Goal: Transaction & Acquisition: Purchase product/service

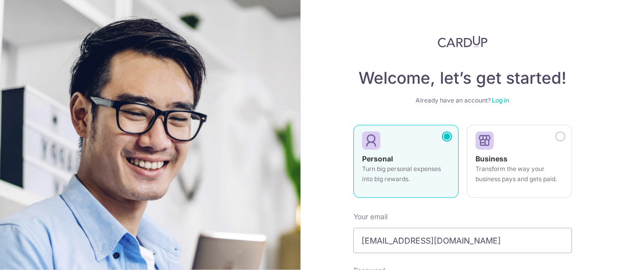
scroll to position [152, 0]
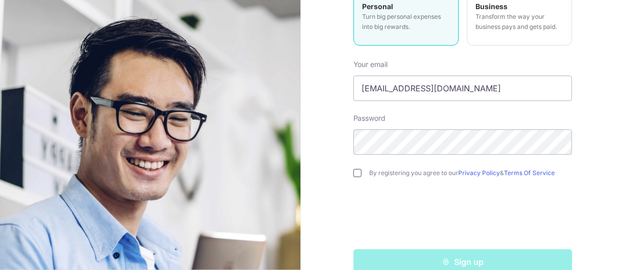
click at [358, 172] on input "checkbox" at bounding box center [357, 173] width 8 height 8
checkbox input "true"
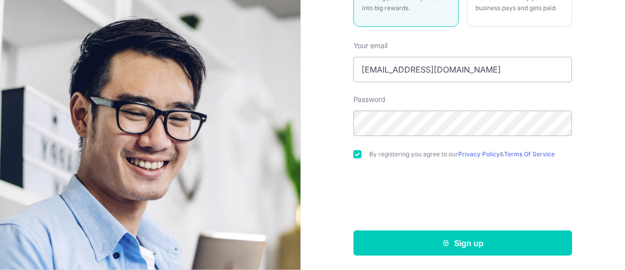
scroll to position [172, 0]
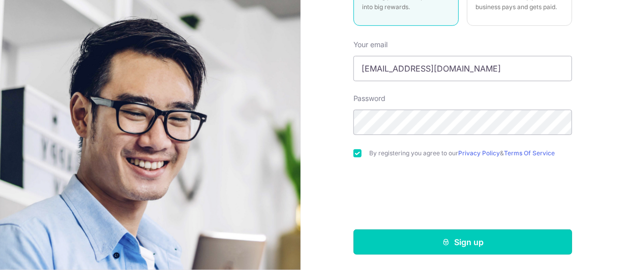
click at [447, 249] on button "Sign up" at bounding box center [462, 242] width 219 height 25
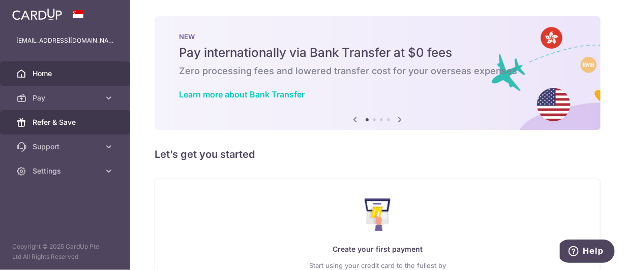
click at [47, 115] on link "Refer & Save" at bounding box center [65, 122] width 130 height 24
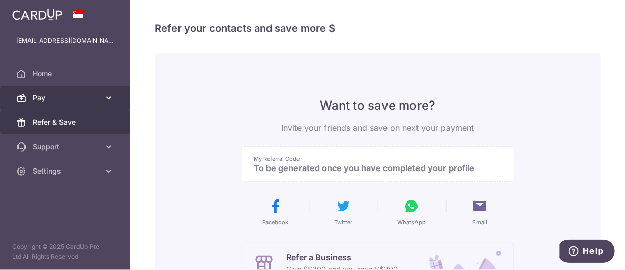
drag, startPoint x: 94, startPoint y: 94, endPoint x: 99, endPoint y: 92, distance: 5.5
click at [94, 94] on span "Pay" at bounding box center [66, 98] width 67 height 10
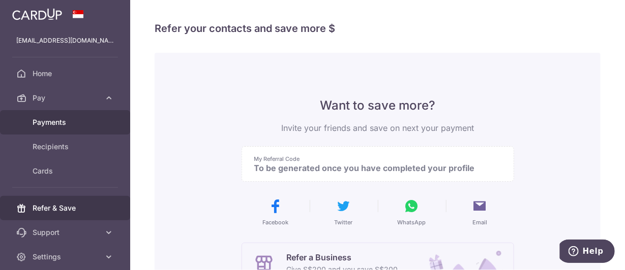
click at [43, 124] on span "Payments" at bounding box center [66, 122] width 67 height 10
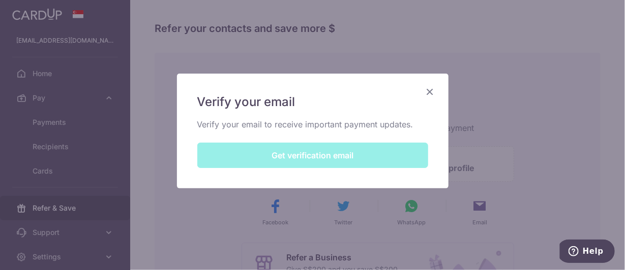
click at [371, 161] on div "Verify your email Verify your email to receive important payment updates. Get v…" at bounding box center [312, 131] width 271 height 115
click at [327, 154] on div "Verify your email Verify your email to receive important payment updates. Get v…" at bounding box center [312, 131] width 271 height 115
click at [196, 222] on div "Verify your email Verify your email to receive important payment updates. Get v…" at bounding box center [312, 135] width 625 height 270
drag, startPoint x: 194, startPoint y: 229, endPoint x: 447, endPoint y: 80, distance: 293.4
click at [199, 228] on div "Verify your email Verify your email to receive important payment updates. Get v…" at bounding box center [312, 135] width 625 height 270
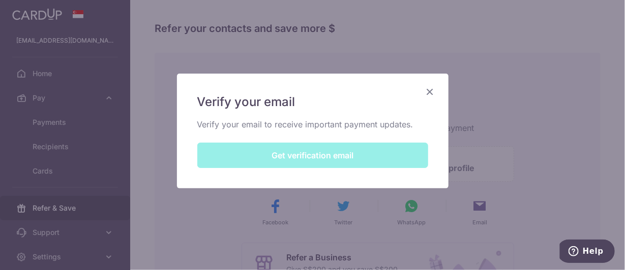
click at [421, 91] on div "Verify your email Verify your email to receive important payment updates. Get v…" at bounding box center [312, 131] width 271 height 115
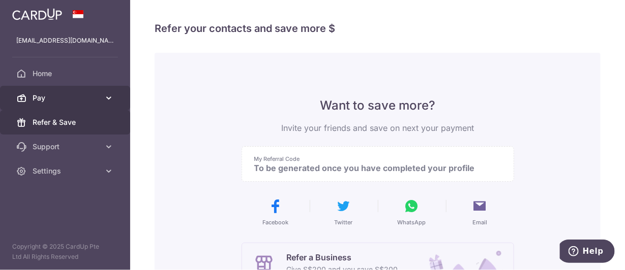
click at [66, 99] on span "Pay" at bounding box center [66, 98] width 67 height 10
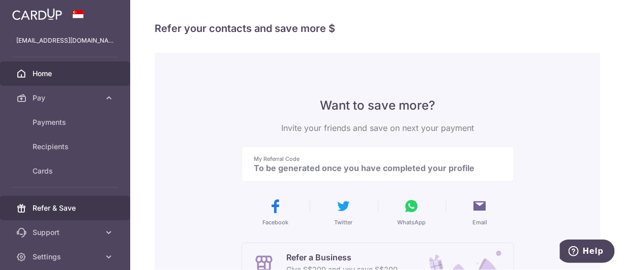
click at [61, 72] on span "Home" at bounding box center [66, 74] width 67 height 10
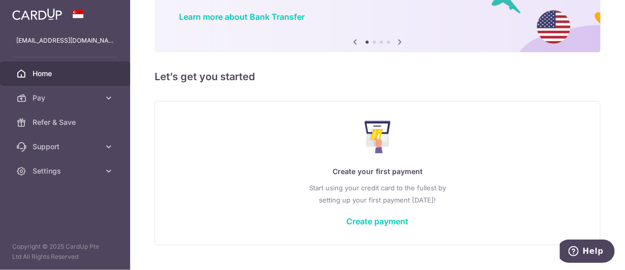
scroll to position [100, 0]
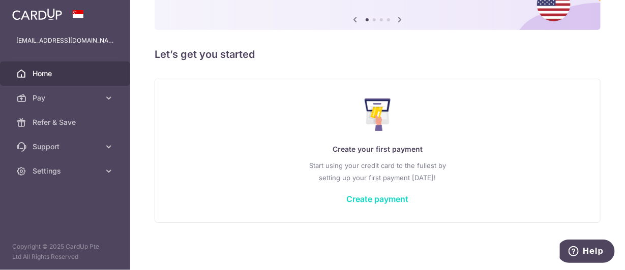
click at [370, 195] on link "Create payment" at bounding box center [378, 199] width 62 height 10
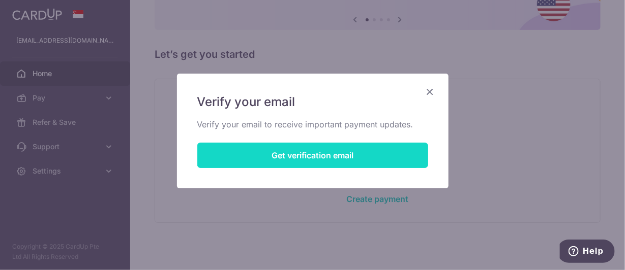
click at [359, 153] on button "Get verification email" at bounding box center [312, 155] width 231 height 25
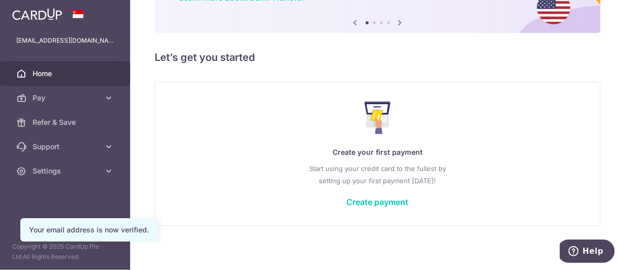
scroll to position [100, 0]
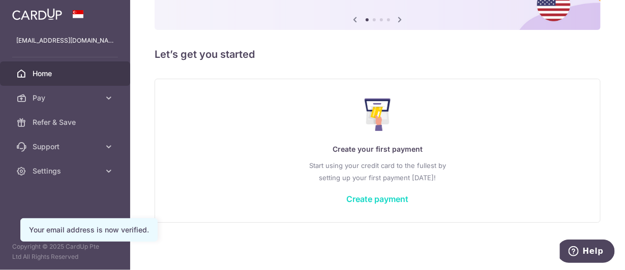
click at [390, 195] on link "Create payment" at bounding box center [378, 199] width 62 height 10
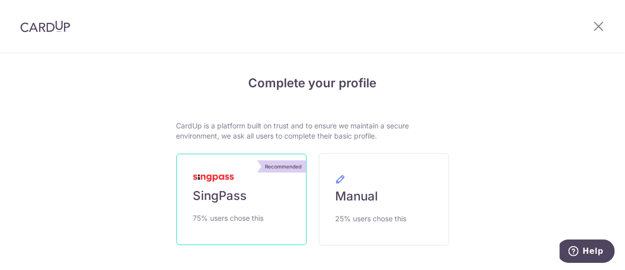
click at [234, 181] on link "Recommended SingPass 75% users chose this" at bounding box center [241, 199] width 130 height 91
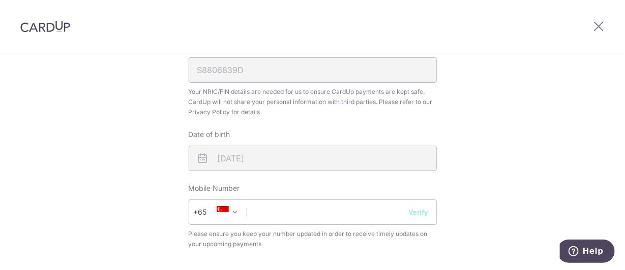
scroll to position [356, 0]
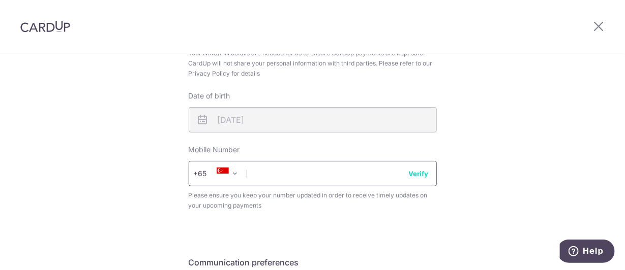
drag, startPoint x: 298, startPoint y: 177, endPoint x: 305, endPoint y: 176, distance: 7.1
click at [298, 176] on input "text" at bounding box center [313, 173] width 248 height 25
type input "91704255"
click at [409, 169] on button "Verify" at bounding box center [419, 174] width 20 height 10
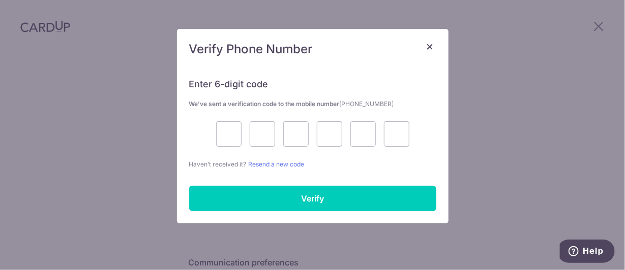
click at [413, 172] on div "Enter 6-digit code We’ve sent a verification code to the mobile number +6591704…" at bounding box center [312, 145] width 271 height 158
click at [223, 137] on input "text" at bounding box center [228, 133] width 25 height 25
type input "5"
type input "9"
type input "1"
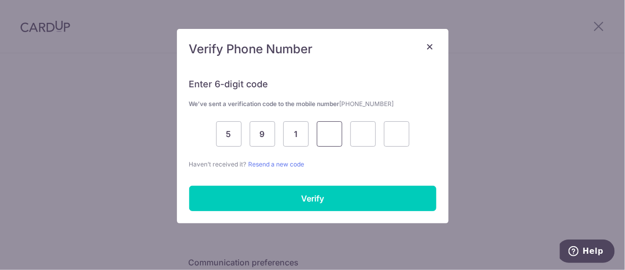
type input "6"
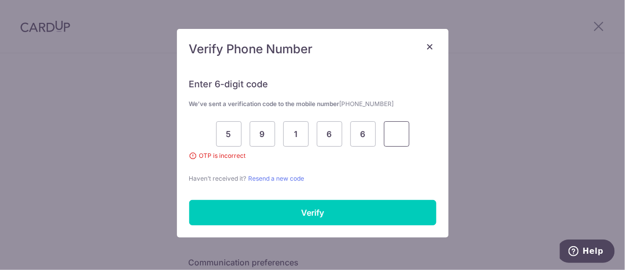
click at [396, 133] on input "text" at bounding box center [396, 133] width 25 height 25
type input "4"
type input "5"
type input "9"
type input "1"
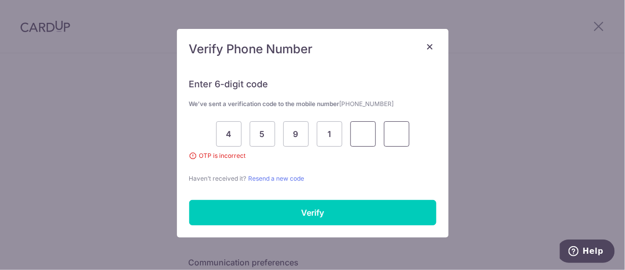
type input "6"
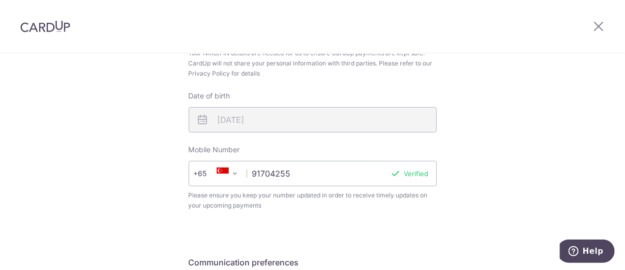
drag, startPoint x: 311, startPoint y: 205, endPoint x: 306, endPoint y: 206, distance: 5.3
click at [306, 206] on span "Please ensure you keep your number updated in order to receive timely updates o…" at bounding box center [313, 201] width 248 height 20
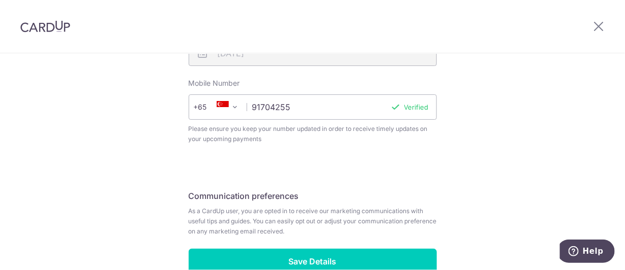
scroll to position [457, 0]
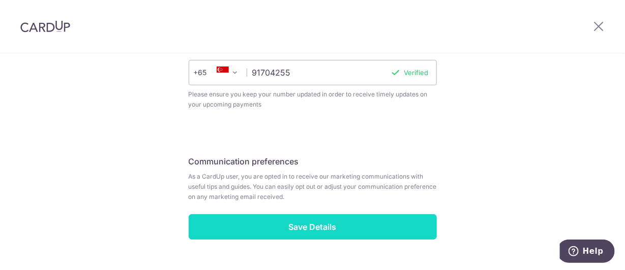
click at [257, 215] on input "Save Details" at bounding box center [313, 227] width 248 height 25
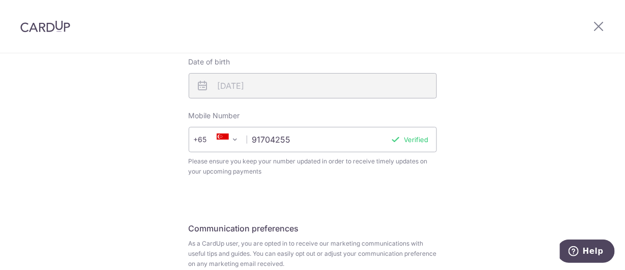
scroll to position [481, 0]
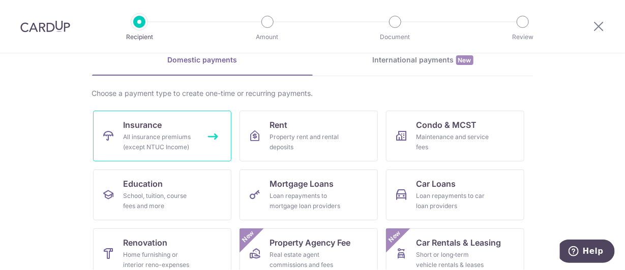
scroll to position [50, 0]
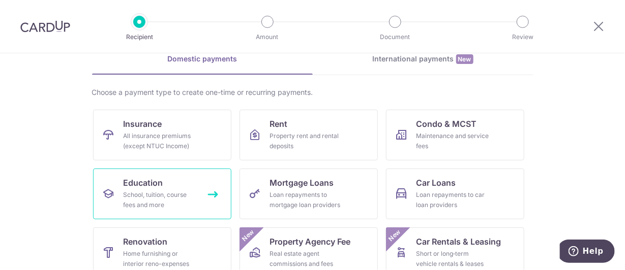
click at [177, 195] on div "School, tuition, course fees and more" at bounding box center [160, 200] width 73 height 20
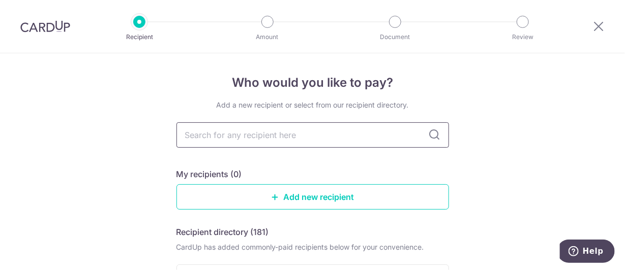
click at [377, 140] on input "text" at bounding box center [312, 134] width 272 height 25
type input "the write"
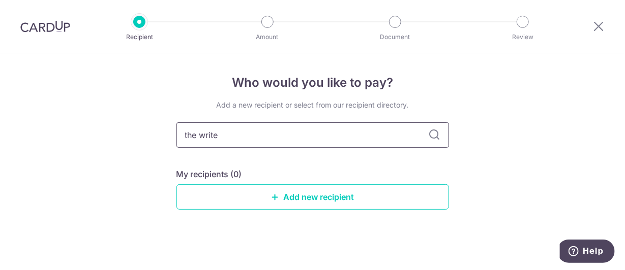
click at [428, 137] on icon at bounding box center [434, 135] width 12 height 12
click at [431, 133] on icon at bounding box center [434, 135] width 12 height 12
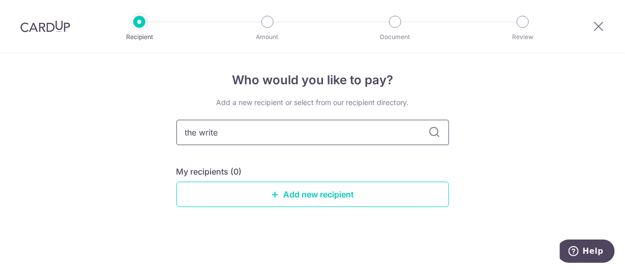
click at [290, 137] on input "the write" at bounding box center [312, 132] width 272 height 25
click at [318, 191] on link "Add new recipient" at bounding box center [312, 194] width 272 height 25
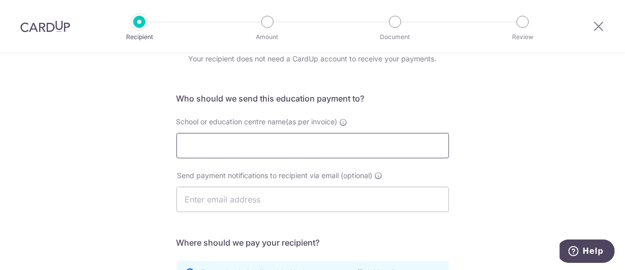
scroll to position [50, 0]
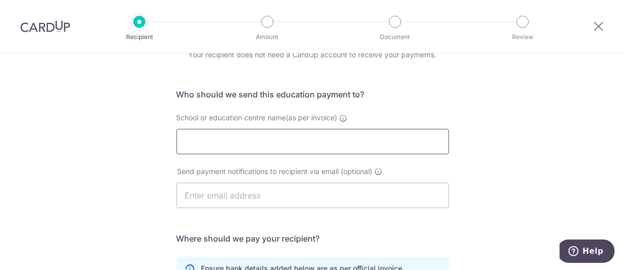
click at [315, 143] on input "School or education centre name(as per invoice)" at bounding box center [312, 141] width 272 height 25
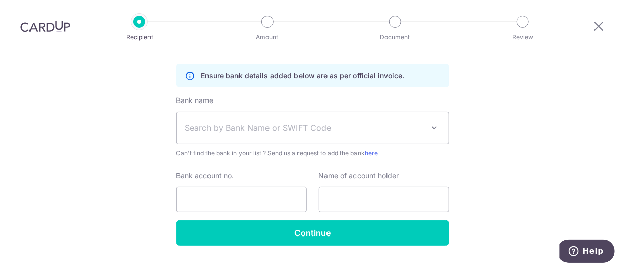
scroll to position [254, 0]
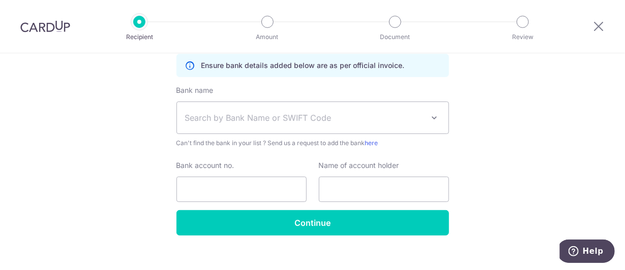
click at [277, 121] on span "Search by Bank Name or SWIFT Code" at bounding box center [304, 118] width 239 height 12
drag, startPoint x: 548, startPoint y: 139, endPoint x: 537, endPoint y: 148, distance: 14.8
click at [548, 139] on div "Who would you like to pay? Your recipient does not need a CardUp account to rec…" at bounding box center [312, 42] width 625 height 484
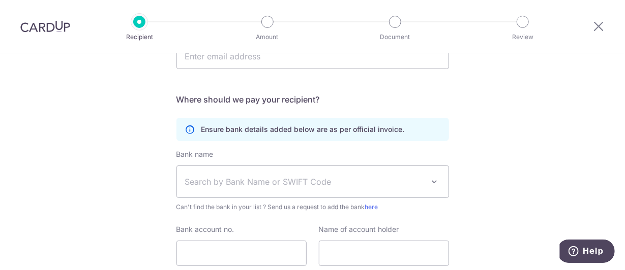
scroll to position [50, 0]
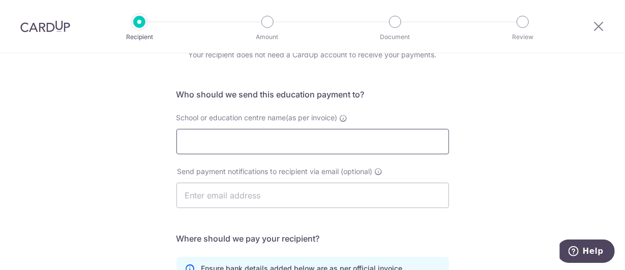
click at [311, 143] on input "School or education centre name(as per invoice)" at bounding box center [312, 141] width 272 height 25
click at [304, 126] on div "School or education centre name(as per invoice)" at bounding box center [312, 134] width 272 height 42
click at [311, 134] on input "School or education centre name(as per invoice)" at bounding box center [312, 141] width 272 height 25
paste input "TWC Bishan CC"
click at [311, 185] on input "text" at bounding box center [312, 195] width 272 height 25
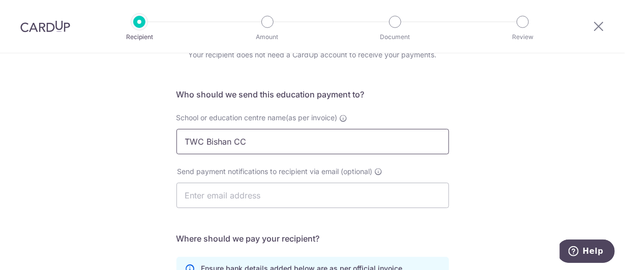
drag, startPoint x: 316, startPoint y: 142, endPoint x: 321, endPoint y: 138, distance: 7.2
click at [316, 142] on input "TWC Bishan CC" at bounding box center [312, 141] width 272 height 25
type input "t"
click at [284, 137] on input "THE WRITE CONN" at bounding box center [312, 141] width 272 height 25
paste input "he Write Connection Pte Ltd – 001"
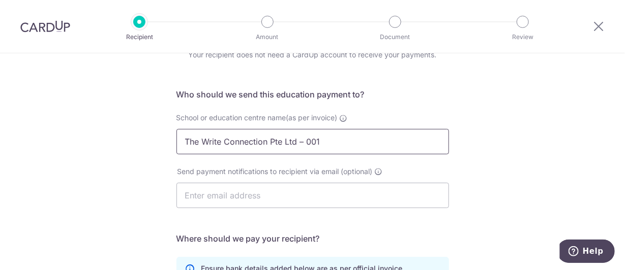
type input "The Write Connection Pte Ltd – 001"
click at [277, 185] on input "text" at bounding box center [312, 195] width 272 height 25
type input "[EMAIL_ADDRESS][DOMAIN_NAME]"
type input "LEE YI YING MARIE"
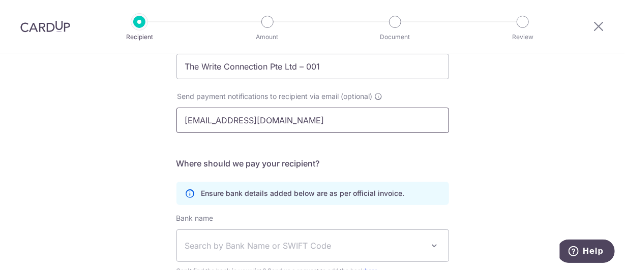
scroll to position [152, 0]
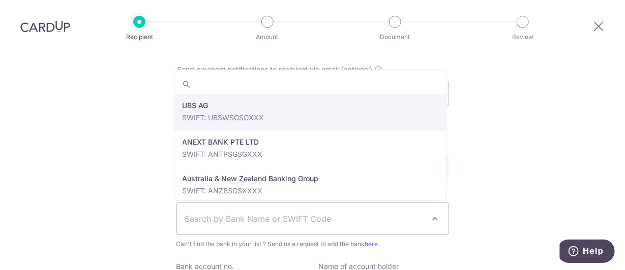
click at [262, 216] on span "Search by Bank Name or SWIFT Code" at bounding box center [304, 219] width 239 height 12
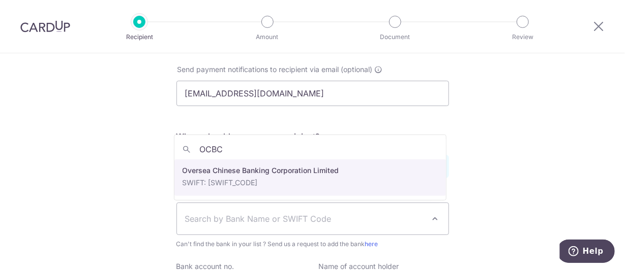
type input "OCBC"
select select "12"
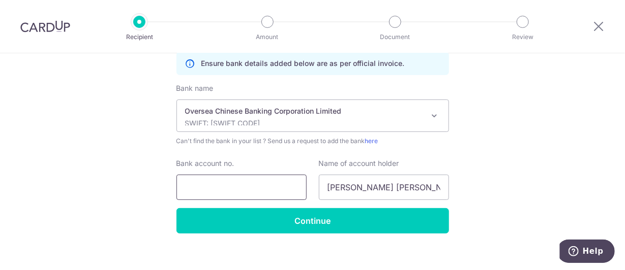
scroll to position [265, 0]
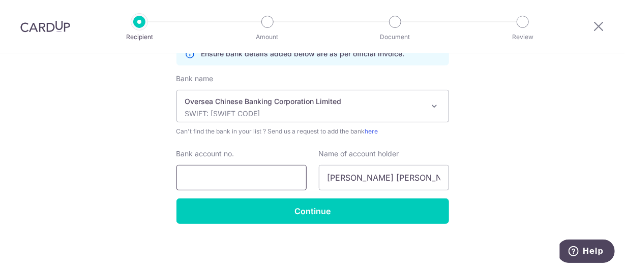
click at [249, 175] on input "Bank account no." at bounding box center [241, 177] width 130 height 25
paste input "7177-6036-7001"
type input "7177-6036-7001"
drag, startPoint x: 424, startPoint y: 178, endPoint x: 223, endPoint y: 185, distance: 201.4
click at [221, 185] on div "Bank account no. 7177-6036-7001 Name of account holder LEE YI YING MARIE" at bounding box center [312, 170] width 285 height 42
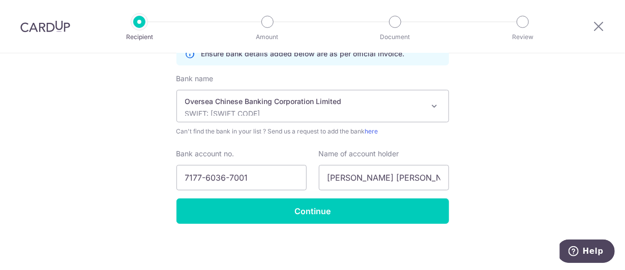
drag, startPoint x: 482, startPoint y: 183, endPoint x: 470, endPoint y: 185, distance: 12.9
click at [483, 183] on div "Who would you like to pay? Your recipient does not need a CardUp account to rec…" at bounding box center [312, 30] width 625 height 484
click at [382, 177] on input "LEE YI YING MARIE" at bounding box center [384, 177] width 130 height 25
drag, startPoint x: 364, startPoint y: 180, endPoint x: 253, endPoint y: 179, distance: 111.3
click at [253, 179] on div "Bank account no. 7177-6036-7001 Name of account holder LEE YI YING MARIE" at bounding box center [312, 170] width 285 height 42
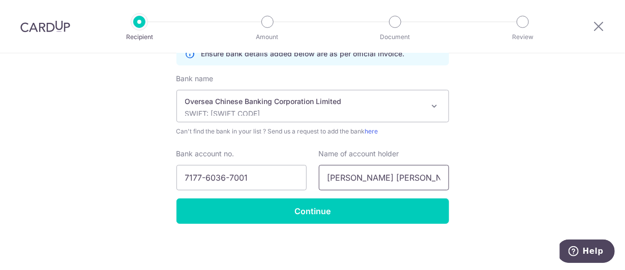
drag, startPoint x: 385, startPoint y: 175, endPoint x: 401, endPoint y: 177, distance: 16.3
click at [385, 175] on input "LEE YI YING MARIE" at bounding box center [384, 177] width 130 height 25
click at [401, 177] on input "LEE YI YING MARIE" at bounding box center [384, 177] width 130 height 25
paste input "The Write Connection Pte Ltd – 001"
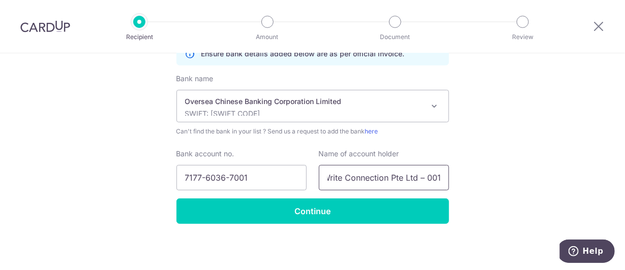
type input "The Write Connection Pte Ltd – 001"
click at [491, 151] on div "Who would you like to pay? Your recipient does not need a CardUp account to rec…" at bounding box center [312, 30] width 625 height 484
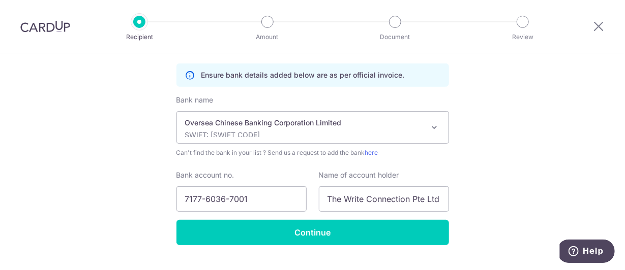
scroll to position [265, 0]
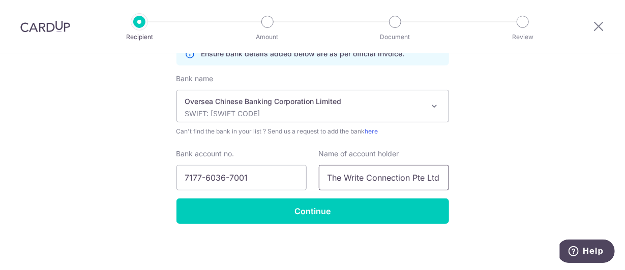
click at [402, 178] on input "The Write Connection Pte Ltd – 001" at bounding box center [384, 177] width 130 height 25
drag, startPoint x: 424, startPoint y: 177, endPoint x: 469, endPoint y: 178, distance: 45.2
click at [469, 178] on div "Who would you like to pay? Your recipient does not need a CardUp account to rec…" at bounding box center [312, 30] width 625 height 484
click at [404, 180] on input "The Write Connection Pte Ltd – 001" at bounding box center [384, 177] width 130 height 25
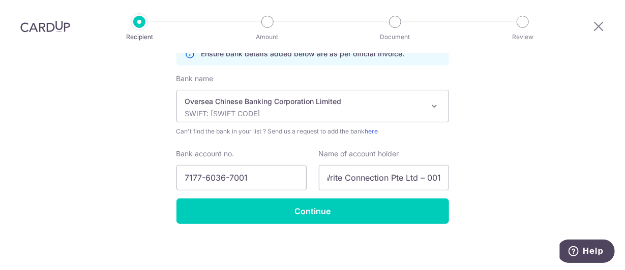
click at [487, 176] on div "Who would you like to pay? Your recipient does not need a CardUp account to rec…" at bounding box center [312, 30] width 625 height 484
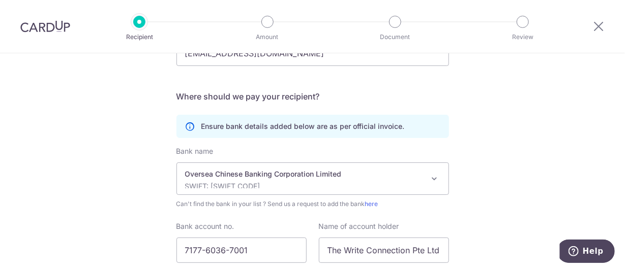
scroll to position [215, 0]
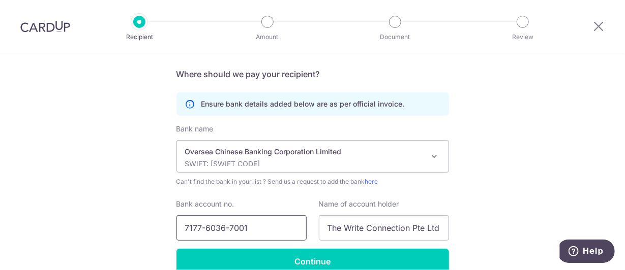
click at [231, 230] on input "7177-6036-7001" at bounding box center [241, 228] width 130 height 25
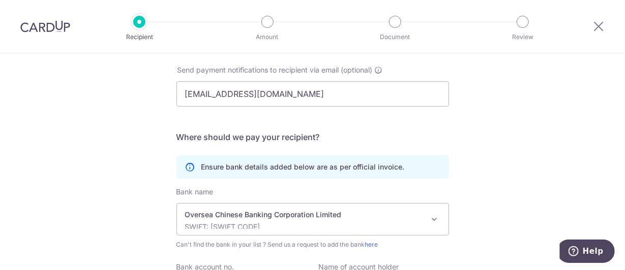
scroll to position [265, 0]
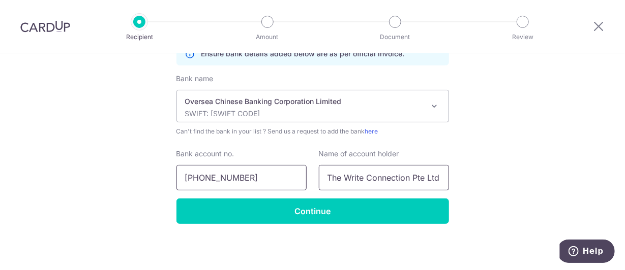
type input "7177-60367-001"
drag, startPoint x: 431, startPoint y: 177, endPoint x: 502, endPoint y: 189, distance: 72.1
click at [555, 177] on div "Who would you like to pay? Your recipient does not need a CardUp account to rec…" at bounding box center [312, 30] width 625 height 484
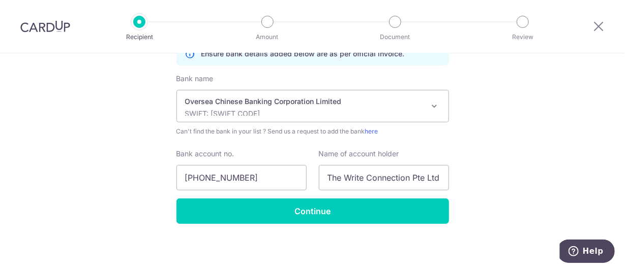
click at [487, 195] on div "Who would you like to pay? Your recipient does not need a CardUp account to rec…" at bounding box center [312, 30] width 625 height 484
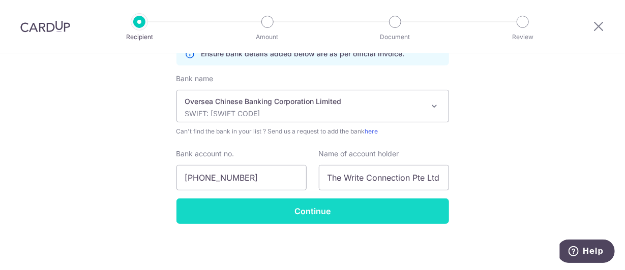
click at [397, 202] on input "Continue" at bounding box center [312, 211] width 272 height 25
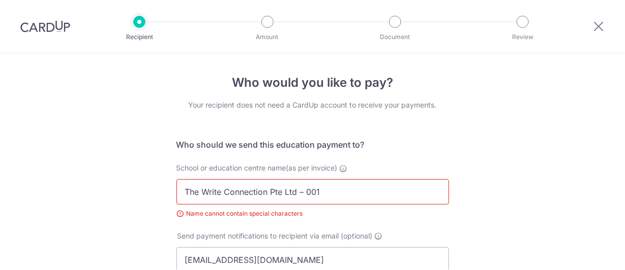
scroll to position [54, 0]
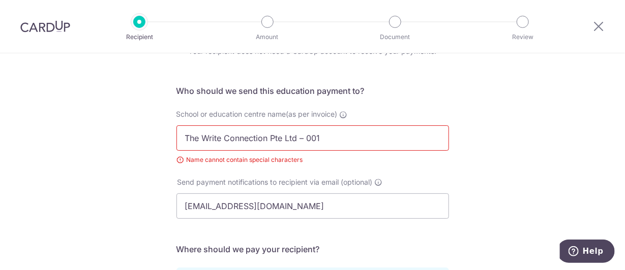
click at [274, 140] on input "The Write Connection Pte Ltd – 001" at bounding box center [312, 138] width 272 height 25
click at [279, 141] on input "The Write Connection Pte Ltd – 001" at bounding box center [312, 138] width 272 height 25
click at [305, 138] on input "The Write Connection Pte Ltd – 001" at bounding box center [312, 138] width 272 height 25
drag, startPoint x: 299, startPoint y: 139, endPoint x: 428, endPoint y: 141, distance: 129.1
click at [428, 141] on input "The Write Connection Pte Ltd – 001" at bounding box center [312, 138] width 272 height 25
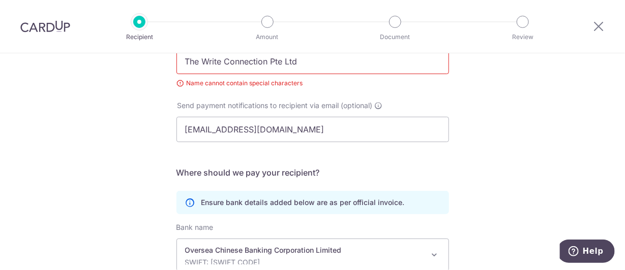
scroll to position [304, 0]
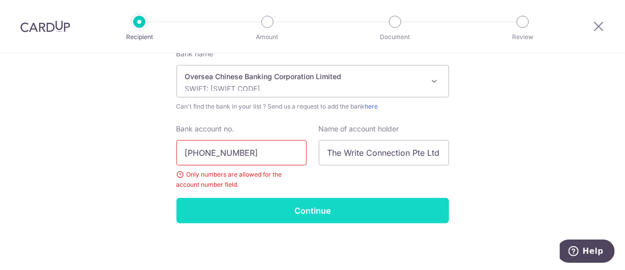
type input "The Write Connection Pte Ltd"
click at [302, 213] on input "Continue" at bounding box center [312, 210] width 272 height 25
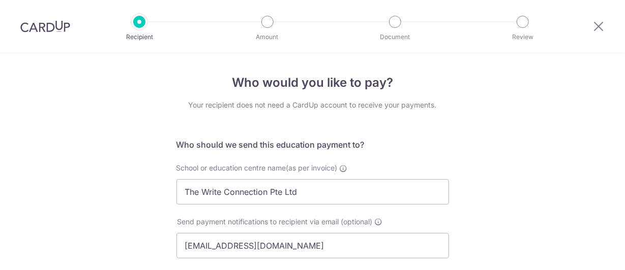
scroll to position [290, 0]
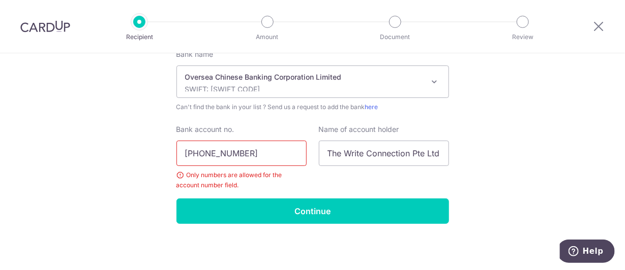
click at [232, 150] on input "7177-60367-001" at bounding box center [241, 153] width 130 height 25
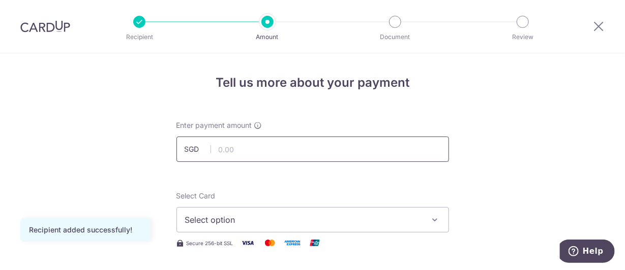
click at [281, 155] on input "text" at bounding box center [312, 149] width 272 height 25
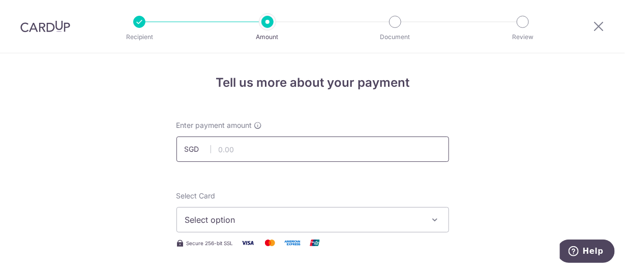
click at [266, 147] on input "text" at bounding box center [312, 149] width 272 height 25
type input "3"
type input "3,950.00"
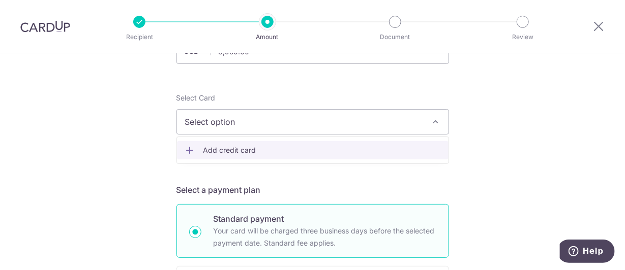
scroll to position [102, 0]
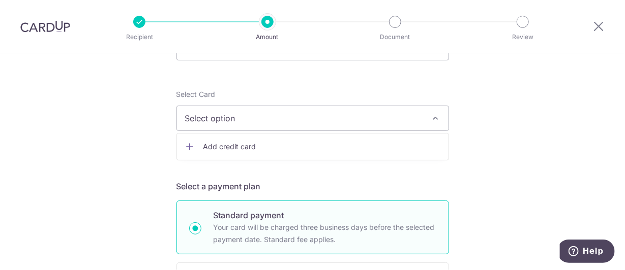
click at [291, 146] on span "Add credit card" at bounding box center [321, 147] width 237 height 10
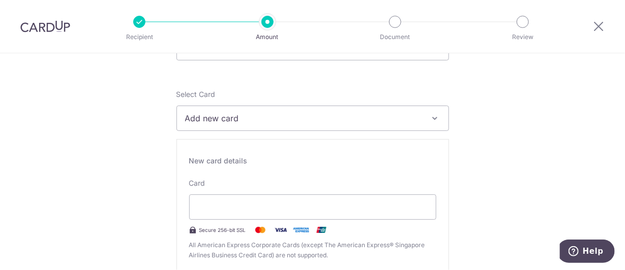
type input "09 / 2027"
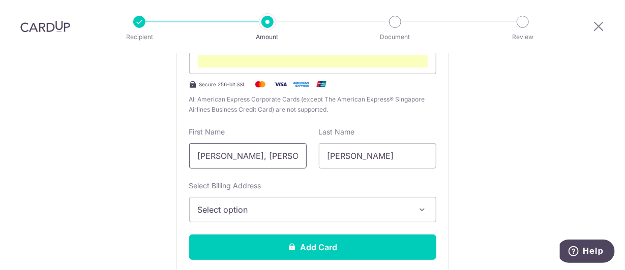
scroll to position [248, 0]
drag, startPoint x: 274, startPoint y: 153, endPoint x: 131, endPoint y: 146, distance: 143.5
type input "m"
type input "MARIE"
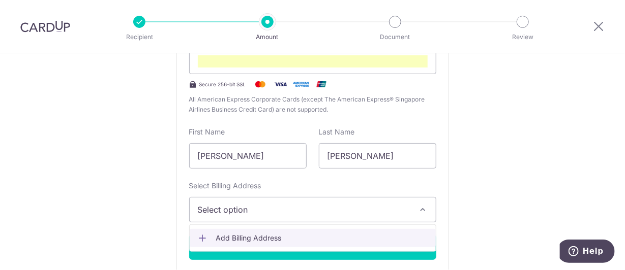
click link "Add Billing Address" at bounding box center [313, 238] width 246 height 18
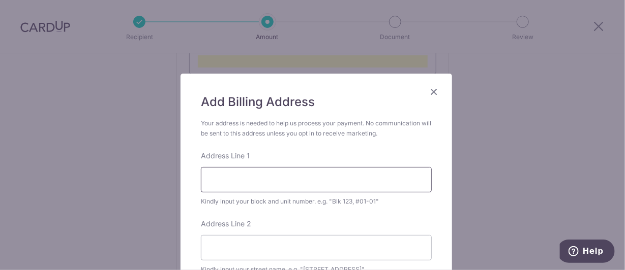
click at [301, 176] on input "Address Line 1" at bounding box center [316, 179] width 231 height 25
type input "1"
type input "8"
type input "105 Bishan St 12"
type input "#05-230"
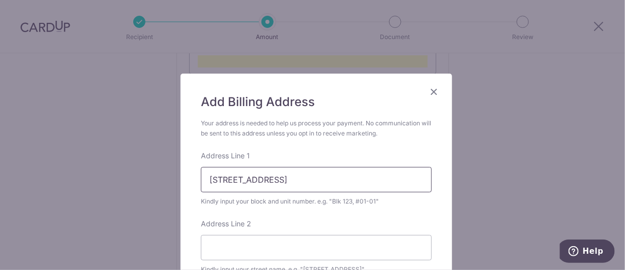
type input "570105"
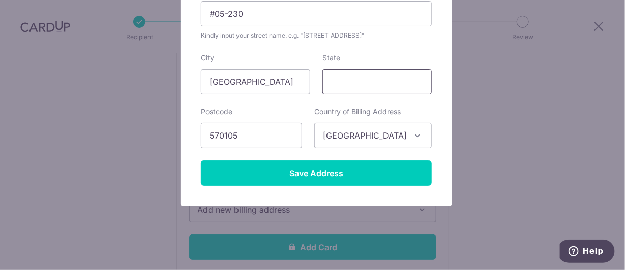
click at [383, 84] on input "State" at bounding box center [376, 81] width 109 height 25
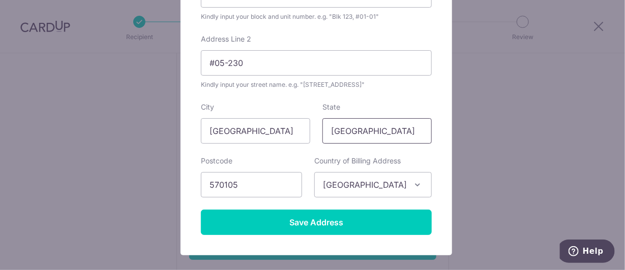
scroll to position [183, 0]
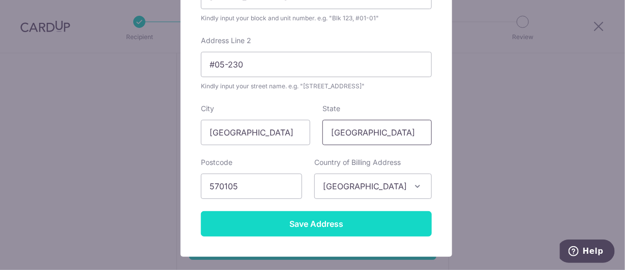
type input "[GEOGRAPHIC_DATA]"
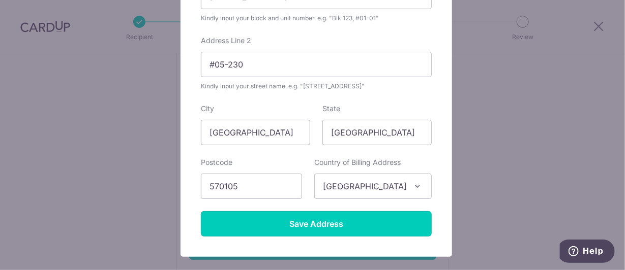
click at [372, 218] on input "Save Address" at bounding box center [316, 223] width 231 height 25
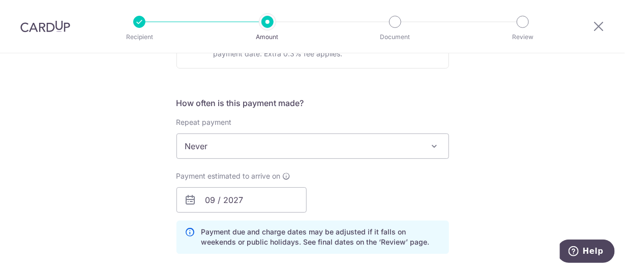
scroll to position [654, 0]
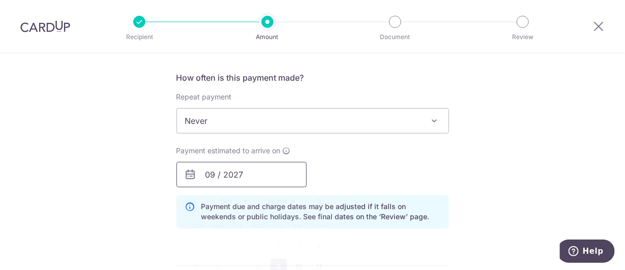
click at [265, 172] on input "09 / 2027" at bounding box center [241, 174] width 130 height 25
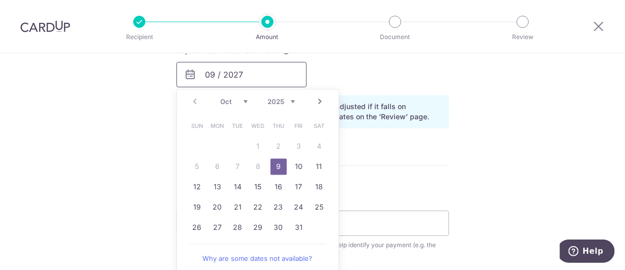
scroll to position [756, 0]
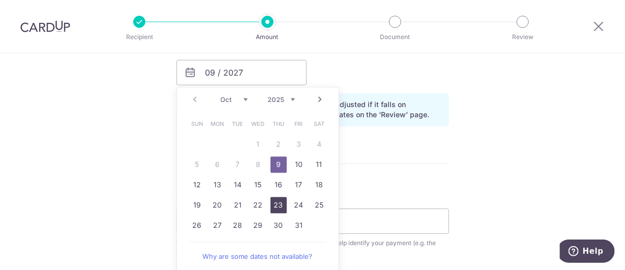
click at [278, 206] on link "23" at bounding box center [278, 206] width 16 height 16
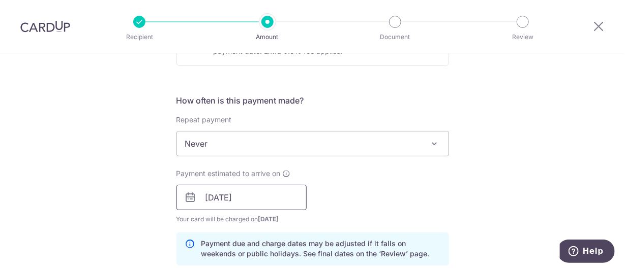
scroll to position [654, 0]
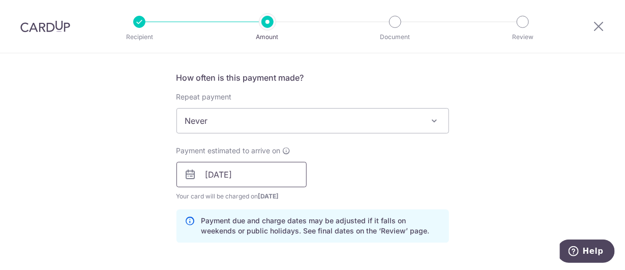
click at [280, 174] on input "23/10/2025" at bounding box center [241, 174] width 130 height 25
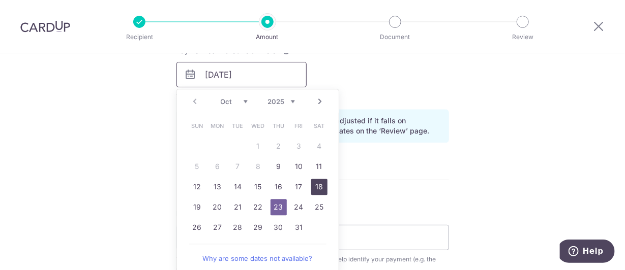
scroll to position [756, 0]
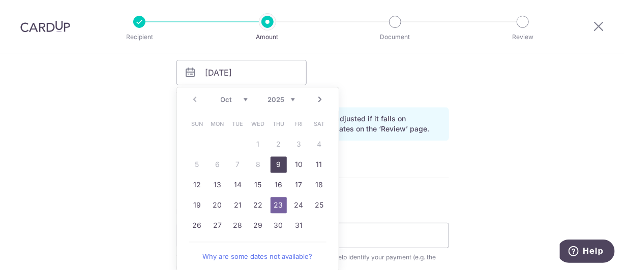
click at [271, 162] on link "9" at bounding box center [278, 165] width 16 height 16
type input "09/10/2025"
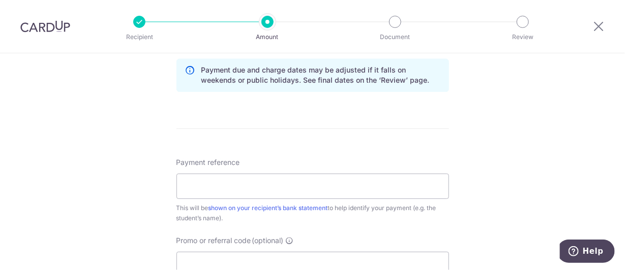
scroll to position [807, 0]
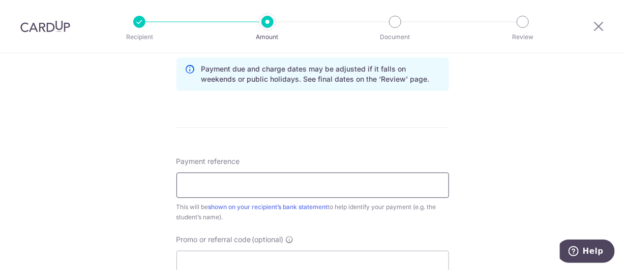
click at [201, 177] on input "Payment reference" at bounding box center [312, 185] width 272 height 25
click at [242, 198] on div "Payment reference This will be shown on your recipient’s bank statement to help…" at bounding box center [312, 190] width 272 height 66
click at [250, 184] on input "Payment reference" at bounding box center [312, 185] width 272 height 25
paste input "6591704255"
type input "6591704255"
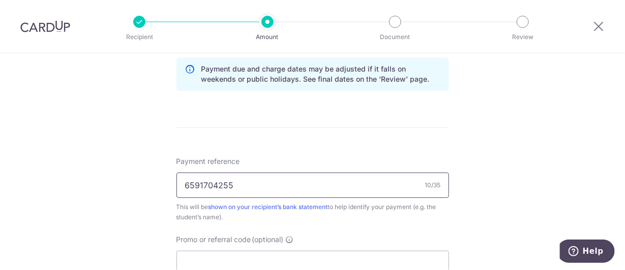
click at [230, 175] on input "6591704255" at bounding box center [312, 185] width 272 height 25
click at [178, 184] on input "6591704255" at bounding box center [312, 185] width 272 height 25
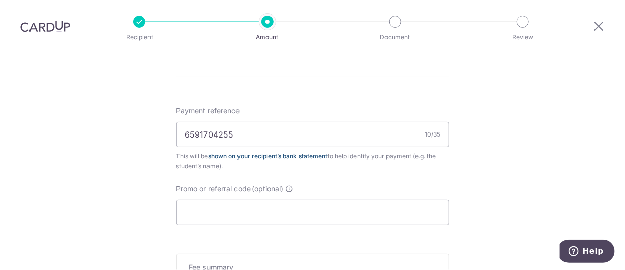
scroll to position [857, 0]
click at [327, 122] on input "6591704255" at bounding box center [312, 134] width 272 height 25
click at [385, 209] on input "Promo or referral code (optional)" at bounding box center [312, 212] width 272 height 25
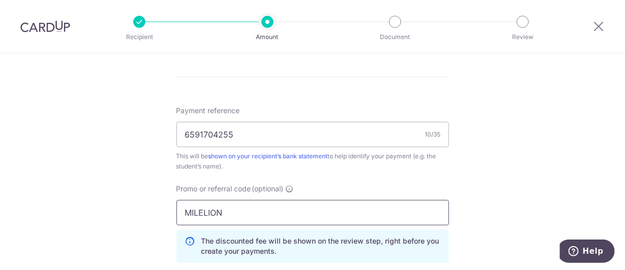
type input "MILELION"
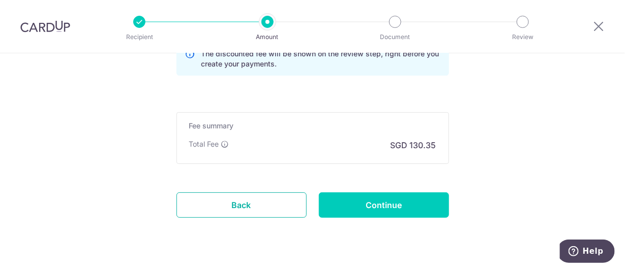
scroll to position [963, 0]
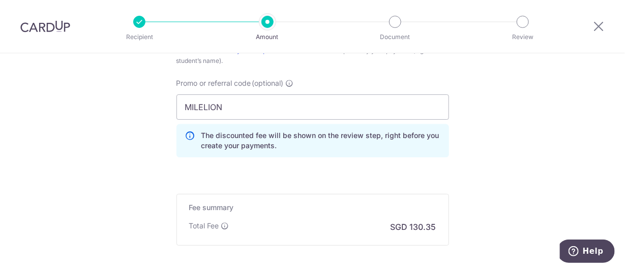
click at [331, 142] on p "The discounted fee will be shown on the review step, right before you create yo…" at bounding box center [320, 141] width 239 height 20
drag, startPoint x: 256, startPoint y: 108, endPoint x: 160, endPoint y: 103, distance: 96.2
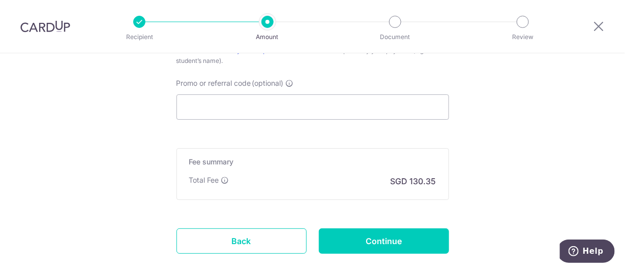
drag, startPoint x: 339, startPoint y: 89, endPoint x: 345, endPoint y: 90, distance: 6.2
click at [340, 89] on div "Promo or referral code (optional) The discounted fee will be shown on the revie…" at bounding box center [312, 99] width 272 height 42
drag, startPoint x: 344, startPoint y: 100, endPoint x: 353, endPoint y: 106, distance: 11.0
click at [344, 101] on input "Promo or referral code (optional)" at bounding box center [312, 107] width 272 height 25
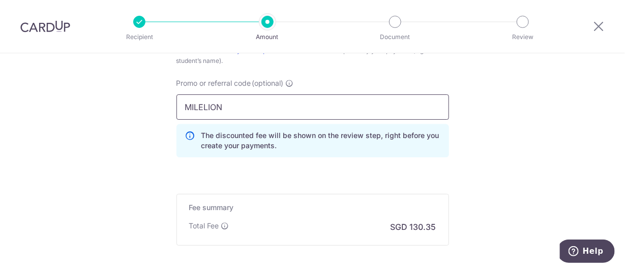
type input "MILELION"
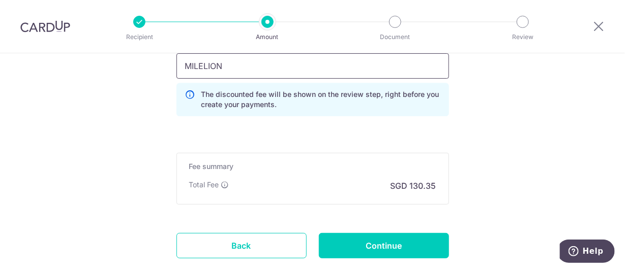
scroll to position [1064, 0]
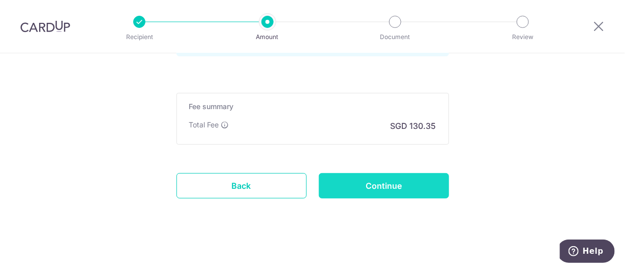
click at [410, 181] on input "Continue" at bounding box center [384, 185] width 130 height 25
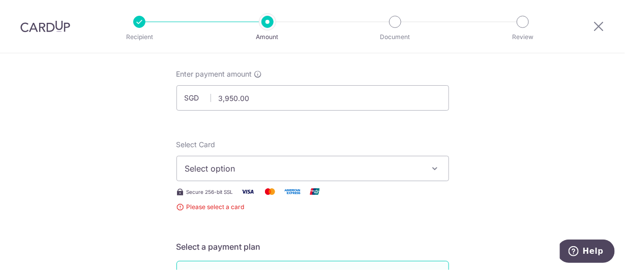
scroll to position [47, 0]
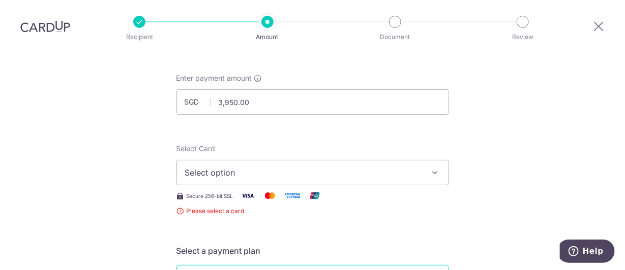
click at [293, 167] on span "Select option" at bounding box center [303, 173] width 237 height 12
click at [278, 199] on span "Add credit card" at bounding box center [321, 201] width 237 height 10
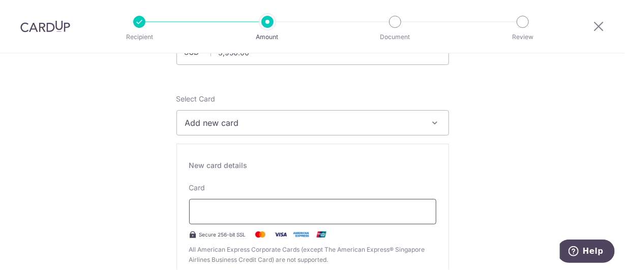
scroll to position [98, 0]
click at [248, 198] on div at bounding box center [312, 210] width 247 height 25
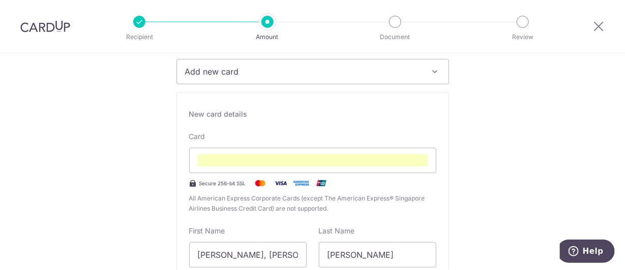
scroll to position [149, 0]
type input "<"
type input "[PERSON_NAME]"
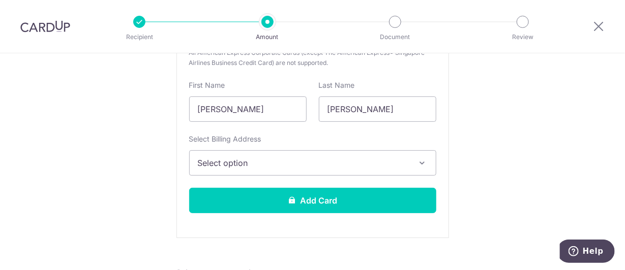
click at [308, 158] on span "Select option" at bounding box center [303, 163] width 211 height 12
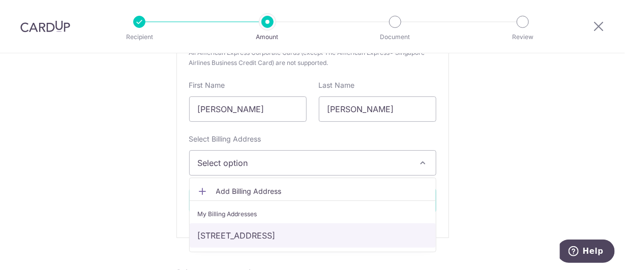
click at [369, 233] on link "105 Bishan St 12, #05-230, Singapore, Singapore, Singapore-570105" at bounding box center [313, 236] width 246 height 24
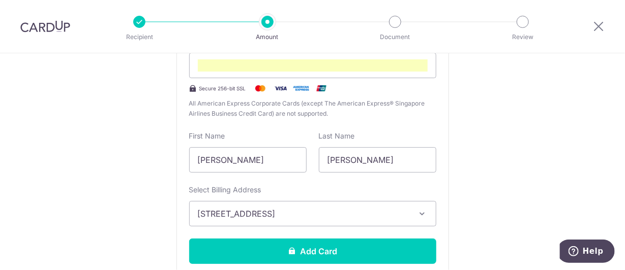
scroll to position [244, 0]
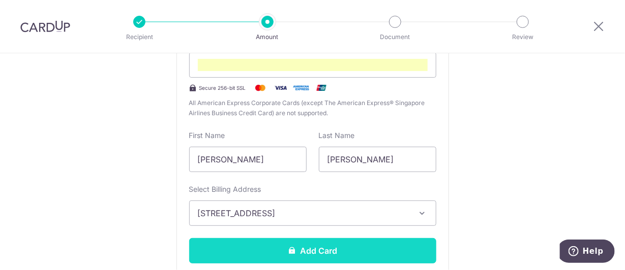
click at [328, 246] on button "Add Card" at bounding box center [312, 250] width 247 height 25
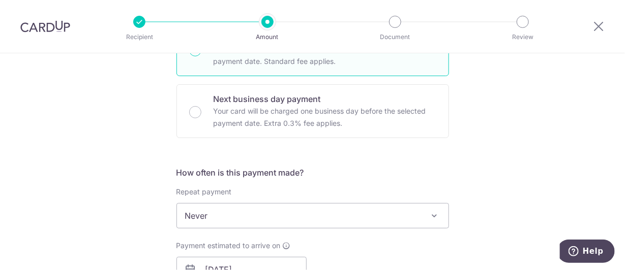
scroll to position [3, 0]
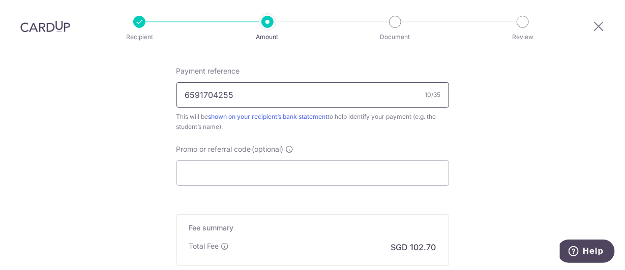
scroll to position [660, 0]
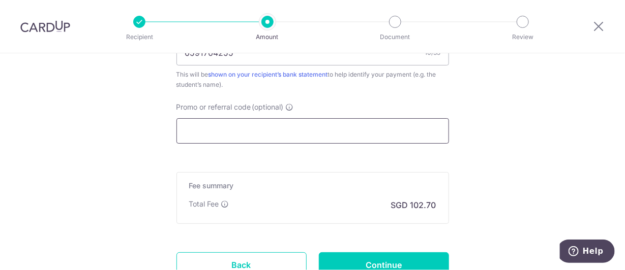
click at [307, 127] on input "Promo or referral code (optional)" at bounding box center [312, 130] width 272 height 25
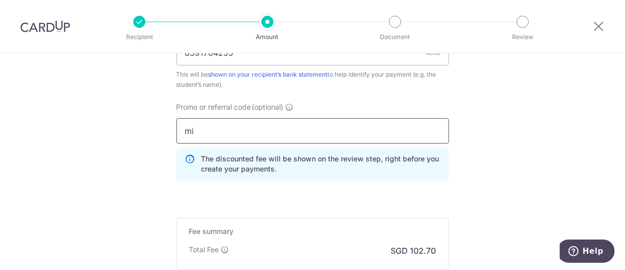
type input "m"
type input "MILELION"
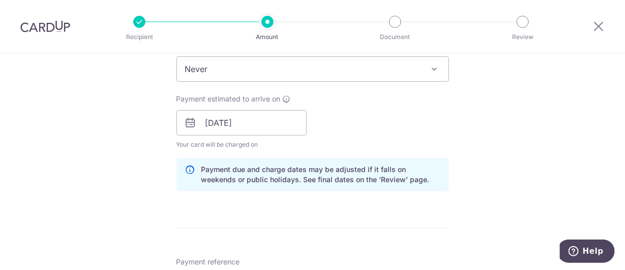
scroll to position [457, 0]
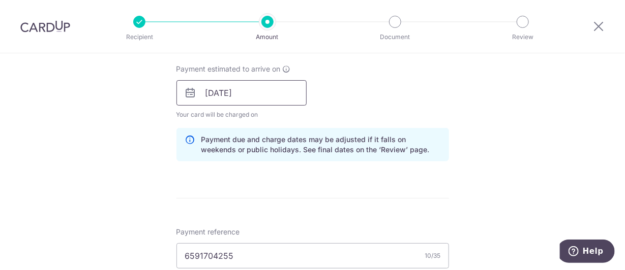
click at [270, 94] on input "[DATE]" at bounding box center [241, 92] width 130 height 25
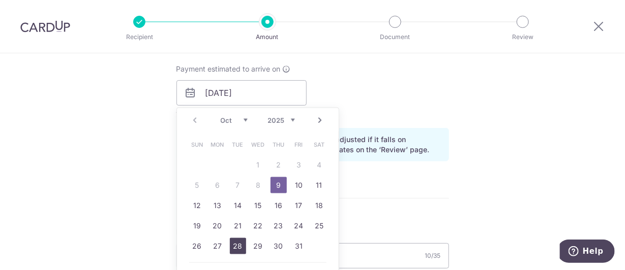
click at [236, 242] on link "28" at bounding box center [238, 246] width 16 height 16
type input "[DATE]"
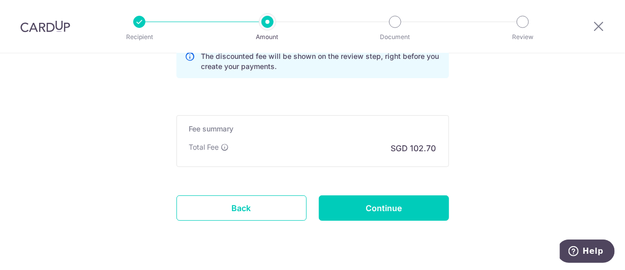
scroll to position [787, 0]
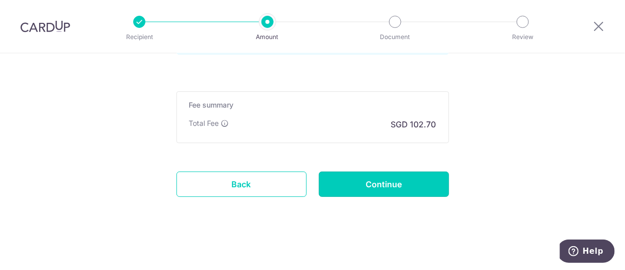
click at [409, 189] on input "Continue" at bounding box center [384, 184] width 130 height 25
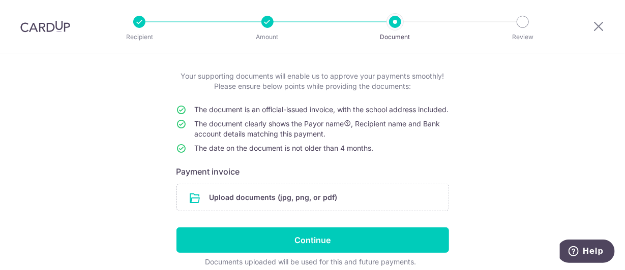
scroll to position [50, 0]
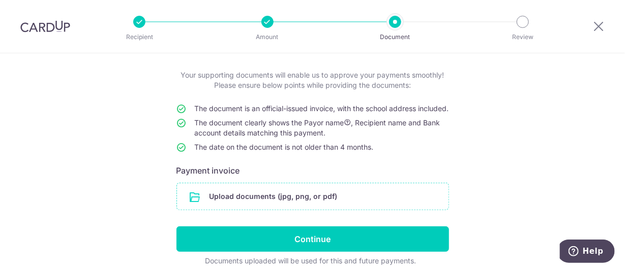
click at [358, 210] on input "file" at bounding box center [312, 196] width 271 height 26
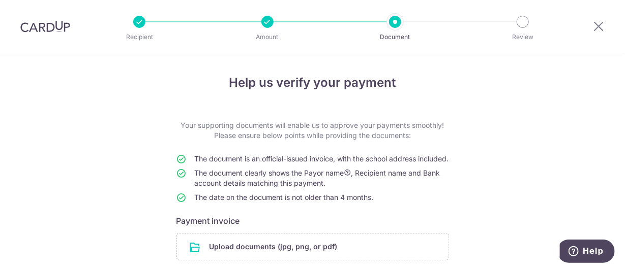
scroll to position [103, 0]
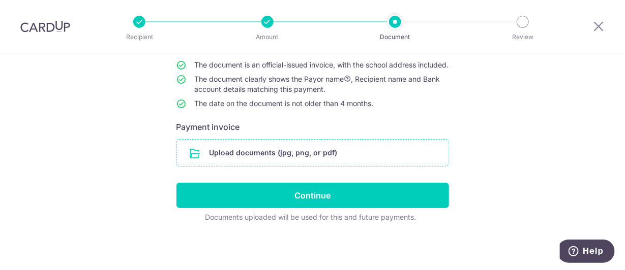
click at [243, 163] on input "file" at bounding box center [312, 153] width 271 height 26
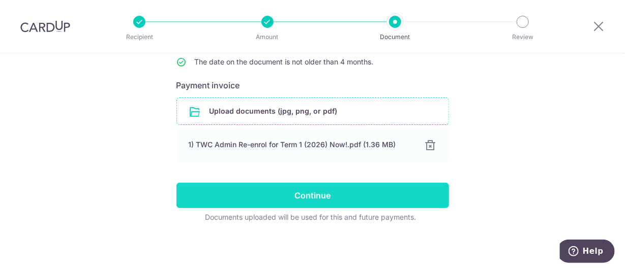
scroll to position [144, 0]
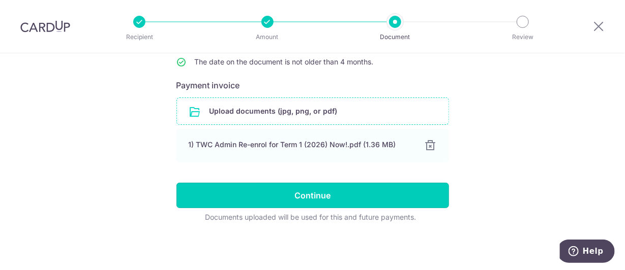
drag, startPoint x: 312, startPoint y: 190, endPoint x: 109, endPoint y: 151, distance: 205.9
click at [109, 151] on div "Help us verify your payment Your supporting documents will enable us to approve…" at bounding box center [312, 94] width 625 height 353
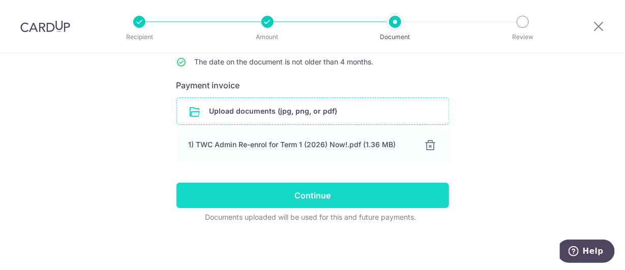
click at [320, 195] on input "Continue" at bounding box center [312, 195] width 272 height 25
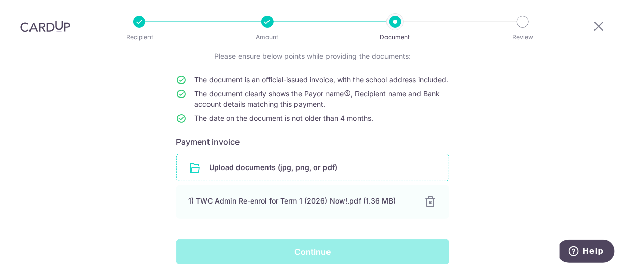
scroll to position [43, 0]
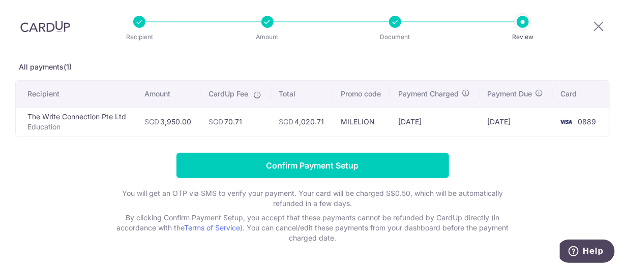
scroll to position [50, 0]
click at [34, 184] on form "Confirm Payment Setup You will get an OTP via SMS to verify your payment. Your …" at bounding box center [312, 198] width 595 height 90
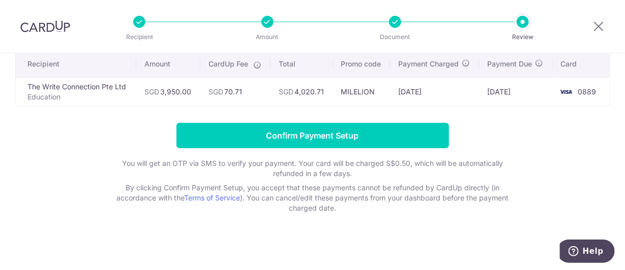
scroll to position [82, 0]
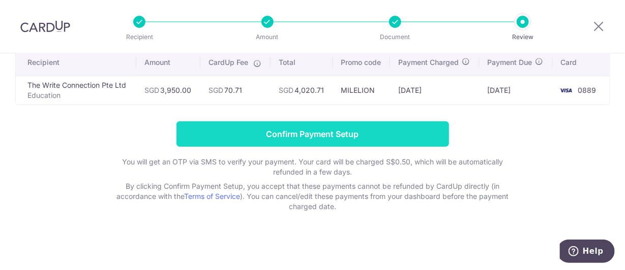
click at [247, 132] on input "Confirm Payment Setup" at bounding box center [312, 133] width 272 height 25
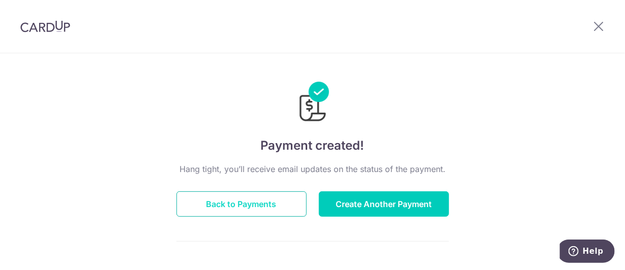
click at [253, 199] on button "Back to Payments" at bounding box center [241, 204] width 130 height 25
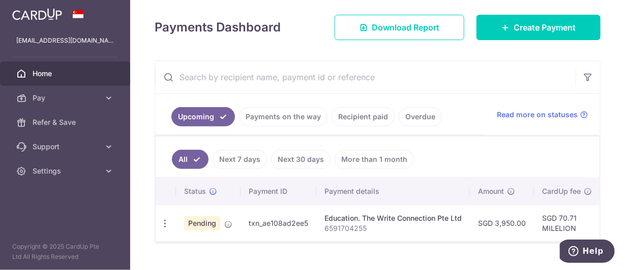
scroll to position [152, 0]
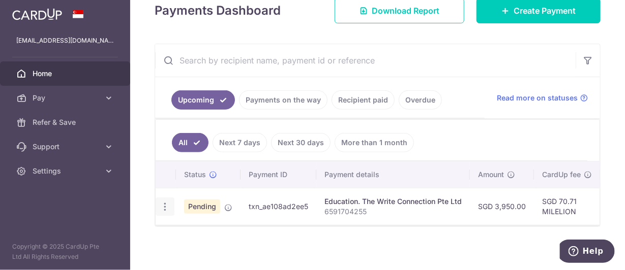
click at [163, 204] on icon "button" at bounding box center [165, 207] width 11 height 11
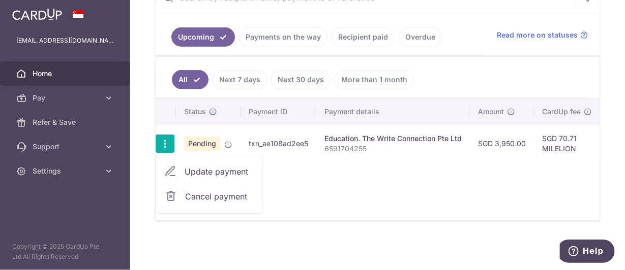
click at [212, 166] on span "Update payment" at bounding box center [219, 172] width 69 height 12
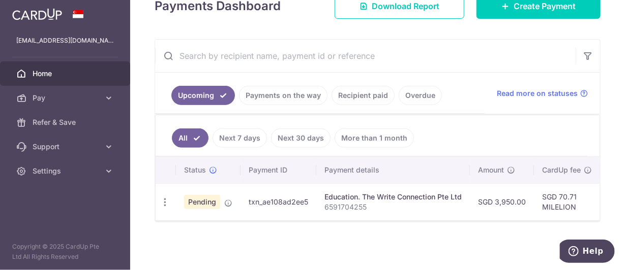
radio input "true"
type input "3,950.00"
type input "[DATE]"
type input "6591704255"
type input "MILELION"
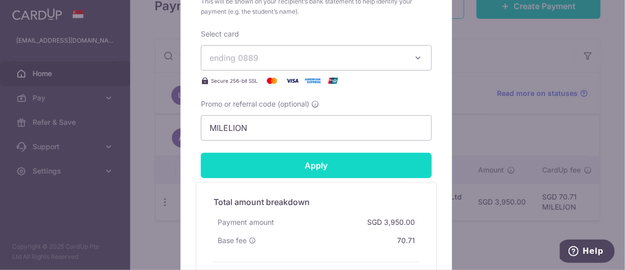
scroll to position [508, 0]
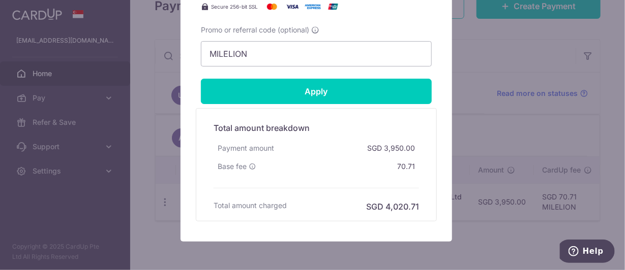
click at [536, 161] on div "Edit payment By clicking apply, you will make changes to all payments to The Wr…" at bounding box center [312, 135] width 625 height 270
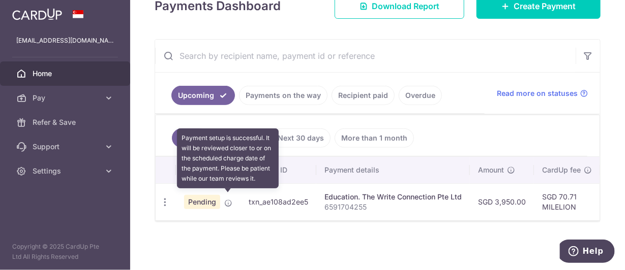
click at [227, 199] on icon at bounding box center [228, 203] width 8 height 8
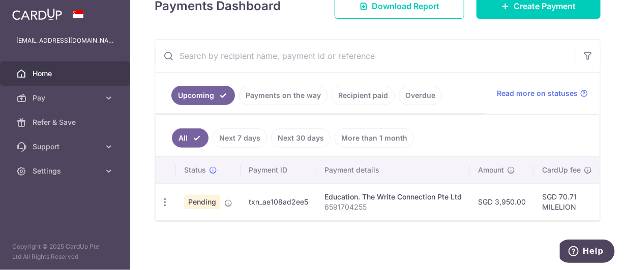
click at [155, 198] on div "Upcoming Payments on the way Recipient paid Overdue Read more on statuses All N…" at bounding box center [378, 130] width 446 height 183
drag, startPoint x: 164, startPoint y: 198, endPoint x: 185, endPoint y: 202, distance: 20.7
click at [164, 198] on icon "button" at bounding box center [165, 202] width 11 height 11
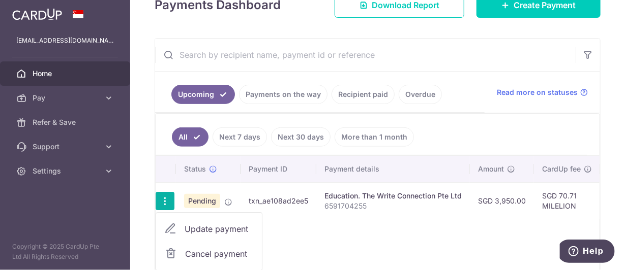
drag, startPoint x: 215, startPoint y: 223, endPoint x: 227, endPoint y: 221, distance: 12.3
click at [215, 223] on span "Update payment" at bounding box center [219, 229] width 69 height 12
radio input "true"
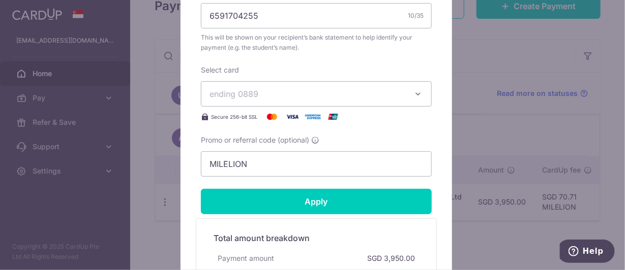
scroll to position [551, 0]
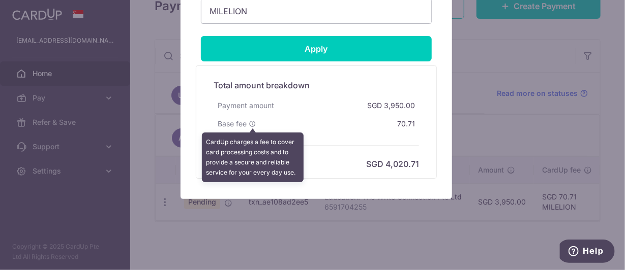
click at [249, 121] on icon at bounding box center [252, 123] width 7 height 7
drag, startPoint x: 247, startPoint y: 121, endPoint x: 279, endPoint y: 122, distance: 32.0
click at [249, 120] on icon at bounding box center [252, 123] width 7 height 7
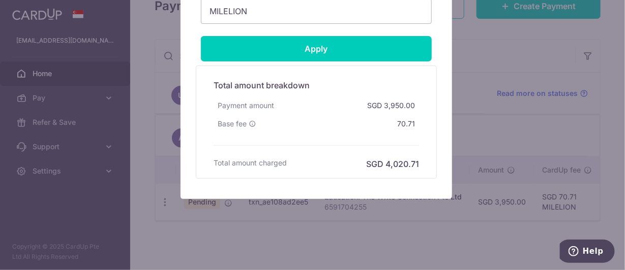
click at [520, 142] on div "Edit payment By clicking apply, you will make changes to all payments to The Wr…" at bounding box center [312, 135] width 625 height 270
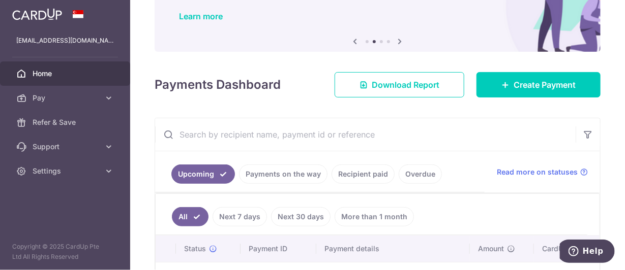
scroll to position [6, 0]
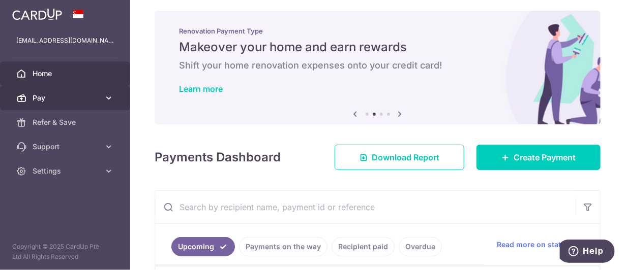
click at [88, 94] on span "Pay" at bounding box center [66, 98] width 67 height 10
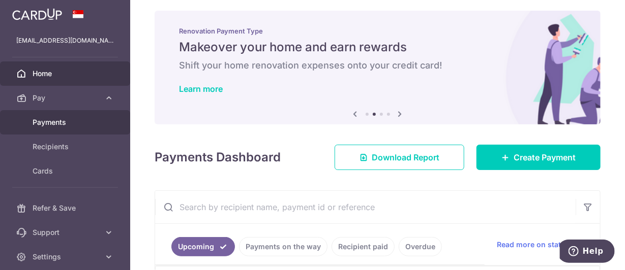
click at [75, 126] on span "Payments" at bounding box center [66, 122] width 67 height 10
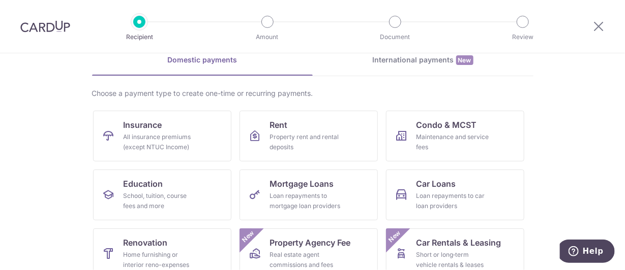
scroll to position [50, 0]
click at [149, 239] on span "Renovation" at bounding box center [146, 242] width 44 height 12
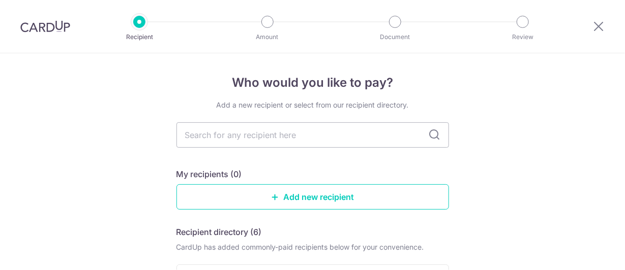
click at [130, 18] on div "Recipient Amount Document Review" at bounding box center [331, 26] width 436 height 53
click at [153, 24] on li "Amount" at bounding box center [209, 22] width 128 height 12
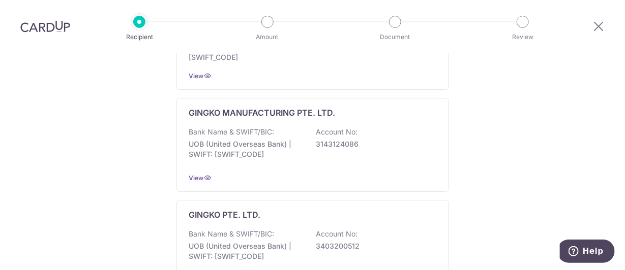
scroll to position [699, 0]
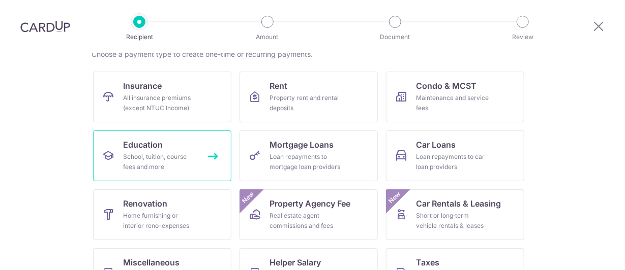
scroll to position [102, 0]
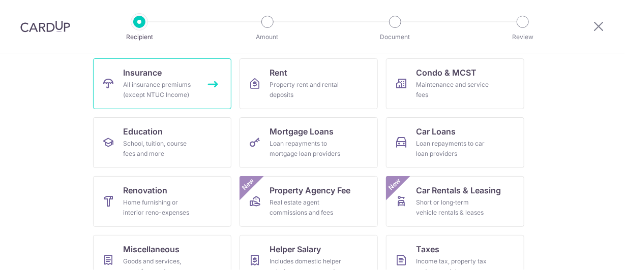
drag, startPoint x: 166, startPoint y: 86, endPoint x: 187, endPoint y: 85, distance: 20.9
click at [167, 86] on div "All insurance premiums (except NTUC Income)" at bounding box center [160, 90] width 73 height 20
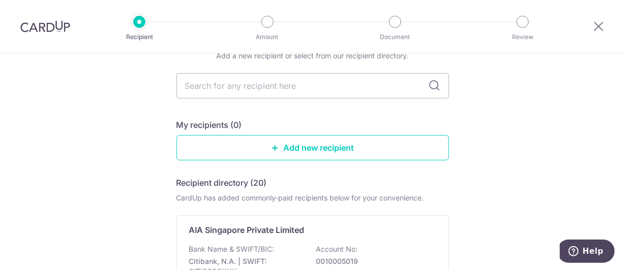
scroll to position [50, 0]
click at [268, 77] on input "text" at bounding box center [312, 84] width 272 height 25
click at [365, 82] on input "text" at bounding box center [312, 84] width 272 height 25
type input "manulife"
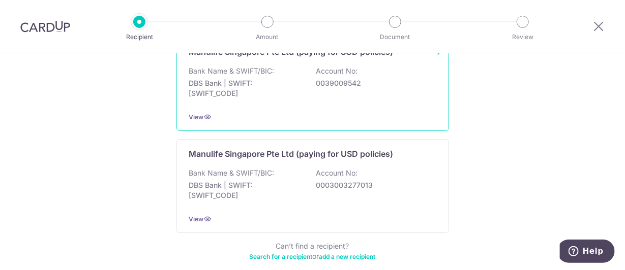
scroll to position [227, 0]
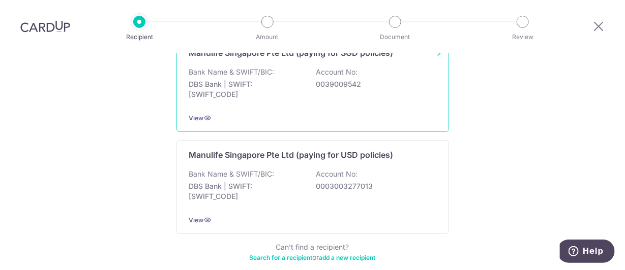
click at [366, 108] on div "Manulife Singapore Pte Ltd (paying for SGD policies) Bank Name & SWIFT/BIC: DBS…" at bounding box center [312, 85] width 272 height 94
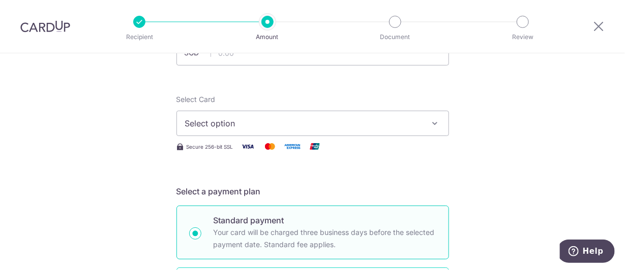
scroll to position [152, 0]
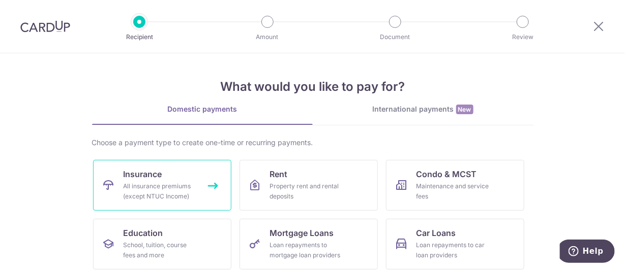
click at [164, 189] on div "All insurance premiums (except NTUC Income)" at bounding box center [160, 191] width 73 height 20
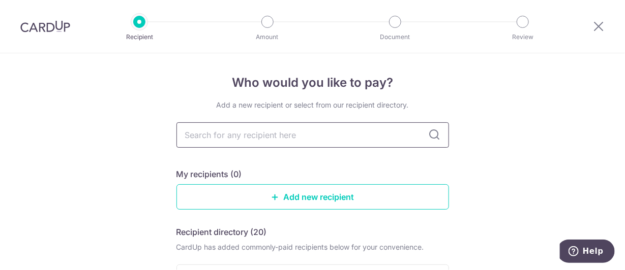
click at [308, 128] on input "text" at bounding box center [312, 134] width 272 height 25
type input "prudential"
click at [428, 137] on icon at bounding box center [434, 135] width 12 height 12
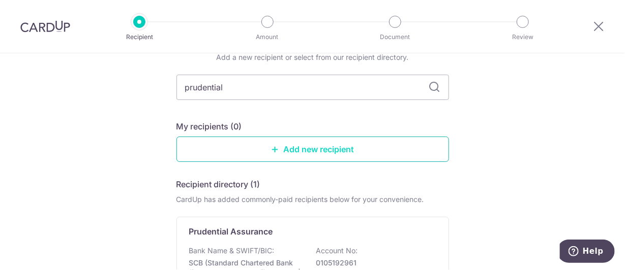
scroll to position [50, 0]
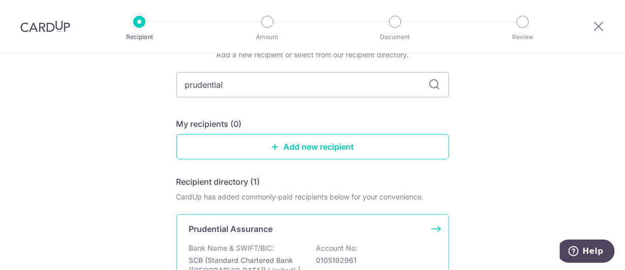
click at [266, 235] on div "Prudential Assurance Bank Name & SWIFT/BIC: SCB (Standard Chartered Bank (Singa…" at bounding box center [312, 264] width 272 height 99
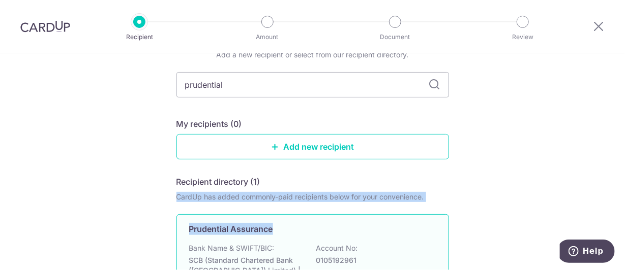
drag, startPoint x: 266, startPoint y: 235, endPoint x: 473, endPoint y: 163, distance: 219.6
click at [472, 163] on div "Who would you like to pay? Add a new recipient or select from our recipient dir…" at bounding box center [312, 202] width 625 height 399
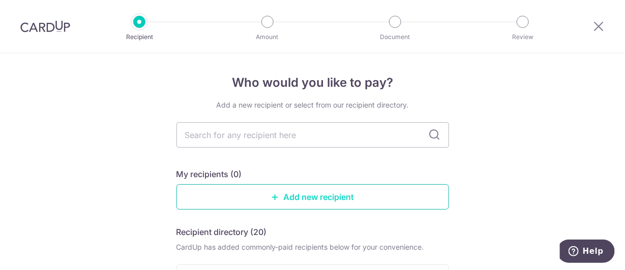
scroll to position [50, 0]
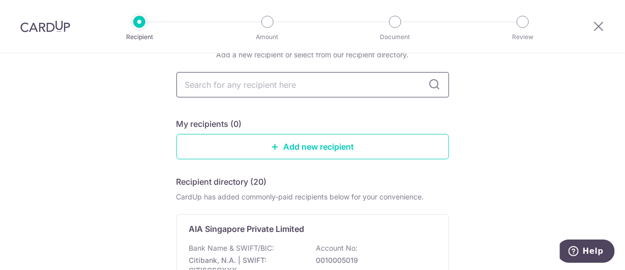
click at [324, 74] on input "text" at bounding box center [312, 84] width 272 height 25
type input "prudential"
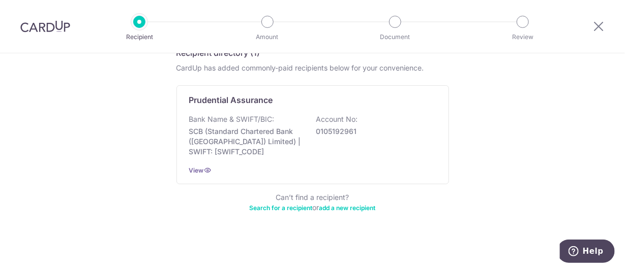
scroll to position [180, 0]
click at [113, 170] on div "Who would you like to pay? Add a new recipient or select from our recipient dir…" at bounding box center [312, 72] width 625 height 399
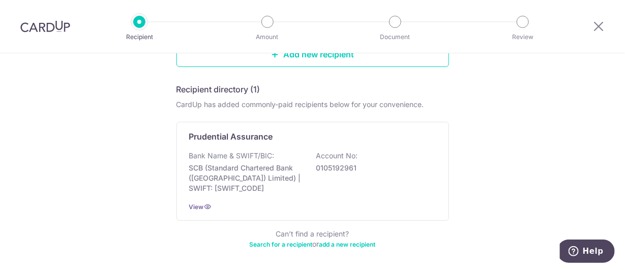
scroll to position [152, 0]
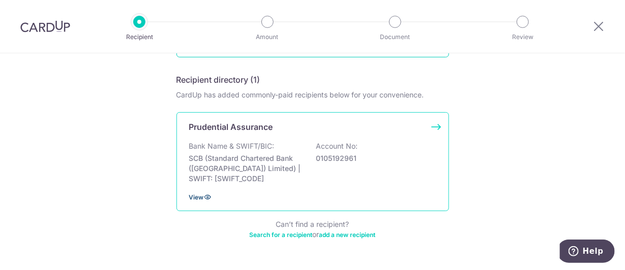
click at [204, 195] on icon at bounding box center [208, 197] width 8 height 8
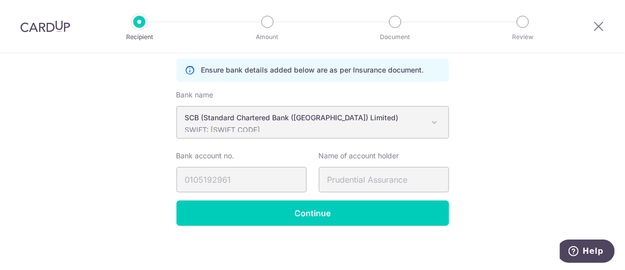
scroll to position [212, 0]
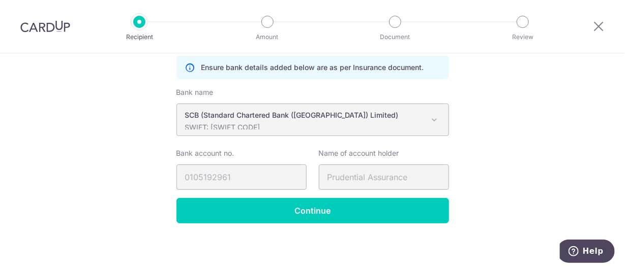
click at [85, 172] on div "Recipient Details Your recipient does not need a CardUp account to receive your…" at bounding box center [312, 56] width 625 height 430
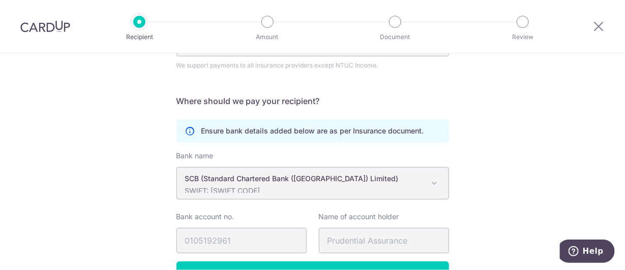
scroll to position [110, 0]
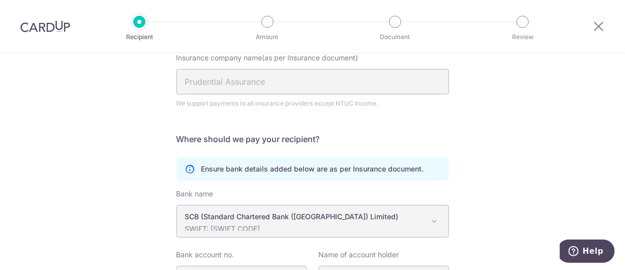
click at [18, 26] on div at bounding box center [45, 26] width 90 height 53
click at [29, 26] on img at bounding box center [45, 26] width 50 height 12
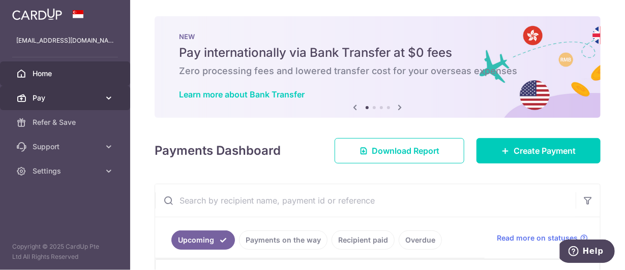
click at [77, 97] on span "Pay" at bounding box center [66, 98] width 67 height 10
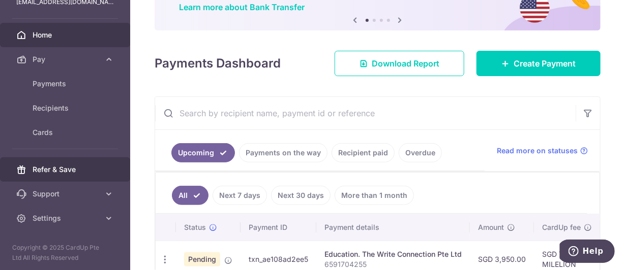
scroll to position [102, 0]
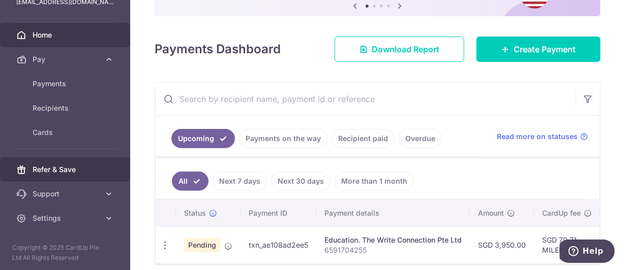
click at [84, 168] on span "Refer & Save" at bounding box center [66, 170] width 67 height 10
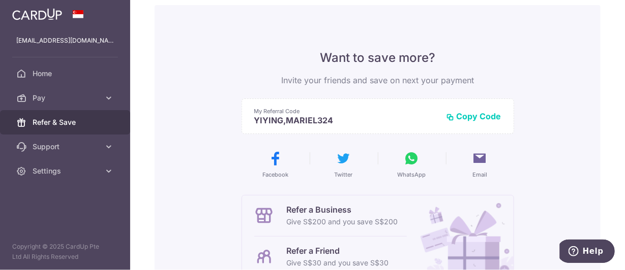
scroll to position [50, 0]
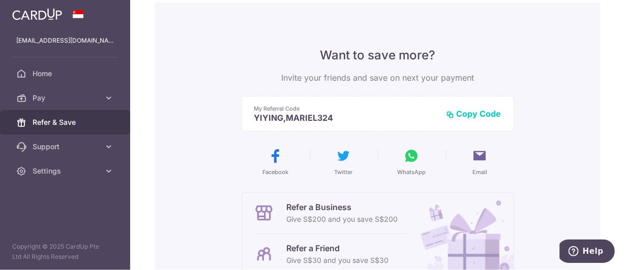
click at [484, 111] on button "Copy Code" at bounding box center [473, 114] width 55 height 10
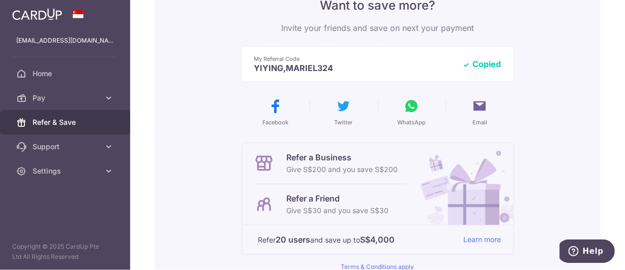
scroll to position [102, 0]
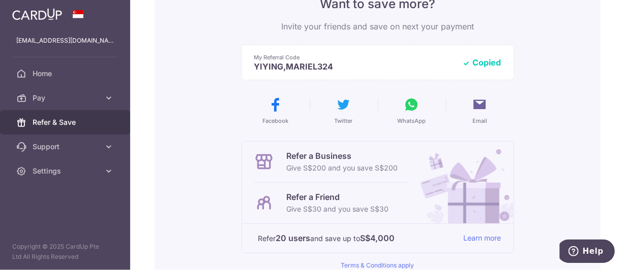
click at [486, 107] on button "Email" at bounding box center [480, 111] width 60 height 28
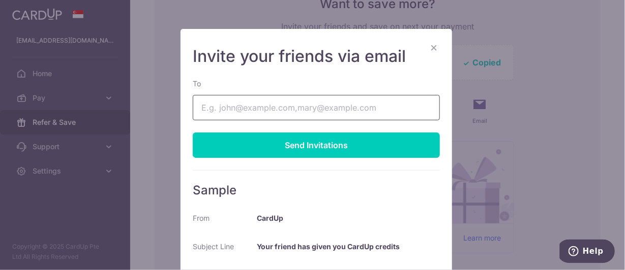
click at [348, 107] on input "To" at bounding box center [316, 107] width 247 height 25
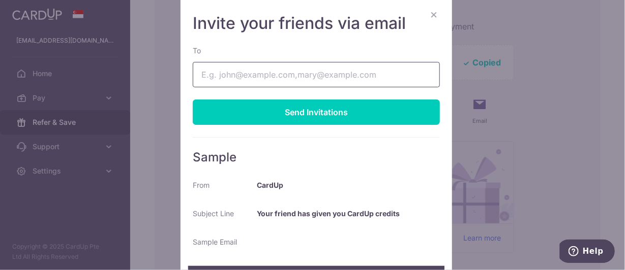
scroll to position [32, 0]
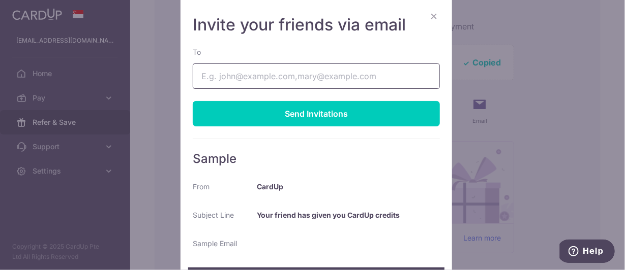
click at [347, 77] on input "To" at bounding box center [316, 76] width 247 height 25
click at [210, 75] on input "[EMAIL_ADDRESS][DOMAIN_NAME]" at bounding box center [316, 76] width 247 height 25
click at [211, 76] on input "merlala@hotmail.com" at bounding box center [316, 76] width 247 height 25
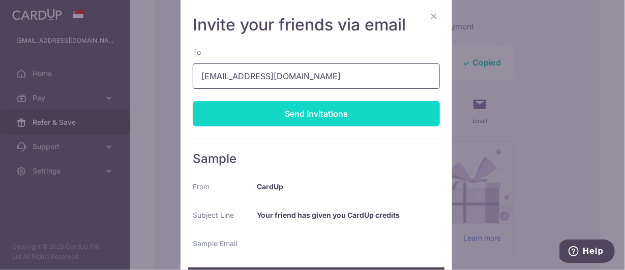
type input "mer_lala@hotmail.com"
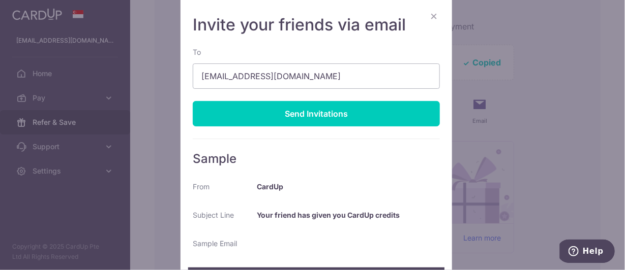
drag, startPoint x: 335, startPoint y: 113, endPoint x: 340, endPoint y: 112, distance: 5.2
click at [336, 113] on div "Send Invitations" at bounding box center [316, 113] width 247 height 25
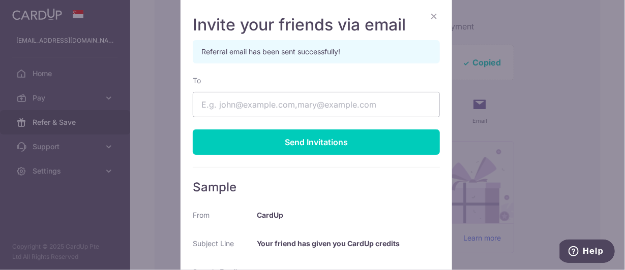
click at [433, 14] on button "×" at bounding box center [433, 16] width 12 height 12
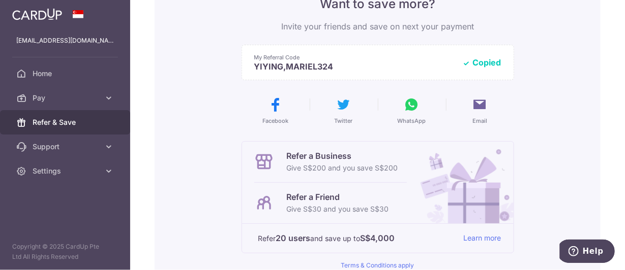
click at [564, 75] on div "Want to save more? Invite your friends and save on next your payment My Referra…" at bounding box center [378, 156] width 446 height 410
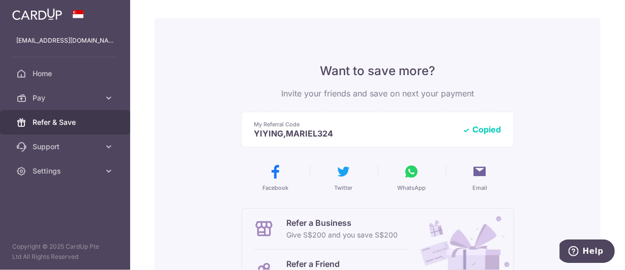
scroll to position [0, 0]
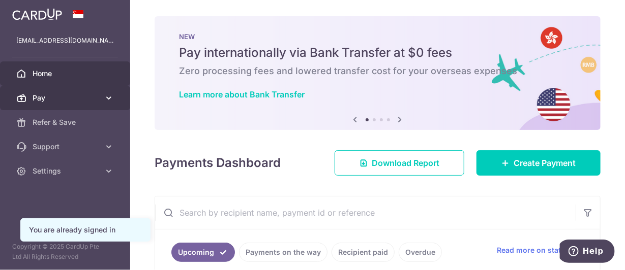
click at [97, 97] on span "Pay" at bounding box center [66, 98] width 67 height 10
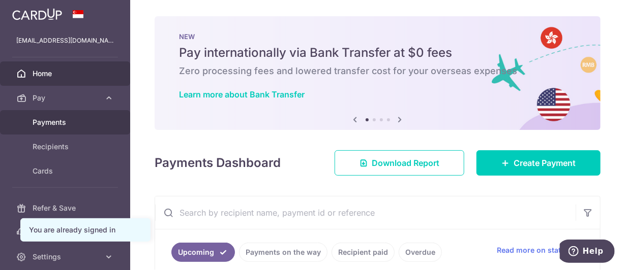
click at [80, 127] on span "Payments" at bounding box center [66, 122] width 67 height 10
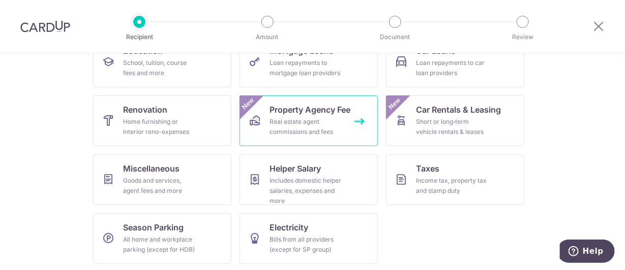
scroll to position [183, 0]
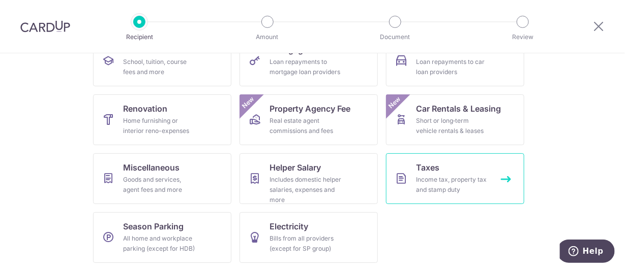
click at [471, 187] on div "Income tax, property tax and stamp duty" at bounding box center [452, 185] width 73 height 20
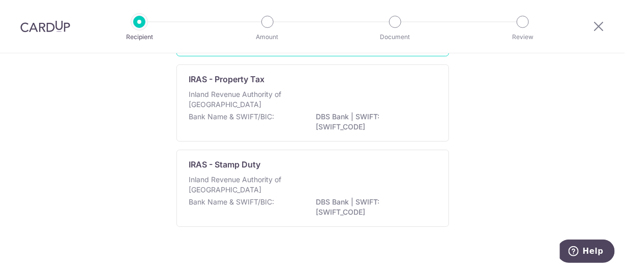
scroll to position [18, 0]
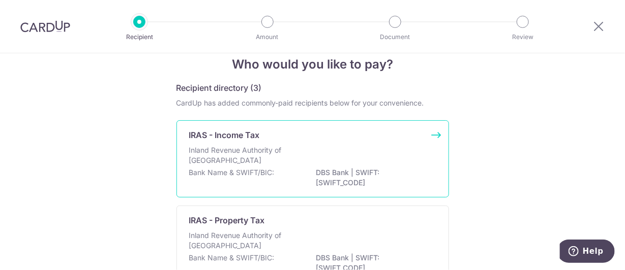
click at [345, 142] on div "IRAS - Income Tax Inland Revenue Authority of [GEOGRAPHIC_DATA] Bank Name & SWI…" at bounding box center [312, 158] width 272 height 77
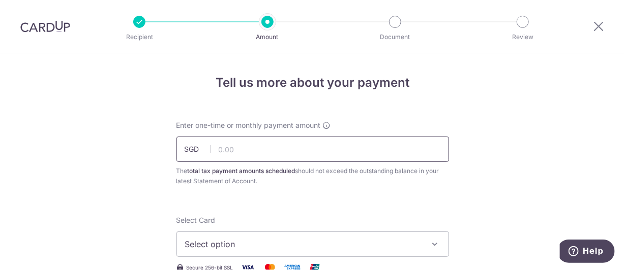
scroll to position [50, 0]
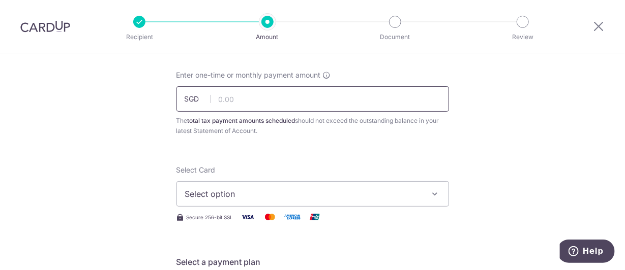
click at [298, 94] on input "text" at bounding box center [312, 98] width 272 height 25
click at [242, 101] on input "text" at bounding box center [312, 98] width 272 height 25
type input "350.02"
click at [333, 183] on button "Select option" at bounding box center [312, 193] width 272 height 25
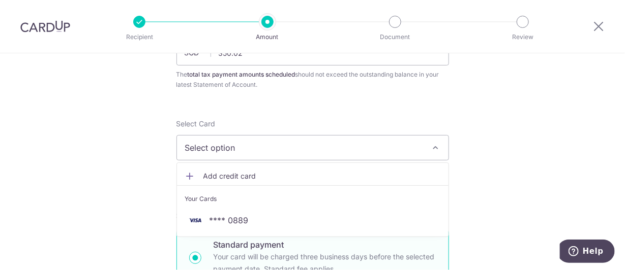
scroll to position [152, 0]
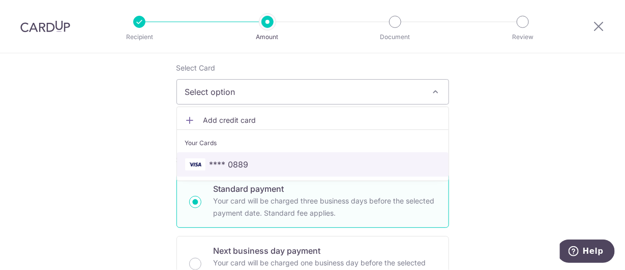
click at [257, 153] on link "**** 0889" at bounding box center [312, 164] width 271 height 24
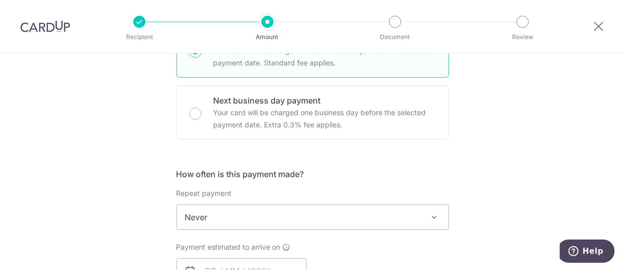
scroll to position [305, 0]
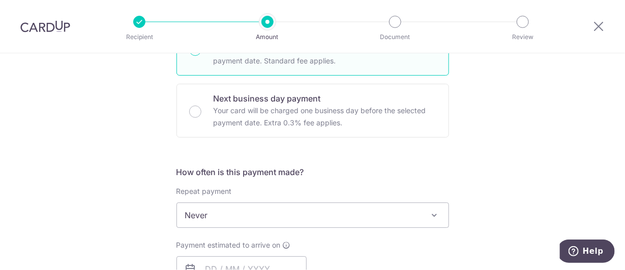
click at [259, 215] on span "Never" at bounding box center [312, 215] width 271 height 24
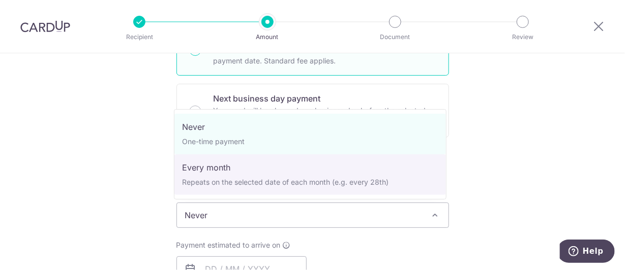
select select "3"
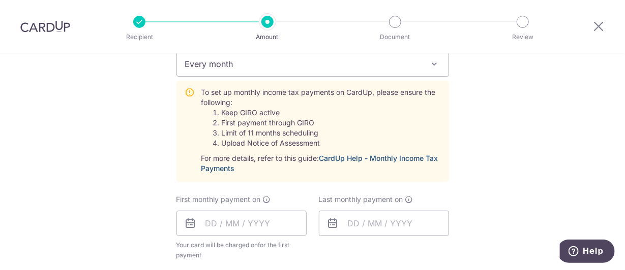
scroll to position [457, 0]
click at [221, 224] on input "text" at bounding box center [241, 222] width 130 height 25
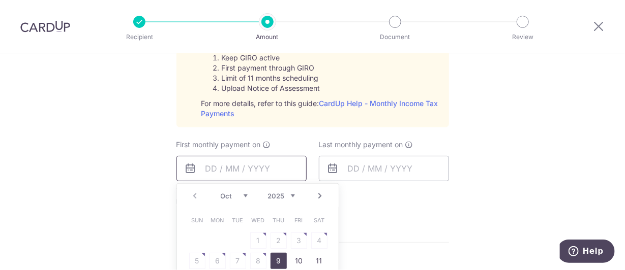
scroll to position [559, 0]
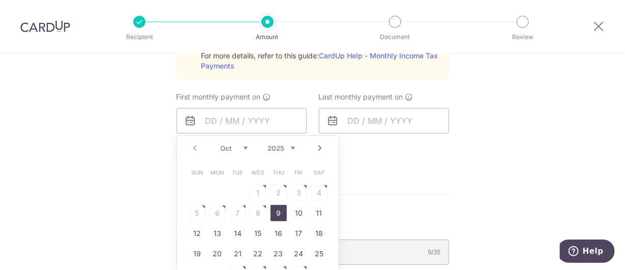
click at [237, 148] on select "Oct Nov Dec" at bounding box center [234, 148] width 27 height 8
click at [277, 214] on table "Sun Mon Tue Wed Thu Fri Sat 1 2 3 4 5 6 7 8 9 10 11 12 13 14 15 16 17 18 19 20 …" at bounding box center [258, 234] width 142 height 142
click at [193, 149] on link "Prev" at bounding box center [195, 148] width 12 height 12
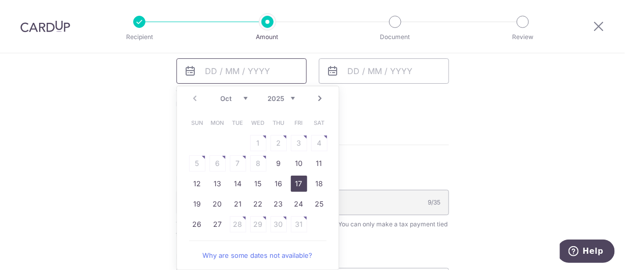
scroll to position [610, 0]
click at [252, 259] on link "Why are some dates not available?" at bounding box center [257, 254] width 137 height 20
click at [320, 91] on link "Next" at bounding box center [320, 97] width 12 height 12
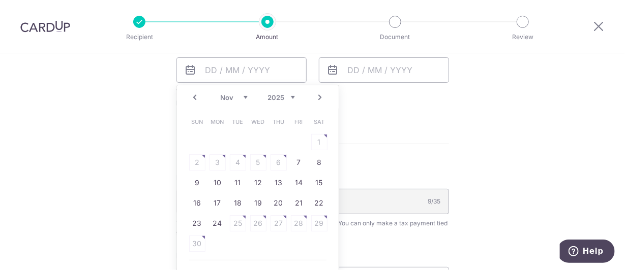
click at [189, 96] on link "Prev" at bounding box center [195, 97] width 12 height 12
click at [219, 225] on link "27" at bounding box center [217, 224] width 16 height 16
type input "[DATE]"
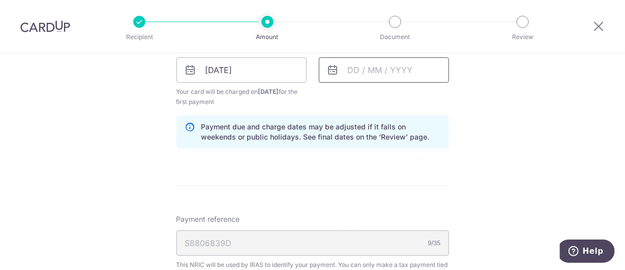
click at [384, 69] on input "text" at bounding box center [384, 69] width 130 height 25
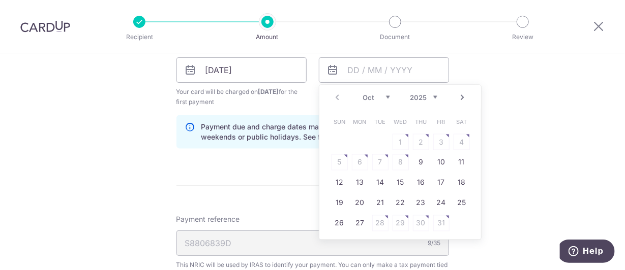
click at [362, 90] on div "Prev Next Oct Nov [DATE] 2026" at bounding box center [400, 97] width 162 height 24
click at [378, 97] on select "Oct Nov Dec" at bounding box center [376, 98] width 27 height 8
click at [417, 97] on select "2025 2026" at bounding box center [423, 98] width 27 height 8
click at [385, 100] on div "Prev Next Jan Feb Mar Apr May Jun Jul Aug Sep Oct Nov 2025 2026" at bounding box center [400, 97] width 162 height 24
click at [376, 98] on select "Jan Feb Mar Apr May Jun [DATE] Aug Sep Oct Nov" at bounding box center [376, 98] width 27 height 8
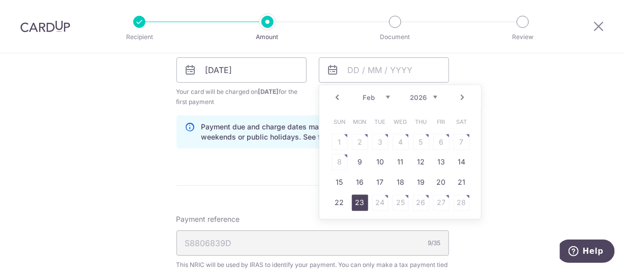
click at [358, 195] on link "23" at bounding box center [360, 203] width 16 height 16
type input "[DATE]"
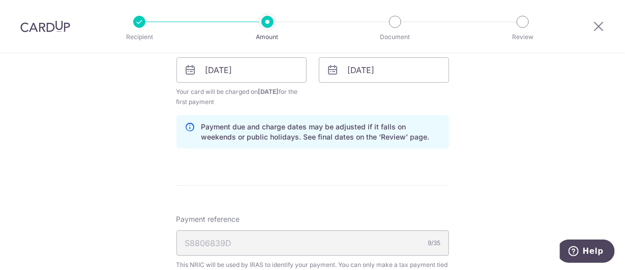
drag, startPoint x: 285, startPoint y: 175, endPoint x: 250, endPoint y: 180, distance: 36.0
click at [281, 177] on form "Enter one-time or monthly payment amount SGD 350.02 350.02 The total tax paymen…" at bounding box center [312, 4] width 272 height 987
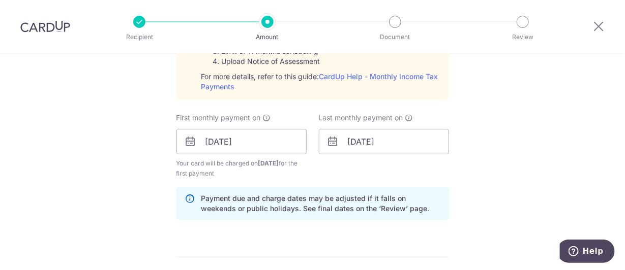
scroll to position [508, 0]
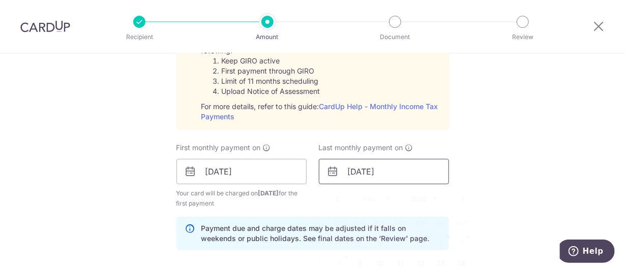
click at [423, 164] on input "[DATE]" at bounding box center [384, 171] width 130 height 25
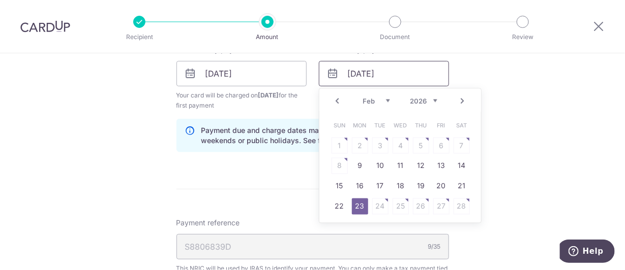
scroll to position [610, 0]
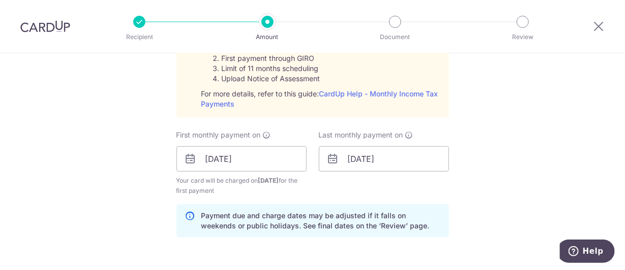
scroll to position [559, 0]
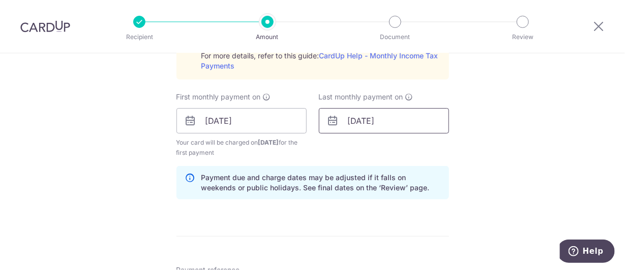
click at [363, 124] on input "[DATE]" at bounding box center [384, 120] width 130 height 25
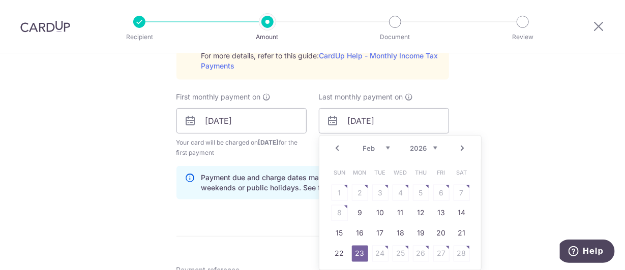
click at [491, 143] on div "Tell us more about your payment Enter one-time or monthly payment amount SGD 35…" at bounding box center [312, 44] width 625 height 1101
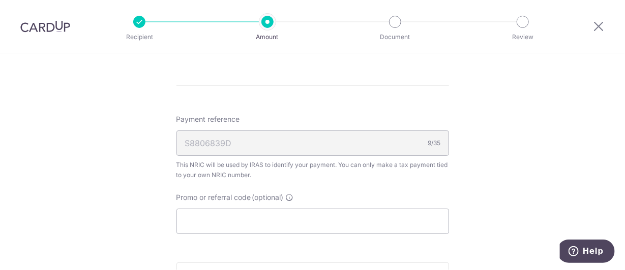
scroll to position [712, 0]
click at [243, 219] on input "Promo or referral code (optional)" at bounding box center [312, 219] width 272 height 25
paste input "MCTAX25N"
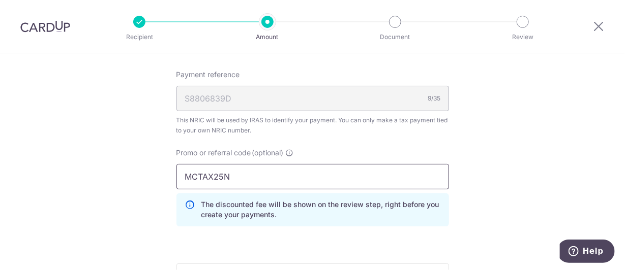
scroll to position [864, 0]
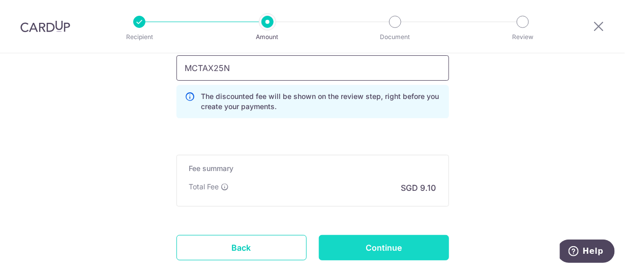
type input "MCTAX25N"
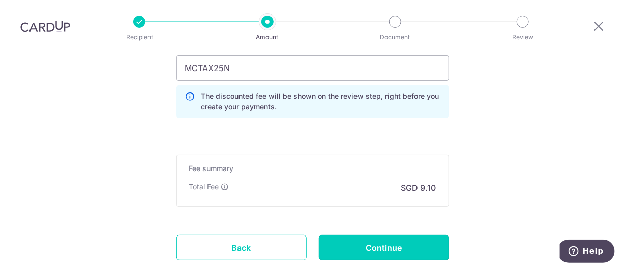
click at [355, 244] on input "Continue" at bounding box center [384, 247] width 130 height 25
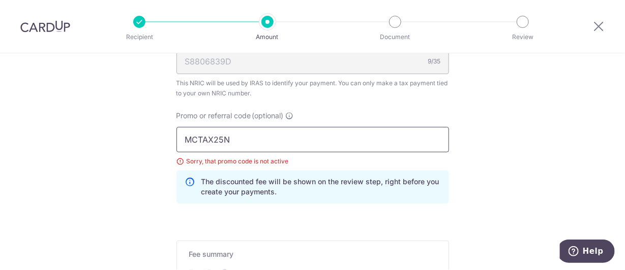
click at [229, 132] on input "MCTAX25N" at bounding box center [312, 139] width 272 height 25
paste input "text"
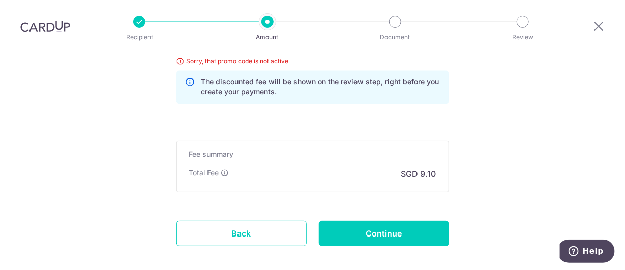
scroll to position [736, 0]
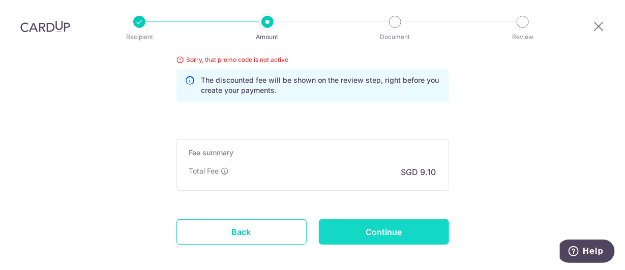
type input "MCTAX25"
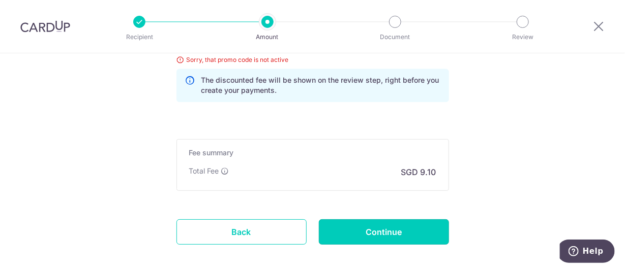
click at [345, 229] on input "Continue" at bounding box center [384, 232] width 130 height 25
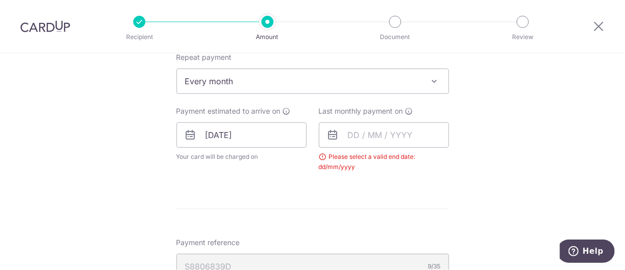
scroll to position [435, 0]
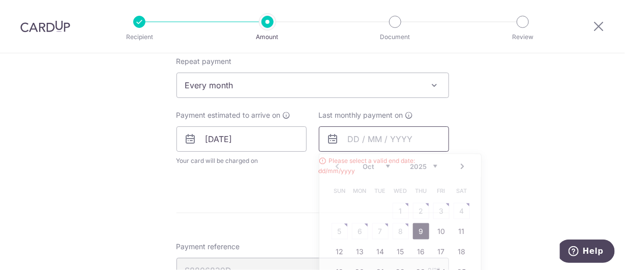
click at [386, 132] on input "text" at bounding box center [384, 139] width 130 height 25
click at [423, 167] on select "2025 2026" at bounding box center [423, 167] width 27 height 8
click at [371, 166] on select "Jan Feb Mar Apr May Jun [DATE] Aug Sep Oct Nov" at bounding box center [376, 167] width 27 height 8
click at [376, 166] on select "Jan Feb Mar Apr May Jun [DATE] Aug Sep Oct Nov" at bounding box center [376, 167] width 27 height 8
click at [358, 231] on link "9" at bounding box center [360, 232] width 16 height 16
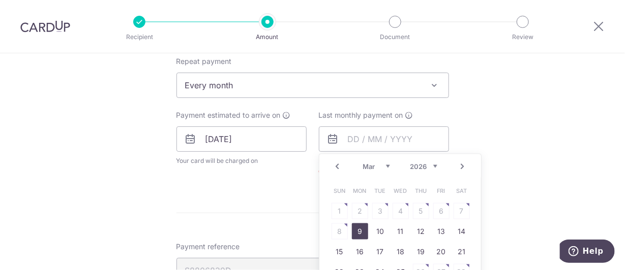
type input "09/03/2026"
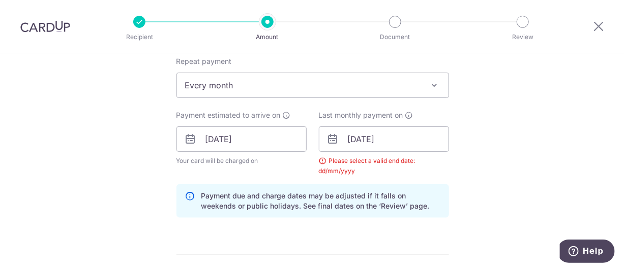
click at [467, 175] on div "Tell us more about your payment Enter one-time or monthly payment amount SGD 35…" at bounding box center [312, 116] width 625 height 996
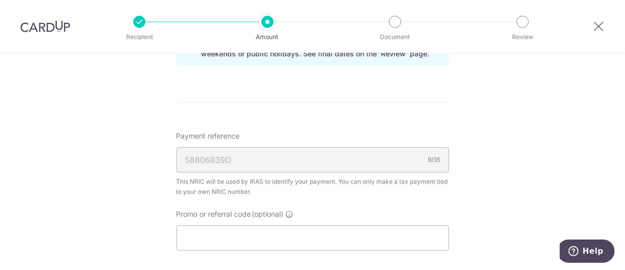
scroll to position [587, 0]
paste input "MCTAX25"
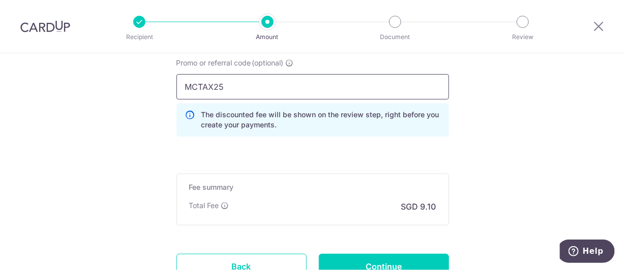
scroll to position [740, 0]
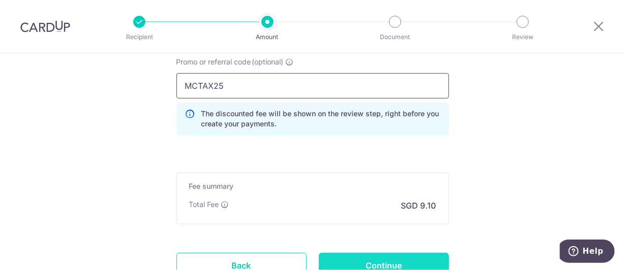
type input "MCTAX25"
click at [363, 255] on input "Continue" at bounding box center [384, 265] width 130 height 25
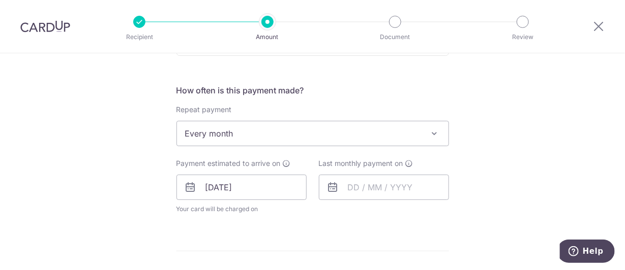
scroll to position [380, 0]
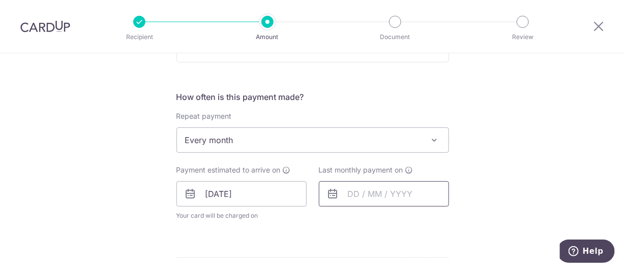
click at [346, 196] on input "text" at bounding box center [384, 193] width 130 height 25
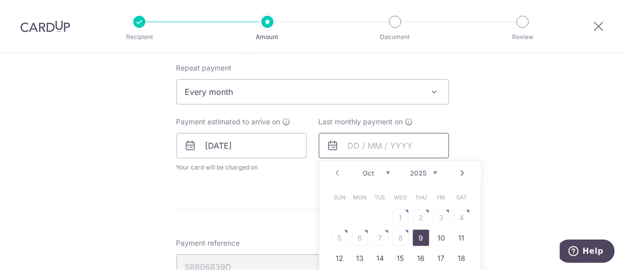
scroll to position [431, 0]
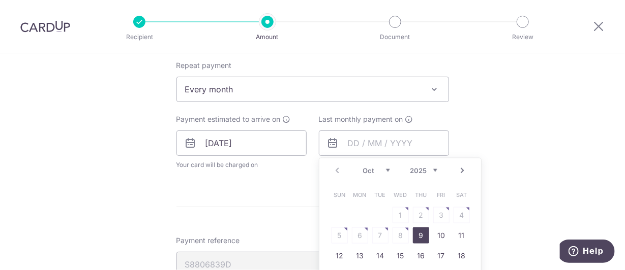
click at [372, 167] on select "Oct Nov Dec" at bounding box center [376, 171] width 27 height 8
click at [378, 169] on select "Oct Nov Dec" at bounding box center [376, 171] width 27 height 8
click at [435, 171] on div "Prev Next Oct Nov [DATE] 2026" at bounding box center [400, 171] width 162 height 24
click at [426, 169] on select "2025 2026" at bounding box center [423, 171] width 27 height 8
click at [379, 172] on select "Jan Feb Mar Apr May Jun [DATE] Aug Sep Oct Nov" at bounding box center [376, 171] width 27 height 8
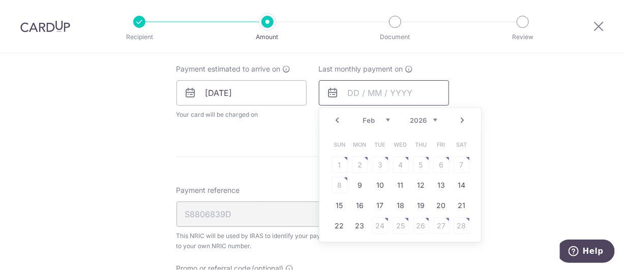
scroll to position [482, 0]
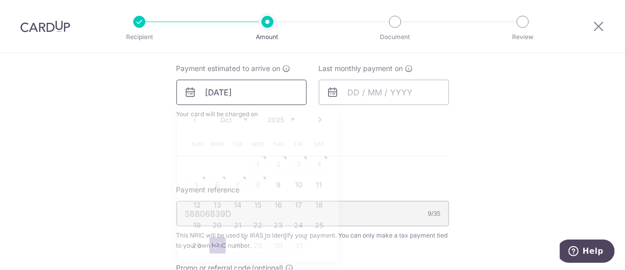
click at [299, 96] on input "[DATE]" at bounding box center [241, 92] width 130 height 25
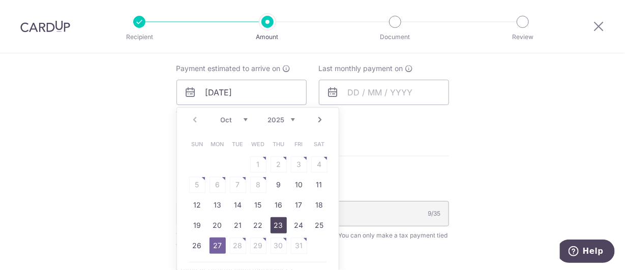
click at [273, 223] on link "23" at bounding box center [278, 226] width 16 height 16
type input "[DATE]"
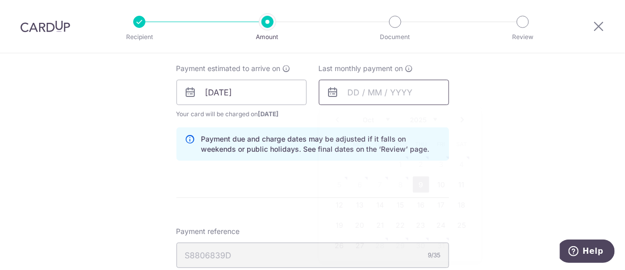
click at [399, 87] on input "text" at bounding box center [384, 92] width 130 height 25
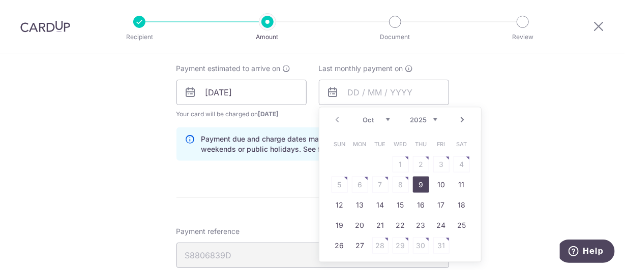
click at [375, 116] on select "Oct Nov Dec" at bounding box center [376, 120] width 27 height 8
click at [436, 115] on div "Prev Next Oct Nov [DATE] 2026" at bounding box center [400, 120] width 162 height 24
click at [428, 120] on select "2025 2026" at bounding box center [423, 120] width 27 height 8
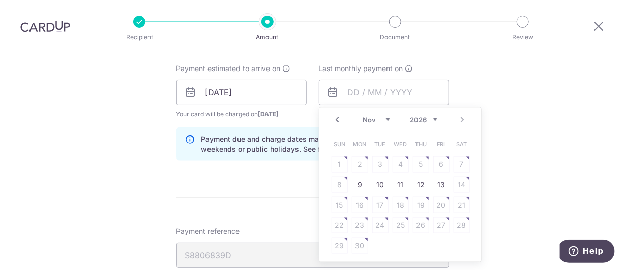
click at [373, 122] on div "Prev Next Jan Feb Mar Apr May Jun [DATE] Aug Sep Oct [DATE] 2026" at bounding box center [400, 120] width 162 height 24
click at [381, 117] on select "Jan Feb Mar Apr May Jun [DATE] Aug Sep Oct Nov" at bounding box center [376, 120] width 27 height 8
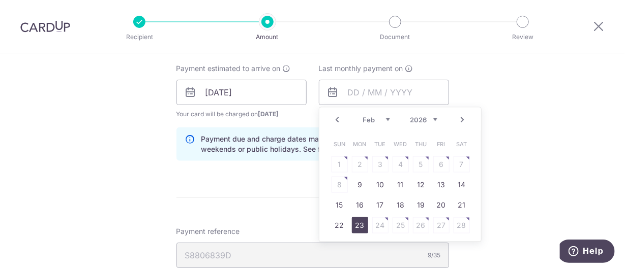
click at [350, 223] on td "23" at bounding box center [360, 226] width 20 height 20
type input "[DATE]"
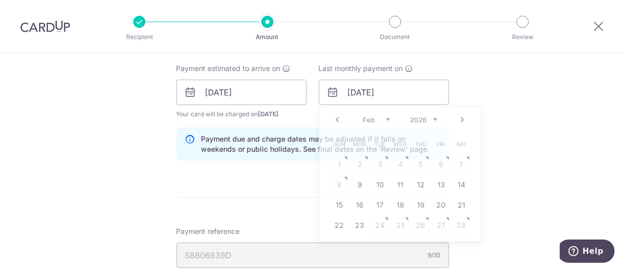
click at [357, 223] on form "Enter one-time or monthly payment amount SGD 350.02 350.02 The total tax paymen…" at bounding box center [312, 104] width 272 height 931
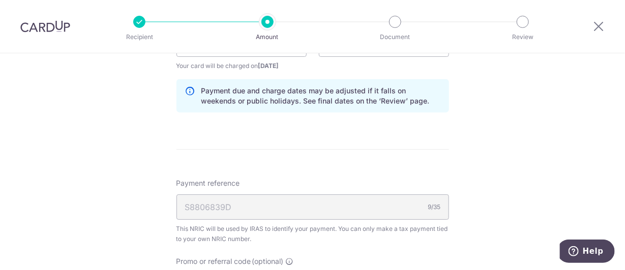
scroll to position [533, 0]
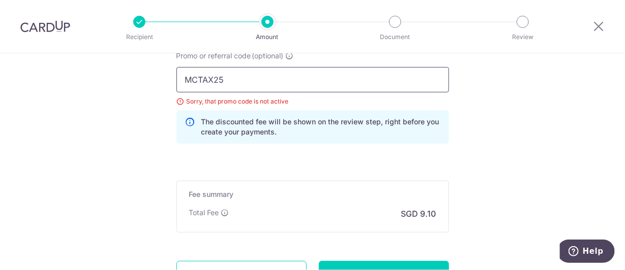
click at [277, 80] on input "MCTAX25" at bounding box center [312, 79] width 272 height 25
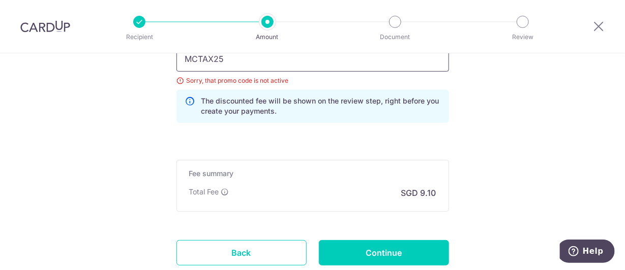
scroll to position [787, 0]
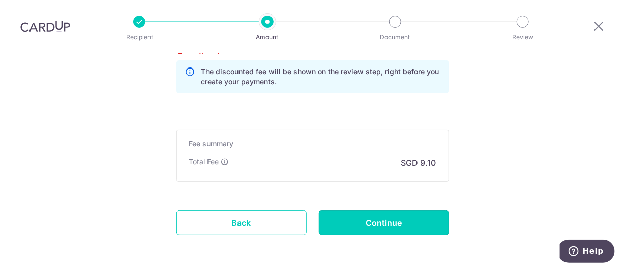
click at [400, 223] on input "Continue" at bounding box center [384, 222] width 130 height 25
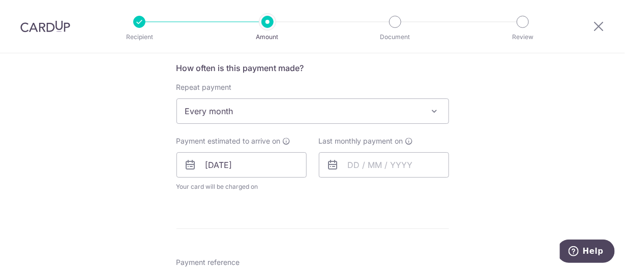
scroll to position [380, 0]
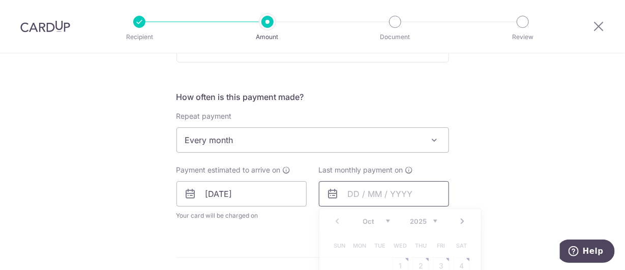
click at [361, 199] on input "text" at bounding box center [384, 193] width 130 height 25
click at [428, 219] on select "2025 2026" at bounding box center [423, 222] width 27 height 8
click at [379, 221] on select "Jan Feb Mar Apr May Jun [DATE] Aug Sep Oct Nov" at bounding box center [376, 222] width 27 height 8
drag, startPoint x: 487, startPoint y: 181, endPoint x: 437, endPoint y: 197, distance: 52.1
click at [482, 181] on div "Tell us more about your payment Enter one-time or monthly payment amount SGD 35…" at bounding box center [312, 175] width 625 height 1004
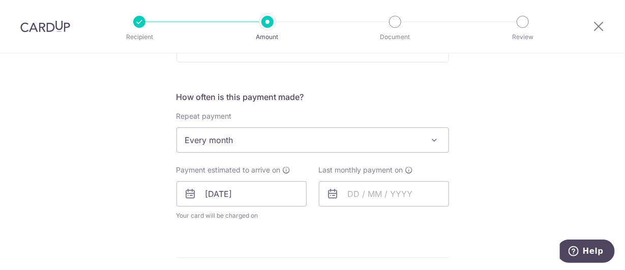
click at [374, 218] on div "Last monthly payment on Prev Next Jan Feb Mar Apr May Jun [DATE] Aug Sep Oct [D…" at bounding box center [384, 193] width 142 height 56
click at [357, 192] on input "text" at bounding box center [384, 193] width 130 height 25
click at [375, 219] on select "Oct Nov Dec" at bounding box center [376, 222] width 27 height 8
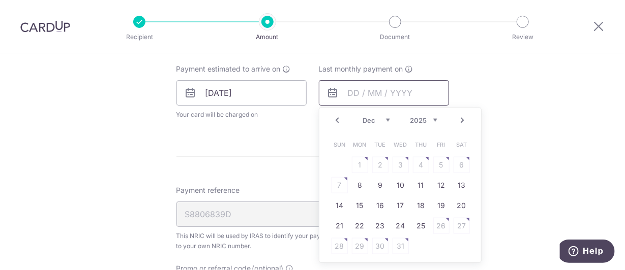
scroll to position [482, 0]
click at [379, 229] on link "23" at bounding box center [380, 226] width 16 height 16
type input "[DATE]"
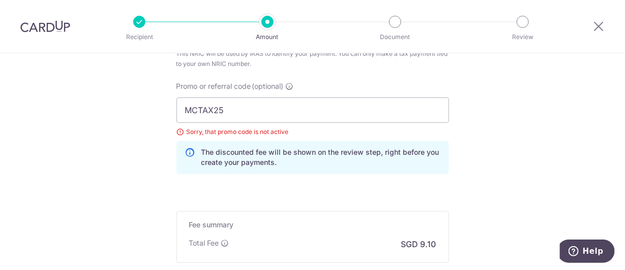
scroll to position [736, 0]
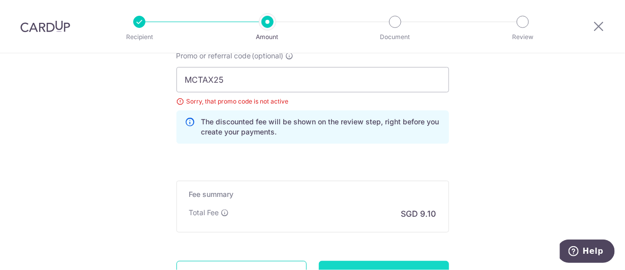
click at [381, 262] on input "Continue" at bounding box center [384, 273] width 130 height 25
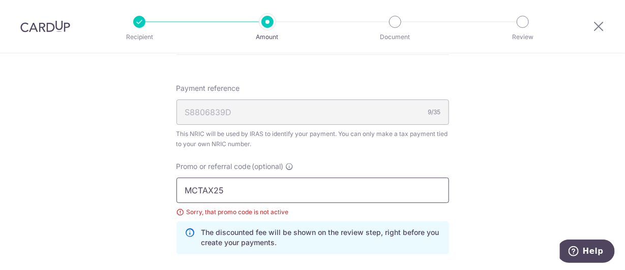
scroll to position [584, 0]
click at [240, 198] on input "MCTAX25" at bounding box center [312, 190] width 272 height 25
click at [255, 192] on input "MCTAX25" at bounding box center [312, 190] width 272 height 25
click at [256, 191] on input "MCTAX25" at bounding box center [312, 190] width 272 height 25
click at [256, 190] on input "MCTAX25" at bounding box center [312, 190] width 272 height 25
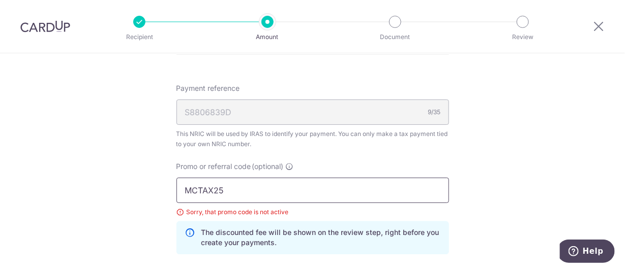
paste input "LTAX25R"
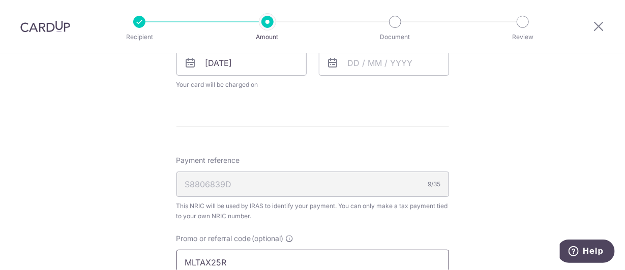
scroll to position [482, 0]
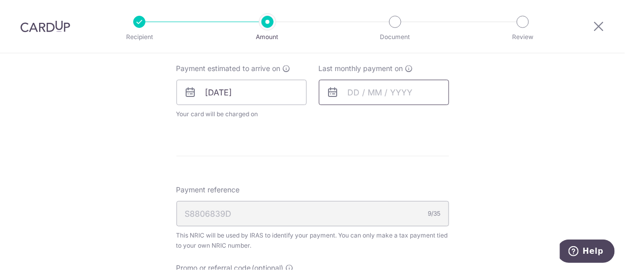
type input "MLTAX25R"
click at [387, 96] on input "text" at bounding box center [384, 92] width 130 height 25
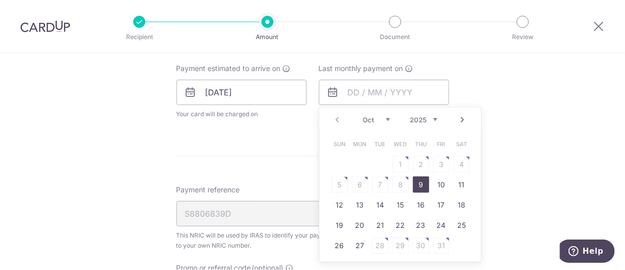
click at [372, 116] on select "Oct Nov Dec" at bounding box center [376, 120] width 27 height 8
click at [432, 123] on div "Prev Next Oct Nov Dec 2025 2026" at bounding box center [400, 120] width 162 height 24
click at [419, 113] on div "Prev Next Oct Nov Dec 2025 2026" at bounding box center [400, 120] width 162 height 24
click at [428, 116] on select "2025 2026" at bounding box center [423, 120] width 27 height 8
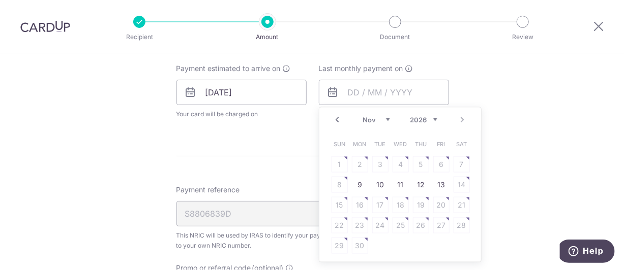
click at [371, 121] on select "Jan Feb Mar Apr May Jun [DATE] Aug Sep Oct Nov" at bounding box center [376, 120] width 27 height 8
drag, startPoint x: 356, startPoint y: 224, endPoint x: 363, endPoint y: 223, distance: 7.2
click at [356, 224] on link "23" at bounding box center [360, 226] width 16 height 16
type input "[DATE]"
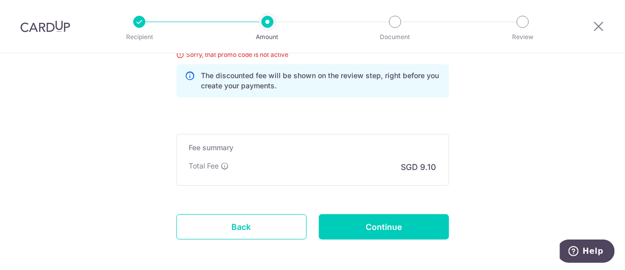
scroll to position [787, 0]
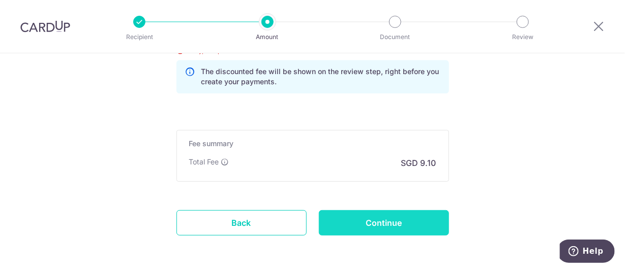
click at [387, 220] on input "Continue" at bounding box center [384, 222] width 130 height 25
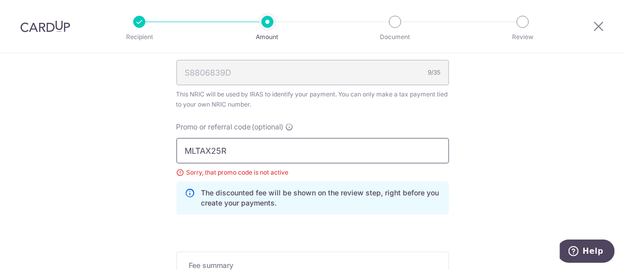
scroll to position [584, 0]
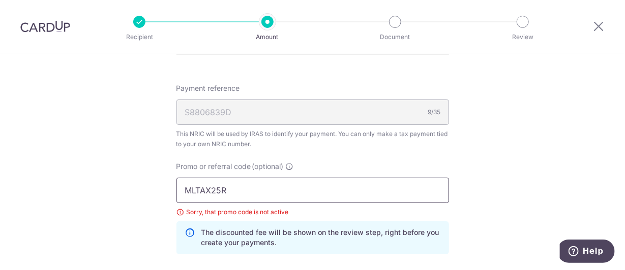
click at [295, 191] on input "MLTAX25R" at bounding box center [312, 190] width 272 height 25
click at [297, 191] on input "MLTAX25R" at bounding box center [312, 190] width 272 height 25
click at [298, 191] on input "MLTAX25R" at bounding box center [312, 190] width 272 height 25
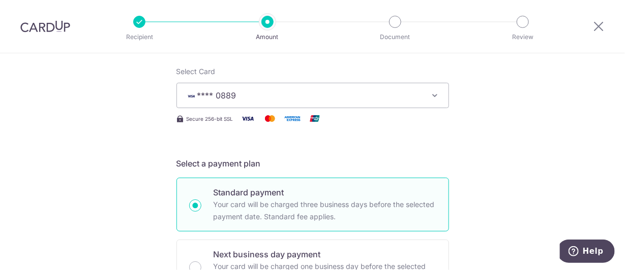
scroll to position [126, 0]
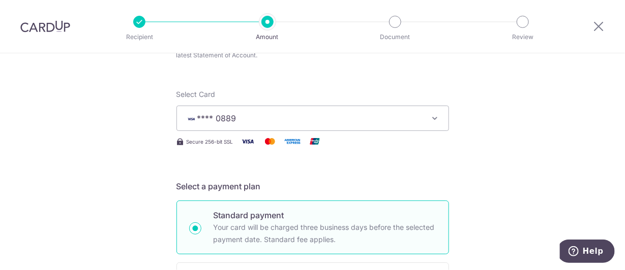
click at [367, 114] on span "**** 0889" at bounding box center [303, 118] width 237 height 12
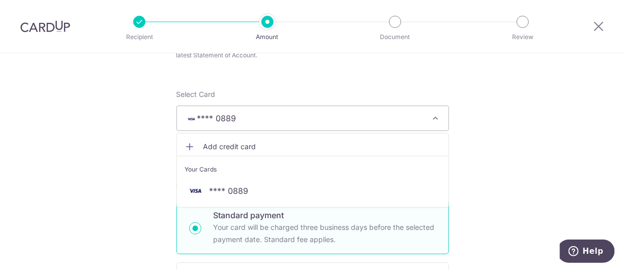
click at [367, 115] on span "**** 0889" at bounding box center [303, 118] width 237 height 12
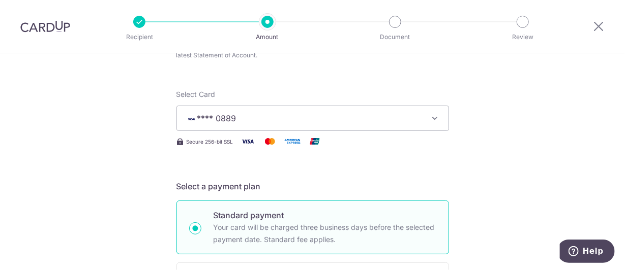
click at [255, 120] on span "**** 0889" at bounding box center [303, 118] width 237 height 12
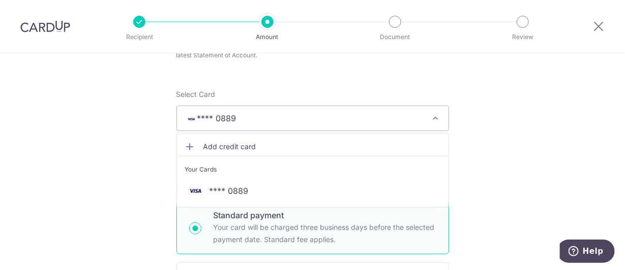
click at [234, 140] on link "Add credit card" at bounding box center [312, 147] width 271 height 18
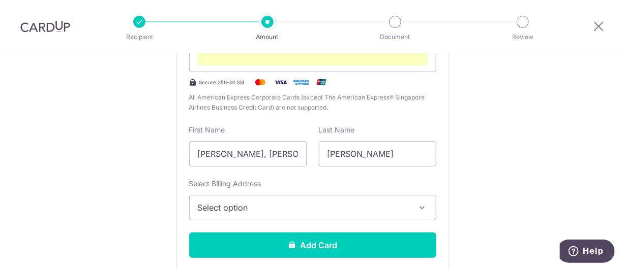
scroll to position [279, 0]
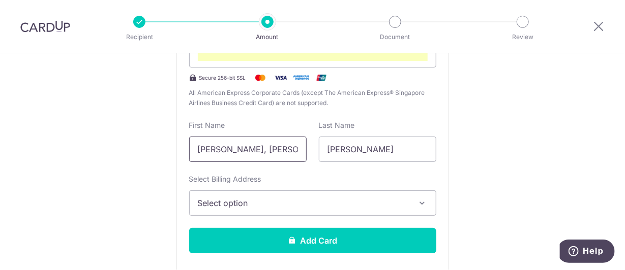
drag, startPoint x: 226, startPoint y: 148, endPoint x: 162, endPoint y: 155, distance: 63.9
type input "[PERSON_NAME]"
click at [262, 195] on button "Select option" at bounding box center [312, 203] width 247 height 25
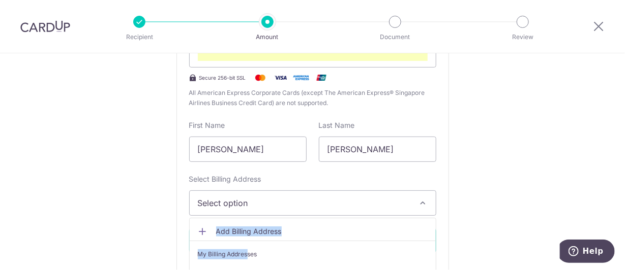
drag, startPoint x: 246, startPoint y: 250, endPoint x: 416, endPoint y: 205, distance: 176.2
click at [416, 205] on div "Select Billing Address Select option Add Billing Address My Billing Addresses […" at bounding box center [312, 195] width 247 height 42
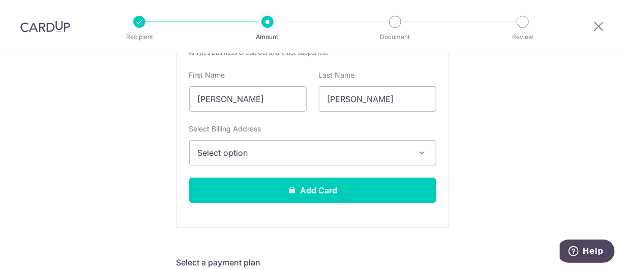
scroll to position [329, 0]
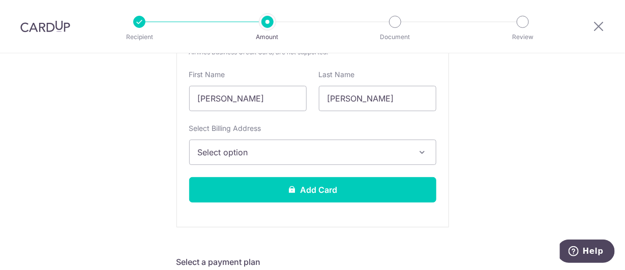
click at [350, 159] on button "Select option" at bounding box center [312, 152] width 247 height 25
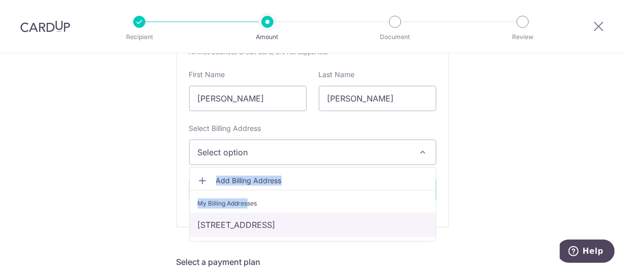
drag, startPoint x: 319, startPoint y: 208, endPoint x: 315, endPoint y: 218, distance: 10.5
click at [315, 218] on ul "Add Billing Address My Billing Addresses 105 Bishan St 12, #05-230, Singapore, …" at bounding box center [312, 204] width 247 height 75
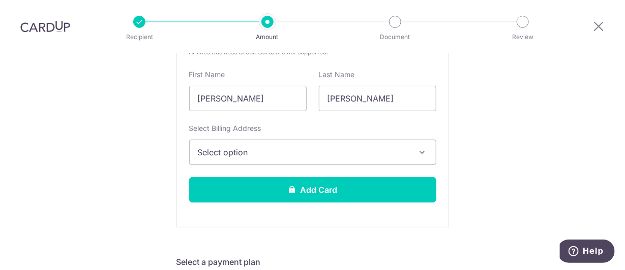
click at [320, 223] on div "New card details Card Secure 256-bit SSL All American Express Corporate Cards (…" at bounding box center [312, 82] width 272 height 292
click at [362, 146] on span "Select option" at bounding box center [303, 152] width 211 height 12
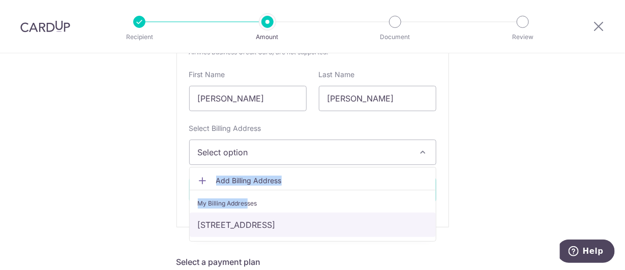
click at [336, 225] on link "[STREET_ADDRESS]" at bounding box center [313, 225] width 246 height 24
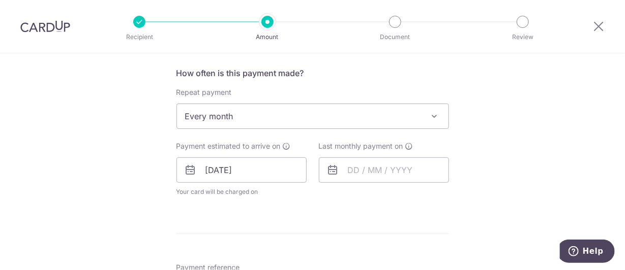
scroll to position [685, 0]
click at [355, 167] on input "text" at bounding box center [384, 168] width 130 height 25
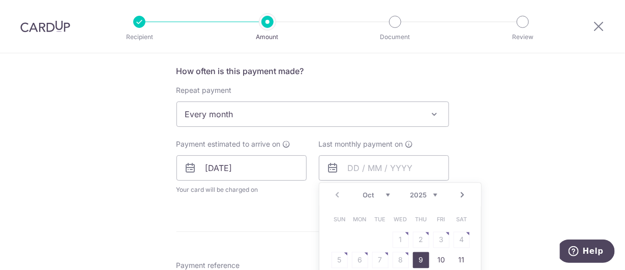
drag, startPoint x: 358, startPoint y: 190, endPoint x: 377, endPoint y: 194, distance: 19.2
click at [360, 191] on div "Prev Next Oct Nov Dec 2025 2026" at bounding box center [400, 195] width 162 height 24
click at [410, 194] on select "2025 2026" at bounding box center [423, 196] width 27 height 8
click at [381, 192] on select "Jan Feb Mar Apr May Jun [DATE] Aug Sep Oct Nov" at bounding box center [376, 196] width 27 height 8
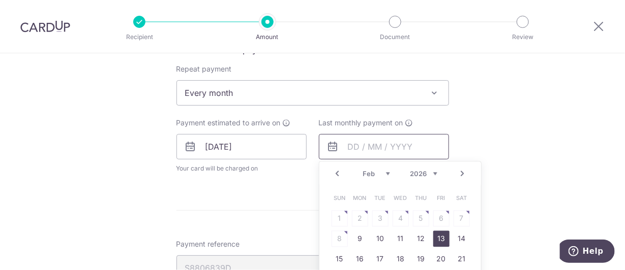
scroll to position [736, 0]
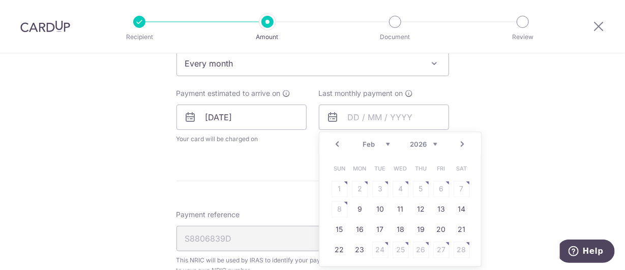
click at [366, 248] on td "23" at bounding box center [360, 250] width 20 height 20
type input "[DATE]"
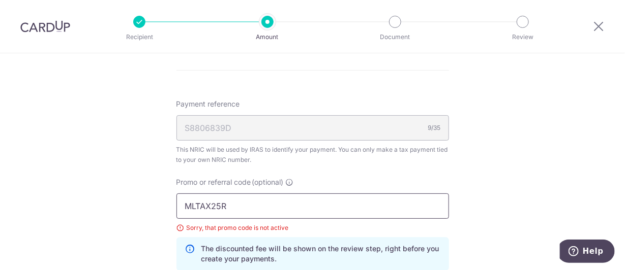
click at [236, 200] on input "MLTAX25R" at bounding box center [312, 206] width 272 height 25
paste input "CTAX25N"
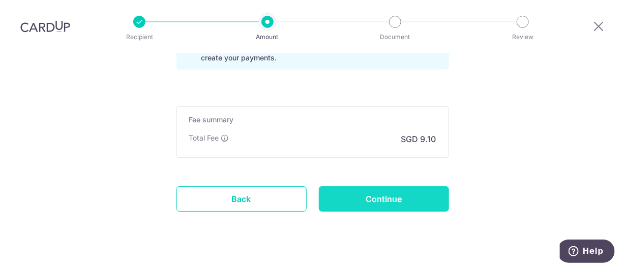
scroll to position [1092, 0]
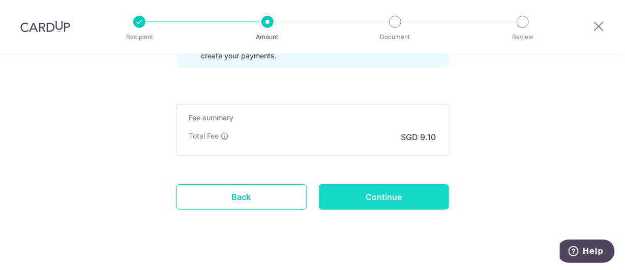
type input "MCTAX25N"
click at [379, 190] on input "Continue" at bounding box center [384, 197] width 130 height 25
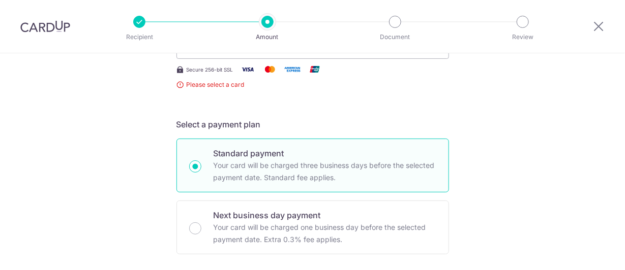
scroll to position [122, 0]
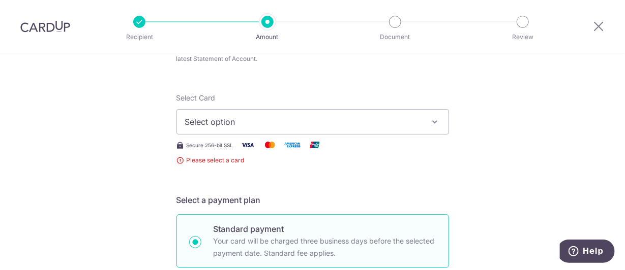
drag, startPoint x: 288, startPoint y: 122, endPoint x: 290, endPoint y: 129, distance: 7.1
click at [289, 122] on span "Select option" at bounding box center [303, 122] width 237 height 12
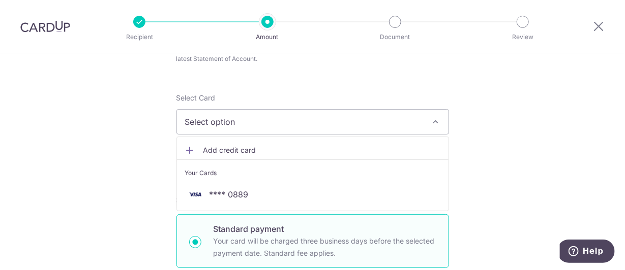
click at [262, 152] on span "Add credit card" at bounding box center [321, 150] width 237 height 10
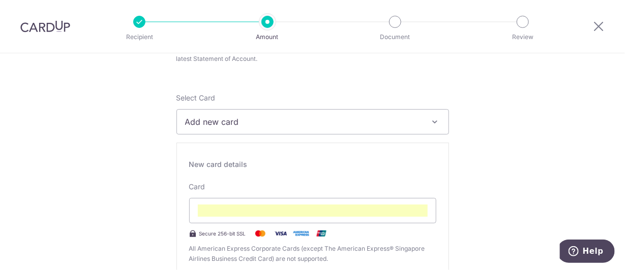
scroll to position [224, 0]
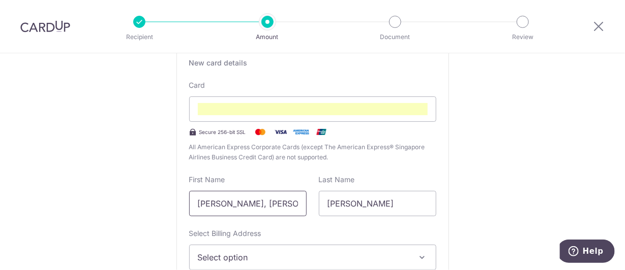
click at [228, 203] on input "[PERSON_NAME], [PERSON_NAME]" at bounding box center [247, 203] width 117 height 25
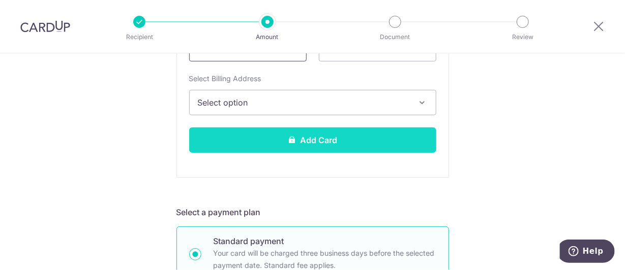
scroll to position [377, 0]
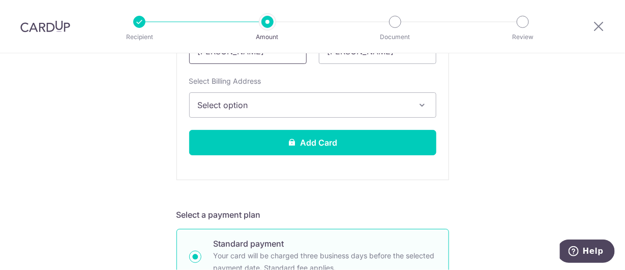
type input "[PERSON_NAME]"
click at [282, 91] on div "Select Billing Address Select option Add Billing Address My Billing Addresses […" at bounding box center [312, 97] width 247 height 42
click at [284, 100] on span "Select option" at bounding box center [303, 105] width 211 height 12
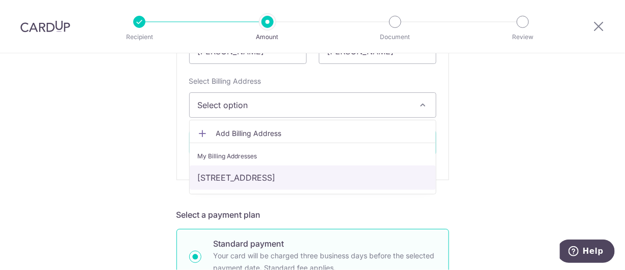
drag, startPoint x: 283, startPoint y: 176, endPoint x: 298, endPoint y: 167, distance: 17.8
click at [284, 176] on link "[STREET_ADDRESS]" at bounding box center [313, 178] width 246 height 24
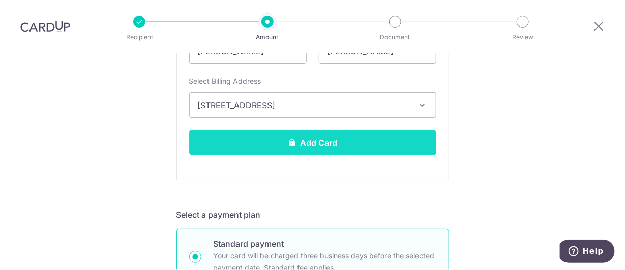
click at [340, 139] on button "Add Card" at bounding box center [312, 142] width 247 height 25
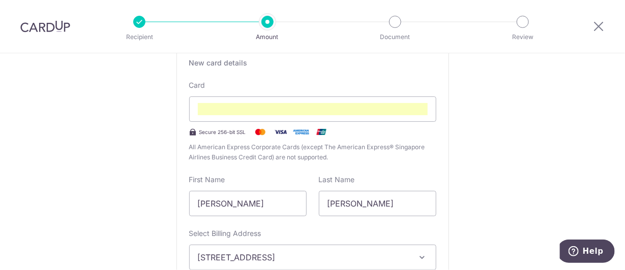
scroll to position [244, 0]
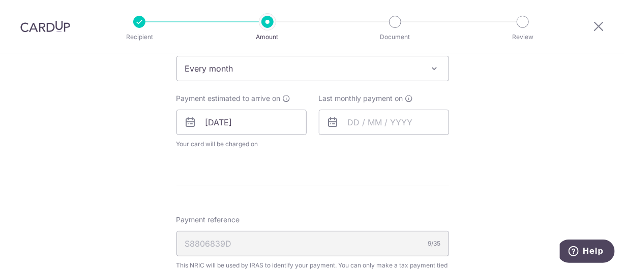
scroll to position [457, 0]
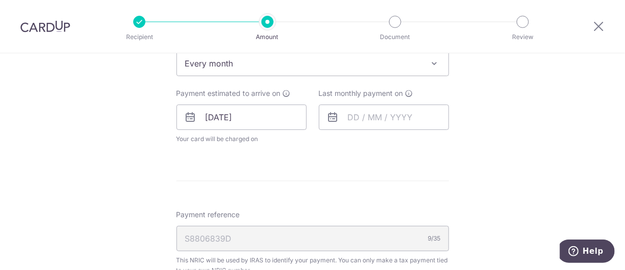
click at [380, 129] on div "Last monthly payment on" at bounding box center [384, 116] width 142 height 56
click at [383, 118] on input "text" at bounding box center [384, 117] width 130 height 25
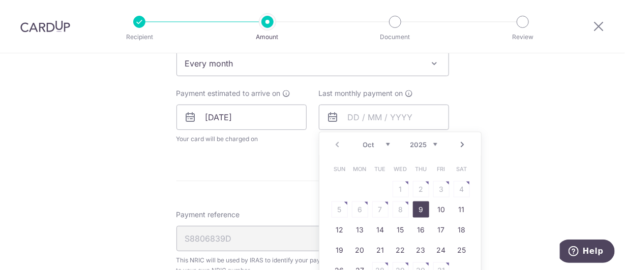
click at [432, 141] on select "2025 2026" at bounding box center [423, 145] width 27 height 8
click at [387, 147] on div "Prev Next Jan Feb Mar Apr May Jun [DATE] Aug Sep Oct [DATE] 2026" at bounding box center [400, 145] width 162 height 24
click at [381, 142] on select "Jan Feb Mar Apr May Jun [DATE] Aug Sep Oct Nov" at bounding box center [376, 145] width 27 height 8
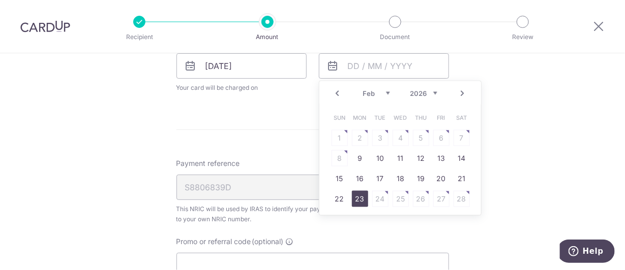
click at [354, 196] on link "23" at bounding box center [360, 199] width 16 height 16
type input "[DATE]"
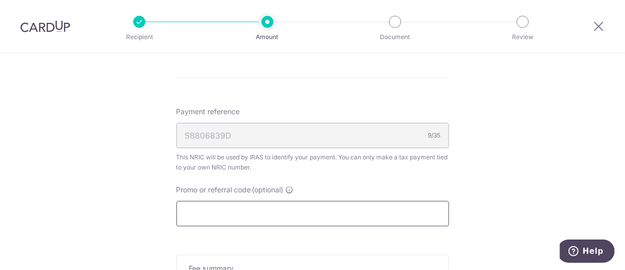
scroll to position [610, 0]
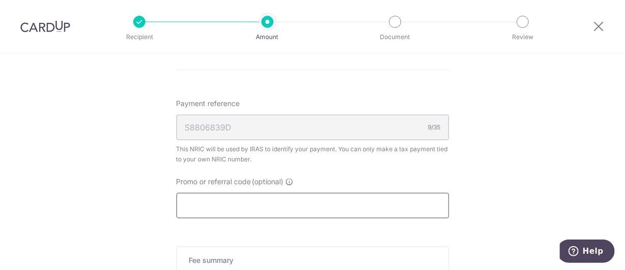
click at [305, 193] on input "Promo or referral code (optional)" at bounding box center [312, 205] width 272 height 25
type input "v"
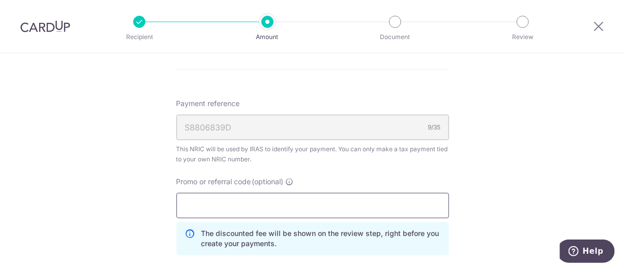
paste input "MCTAX25N"
type input "MCTAX25N"
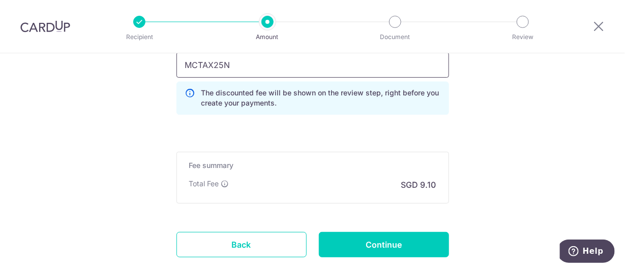
scroll to position [762, 0]
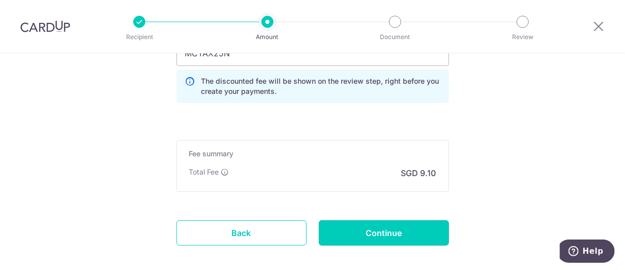
click at [391, 227] on input "Continue" at bounding box center [384, 233] width 130 height 25
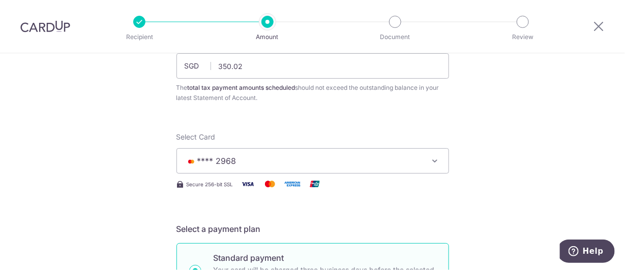
scroll to position [75, 0]
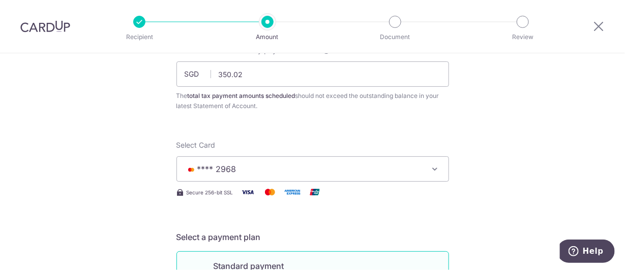
click at [267, 173] on span "**** 2968" at bounding box center [303, 169] width 237 height 12
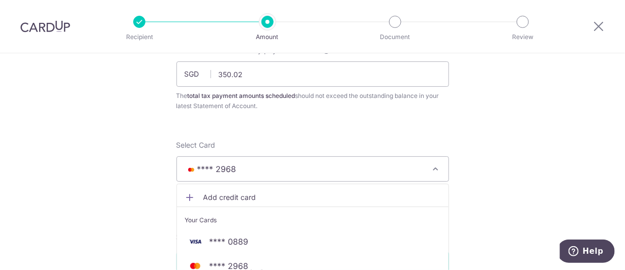
click at [269, 173] on span "**** 2968" at bounding box center [303, 169] width 237 height 12
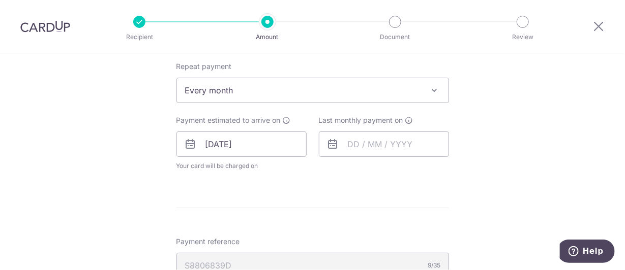
scroll to position [431, 0]
click at [428, 134] on input "text" at bounding box center [384, 143] width 130 height 25
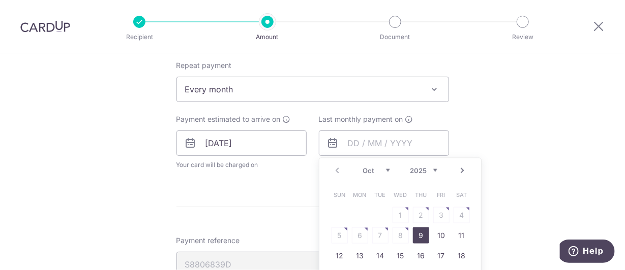
click at [389, 171] on div "Oct Nov Dec 2025 2026" at bounding box center [400, 171] width 74 height 9
click at [372, 167] on select "Oct Nov Dec" at bounding box center [376, 171] width 27 height 8
click at [432, 168] on select "2025 2026" at bounding box center [423, 171] width 27 height 8
click at [375, 169] on select "Jan Feb Mar Apr May Jun [DATE] Aug Sep Oct Nov" at bounding box center [376, 171] width 27 height 8
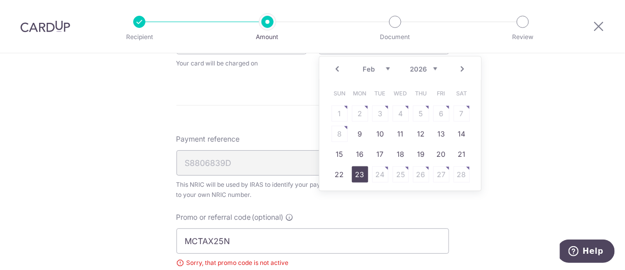
click at [358, 170] on link "23" at bounding box center [360, 175] width 16 height 16
type input "[DATE]"
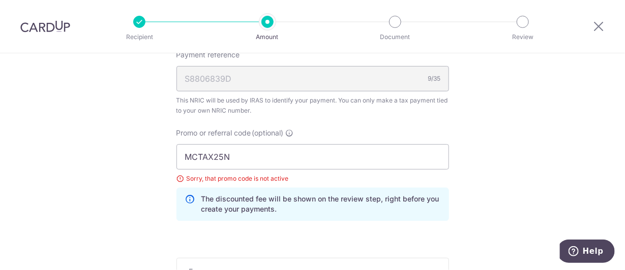
scroll to position [685, 0]
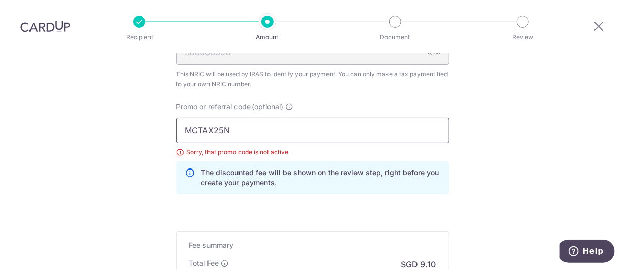
drag, startPoint x: 278, startPoint y: 132, endPoint x: 113, endPoint y: 111, distance: 166.5
paste input "text"
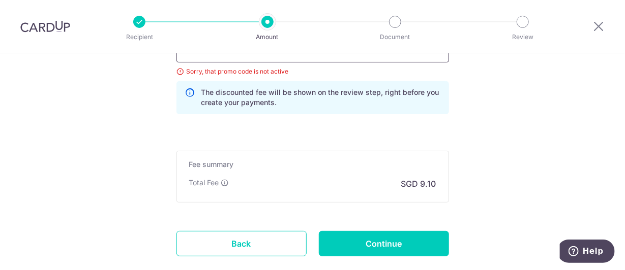
scroll to position [787, 0]
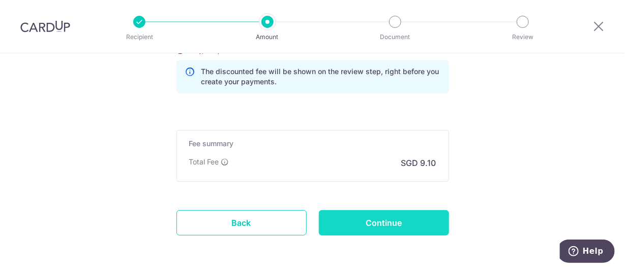
type input "MCTAX25"
click at [421, 225] on input "Continue" at bounding box center [384, 222] width 130 height 25
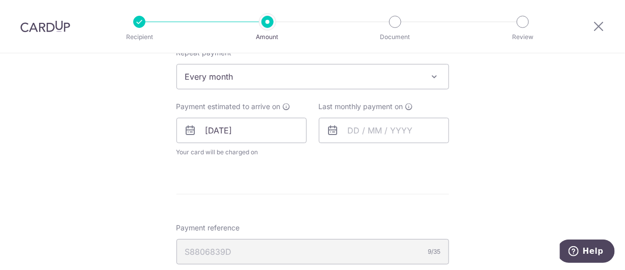
scroll to position [431, 0]
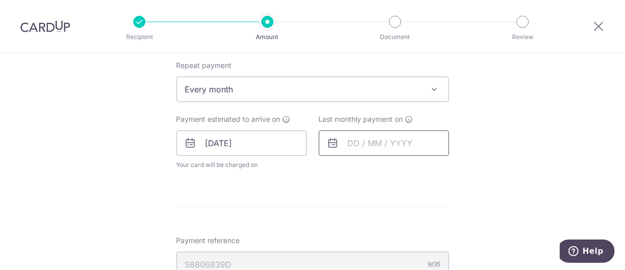
click at [405, 143] on input "text" at bounding box center [384, 143] width 130 height 25
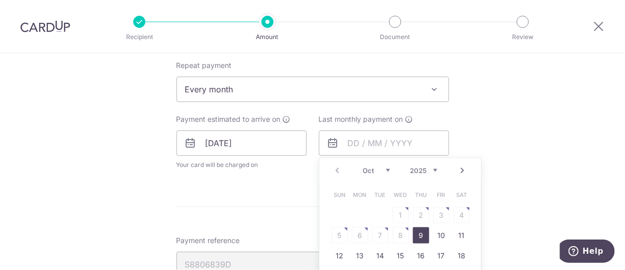
click at [370, 173] on select "Oct Nov Dec" at bounding box center [376, 171] width 27 height 8
click at [416, 169] on select "2025 2026" at bounding box center [423, 171] width 27 height 8
drag, startPoint x: 376, startPoint y: 170, endPoint x: 379, endPoint y: 179, distance: 10.3
click at [376, 170] on select "Jan Feb Mar Apr May Jun [DATE] Aug Sep Oct Nov" at bounding box center [376, 171] width 27 height 8
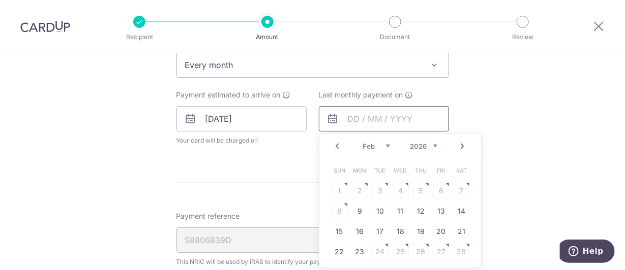
scroll to position [482, 0]
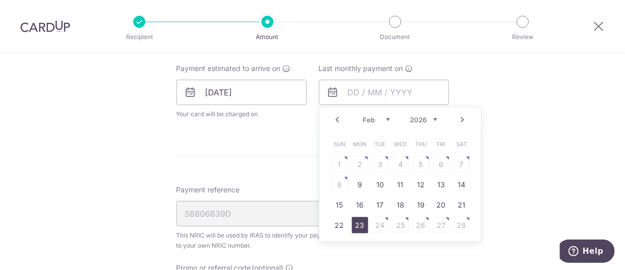
click at [360, 223] on link "23" at bounding box center [360, 226] width 16 height 16
type input "[DATE]"
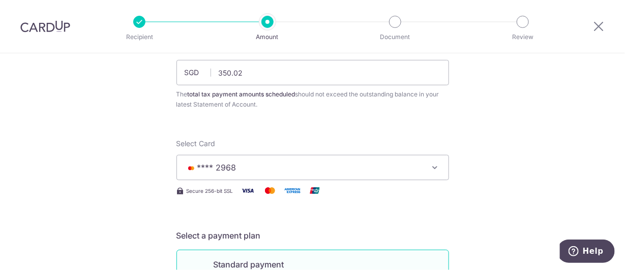
scroll to position [75, 0]
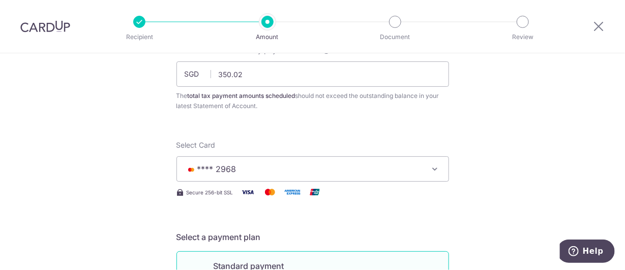
click at [261, 171] on span "**** 2968" at bounding box center [303, 169] width 237 height 12
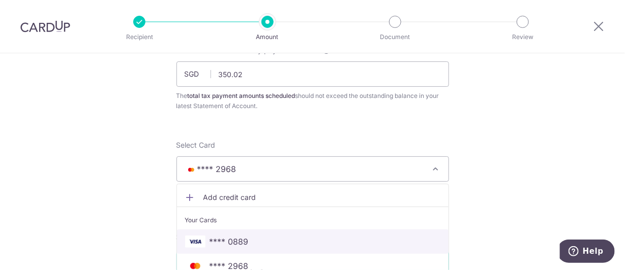
click at [234, 236] on span "**** 0889" at bounding box center [228, 242] width 39 height 12
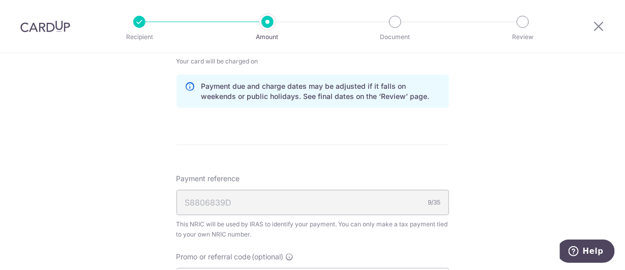
scroll to position [584, 0]
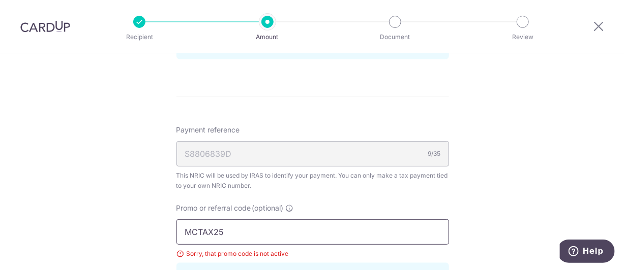
click at [268, 226] on input "MCTAX25" at bounding box center [312, 232] width 272 height 25
paste input "LTAX25R"
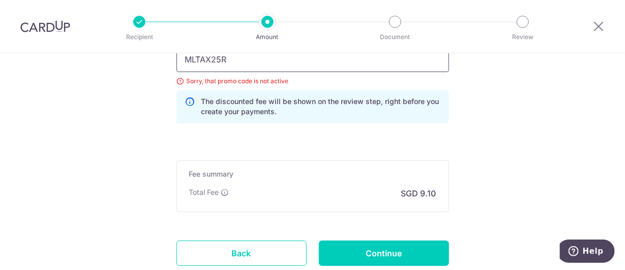
scroll to position [787, 0]
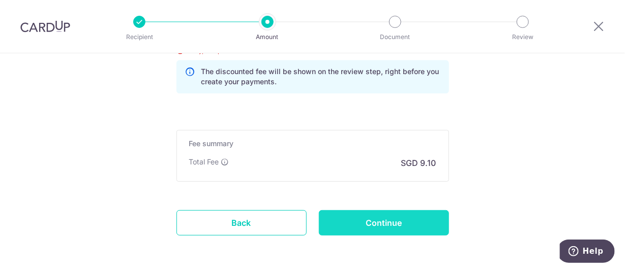
type input "MLTAX25R"
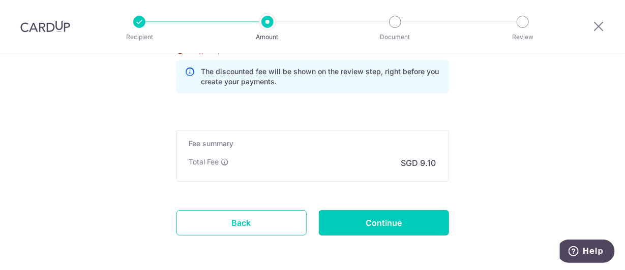
click at [404, 222] on input "Continue" at bounding box center [384, 222] width 130 height 25
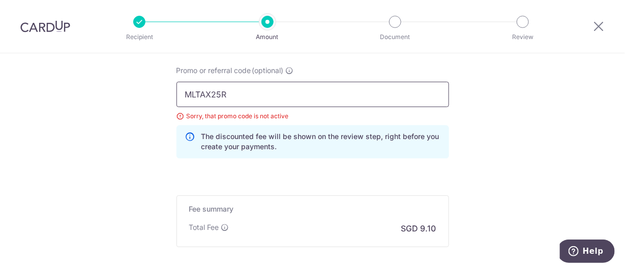
scroll to position [584, 0]
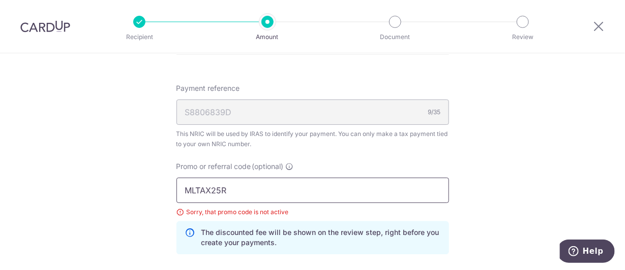
click at [246, 186] on input "MLTAX25R" at bounding box center [312, 190] width 272 height 25
paste input "VTAX25ONE"
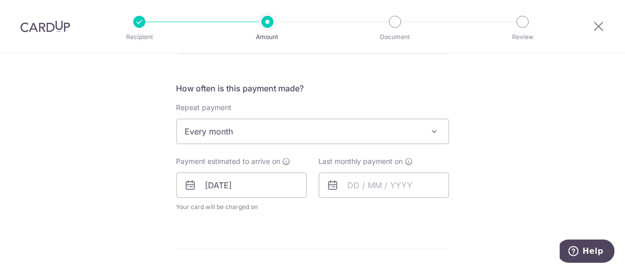
scroll to position [380, 0]
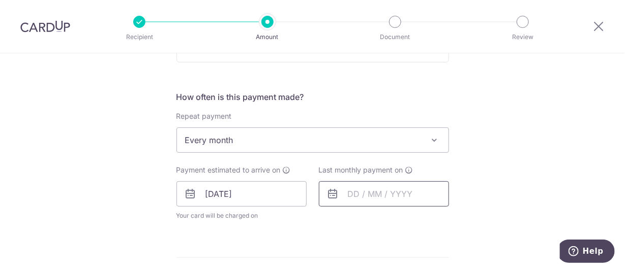
type input "VTAX25ONE"
click at [377, 191] on input "text" at bounding box center [384, 193] width 130 height 25
click at [427, 218] on select "2025 2026" at bounding box center [423, 222] width 27 height 8
click at [372, 223] on select "Jan Feb Mar Apr May Jun [DATE] Aug Sep Oct Nov" at bounding box center [376, 222] width 27 height 8
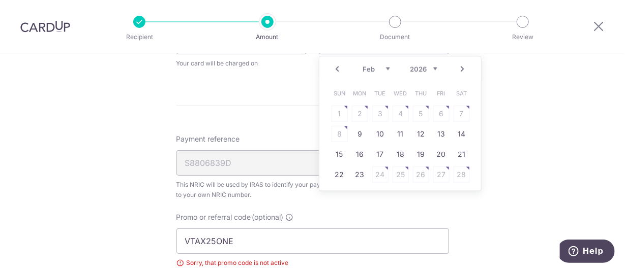
click at [359, 171] on link "23" at bounding box center [360, 175] width 16 height 16
type input "[DATE]"
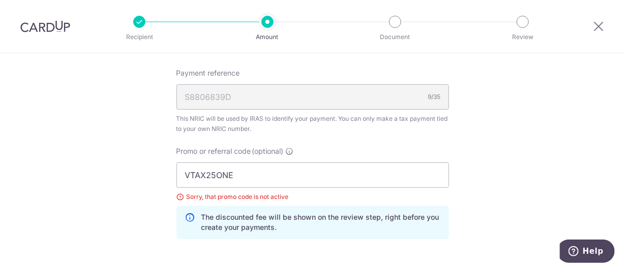
scroll to position [825, 0]
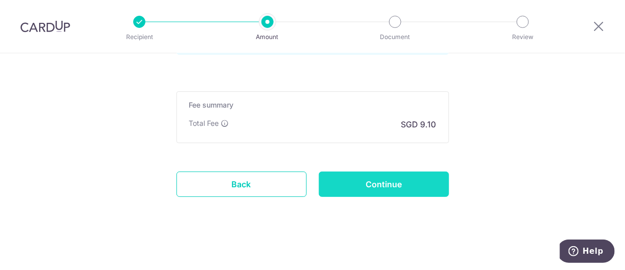
click at [373, 182] on input "Continue" at bounding box center [384, 184] width 130 height 25
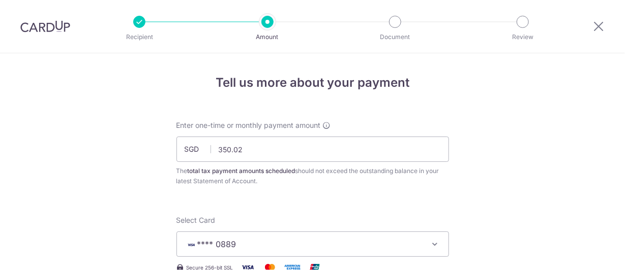
scroll to position [736, 0]
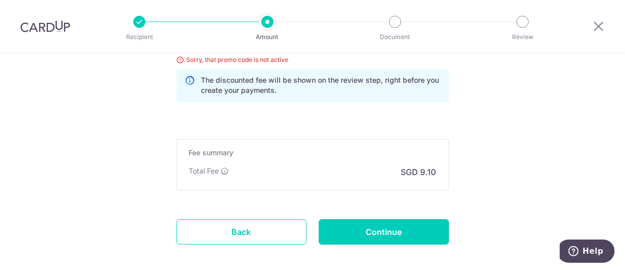
click at [386, 233] on input "Continue" at bounding box center [384, 232] width 130 height 25
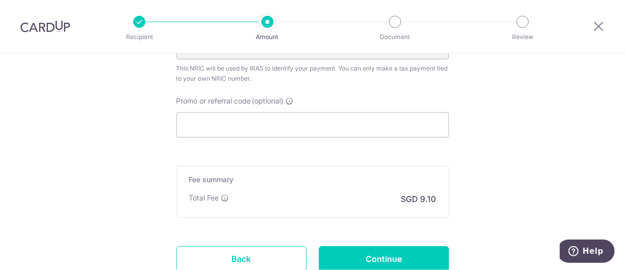
scroll to position [660, 0]
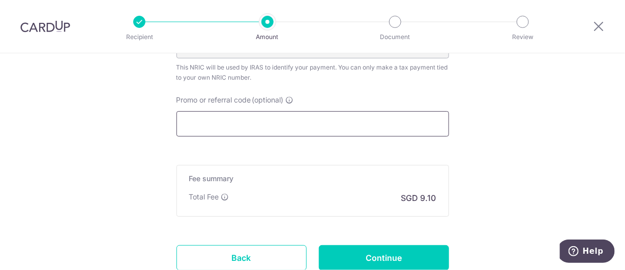
click at [256, 132] on input "Promo or referral code (optional)" at bounding box center [312, 123] width 272 height 25
click at [260, 129] on input "Promo or referral code (optional)" at bounding box center [312, 123] width 272 height 25
paste input "MLTAX25R"
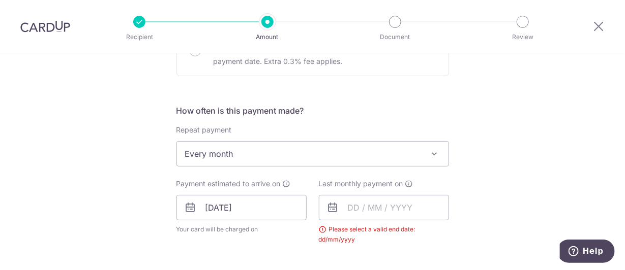
scroll to position [356, 0]
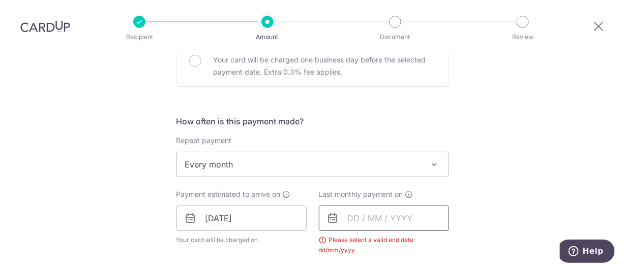
type input "MLTAX25R"
click at [383, 208] on input "text" at bounding box center [384, 218] width 130 height 25
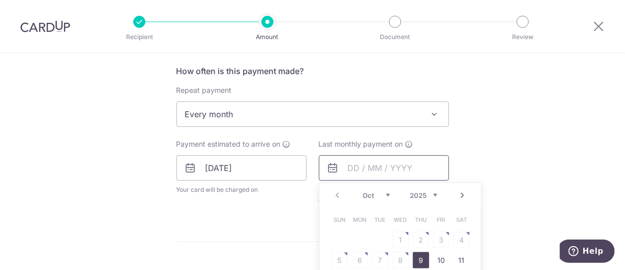
scroll to position [407, 0]
click at [375, 191] on select "Oct Nov Dec" at bounding box center [376, 195] width 27 height 8
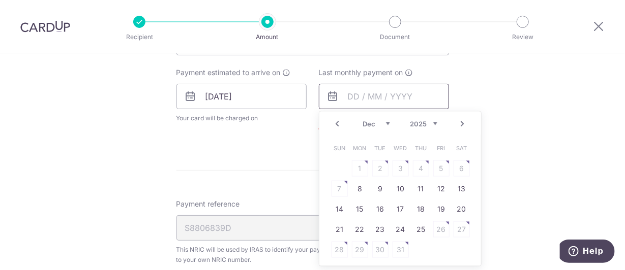
scroll to position [508, 0]
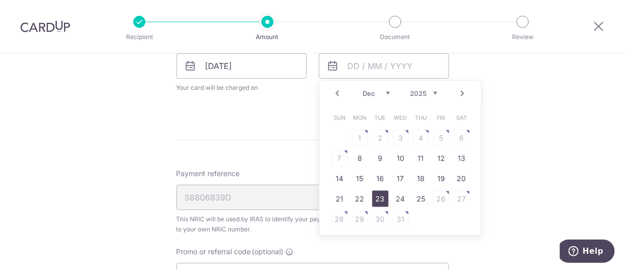
click at [373, 200] on link "23" at bounding box center [380, 199] width 16 height 16
type input "[DATE]"
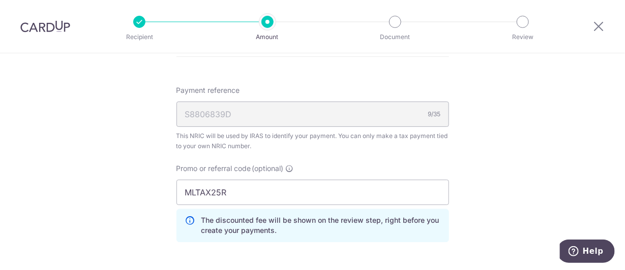
scroll to position [762, 0]
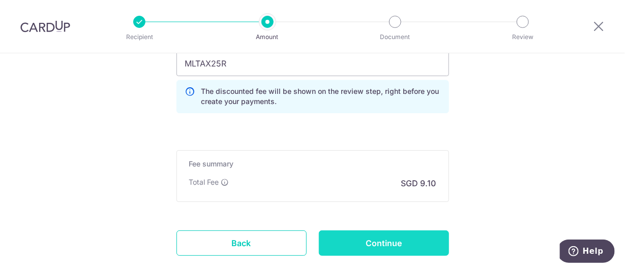
click at [358, 240] on input "Continue" at bounding box center [384, 243] width 130 height 25
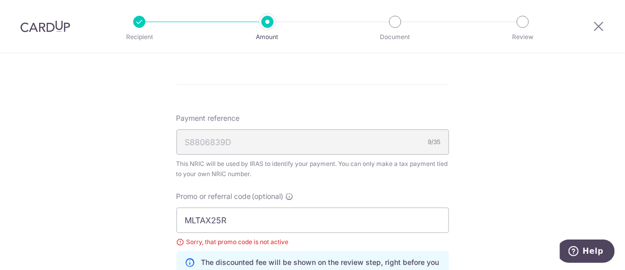
scroll to position [533, 0]
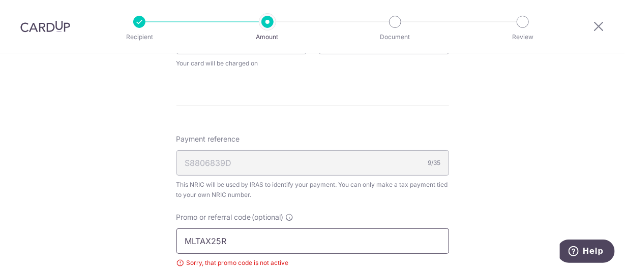
click at [277, 239] on input "MLTAX25R" at bounding box center [312, 241] width 272 height 25
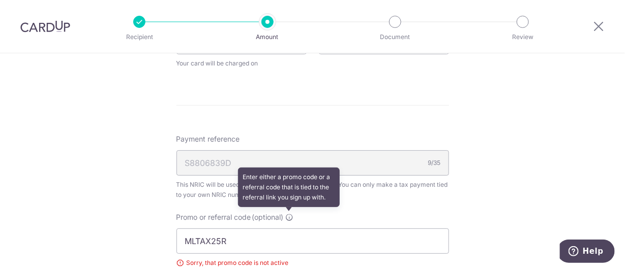
click at [287, 216] on icon at bounding box center [290, 217] width 8 height 8
click at [287, 229] on input "MLTAX25R" at bounding box center [312, 241] width 272 height 25
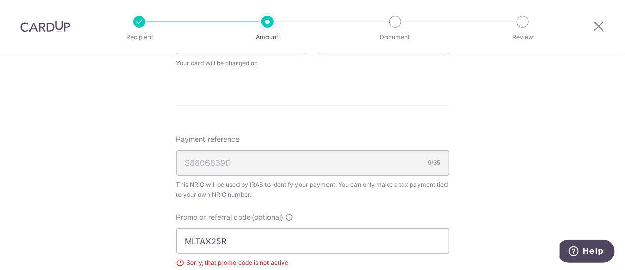
click at [419, 207] on div "Payment reference S8806839D 9/35 This NRIC will be used by IRAS to identify you…" at bounding box center [312, 224] width 272 height 180
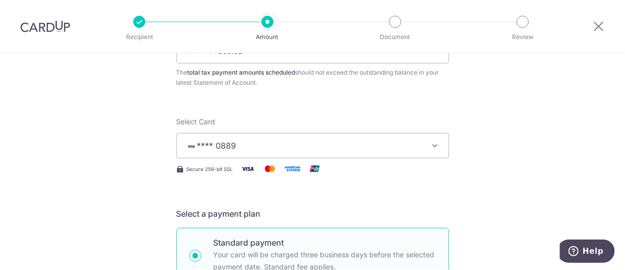
scroll to position [0, 0]
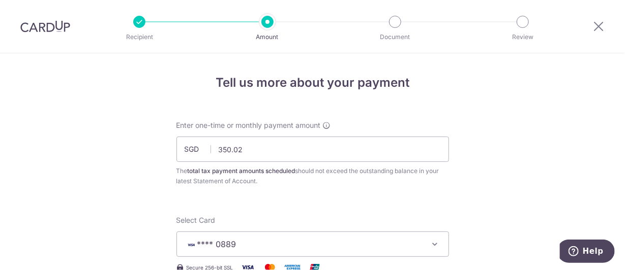
click at [594, 19] on div at bounding box center [598, 26] width 53 height 53
click at [598, 23] on icon at bounding box center [598, 26] width 12 height 13
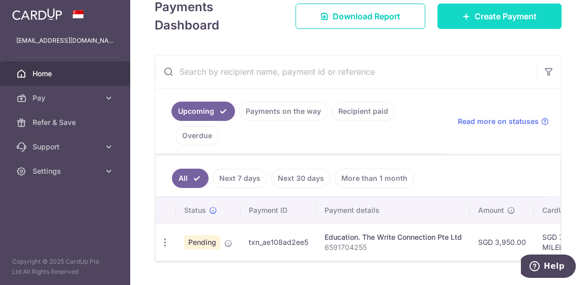
scroll to position [149, 0]
